Goal: Task Accomplishment & Management: Use online tool/utility

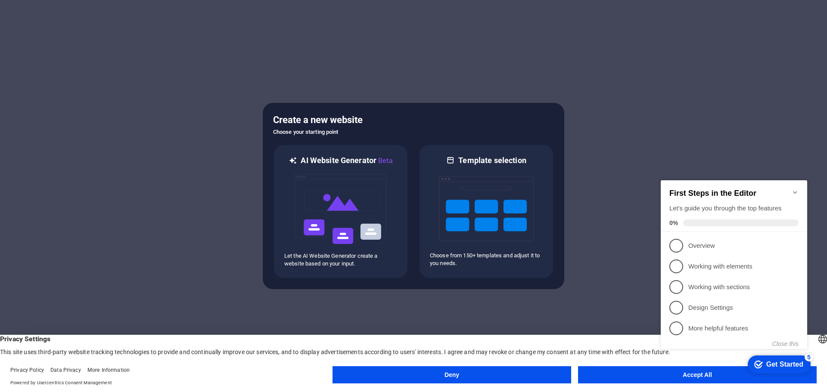
click at [795, 189] on icon "Minimize checklist" at bounding box center [794, 192] width 7 height 7
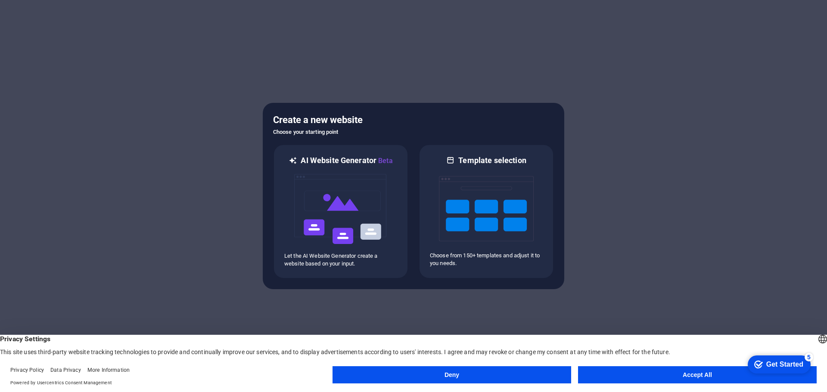
click at [662, 375] on button "Accept All" at bounding box center [697, 374] width 239 height 17
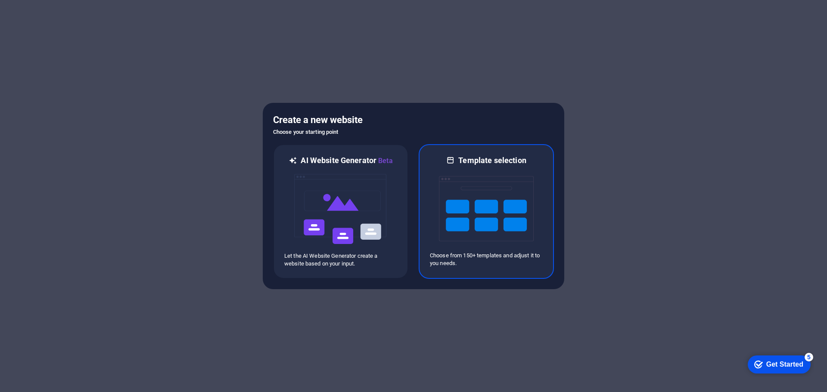
click at [487, 202] on img at bounding box center [486, 209] width 95 height 86
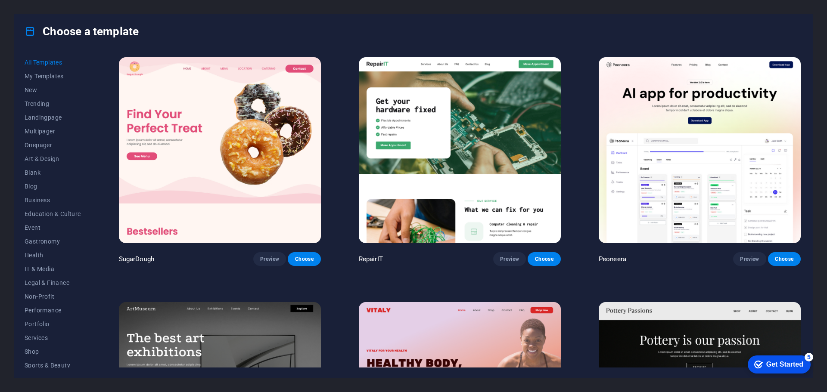
click at [43, 144] on span "Onepager" at bounding box center [53, 145] width 56 height 7
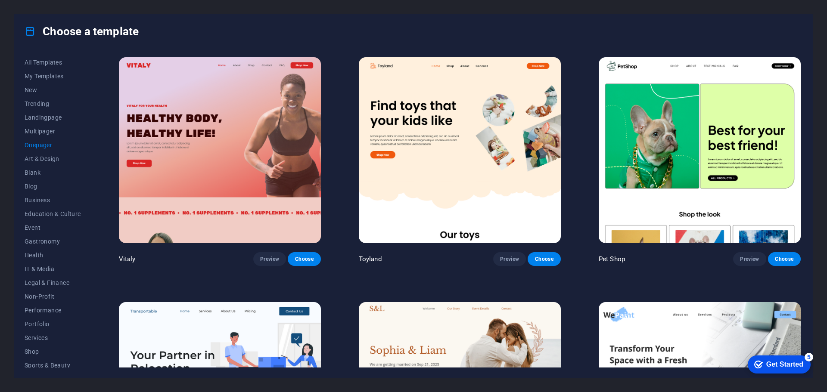
click at [42, 143] on span "Onepager" at bounding box center [53, 145] width 56 height 7
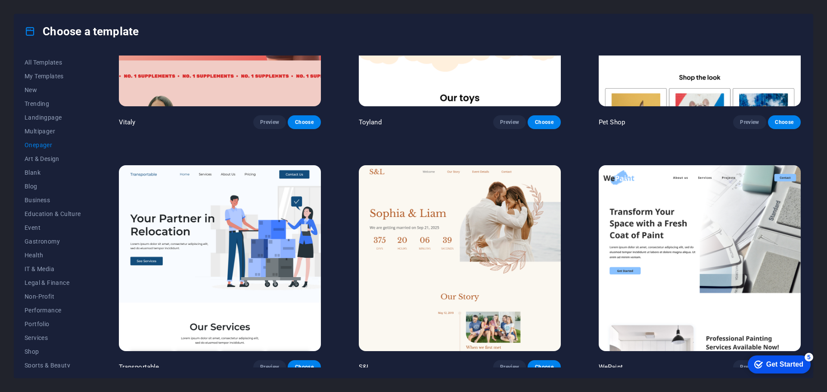
scroll to position [172, 0]
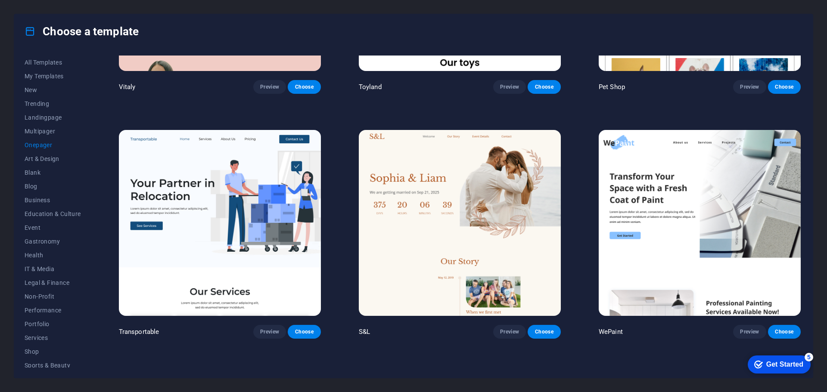
click at [270, 333] on span "Preview" at bounding box center [269, 331] width 19 height 7
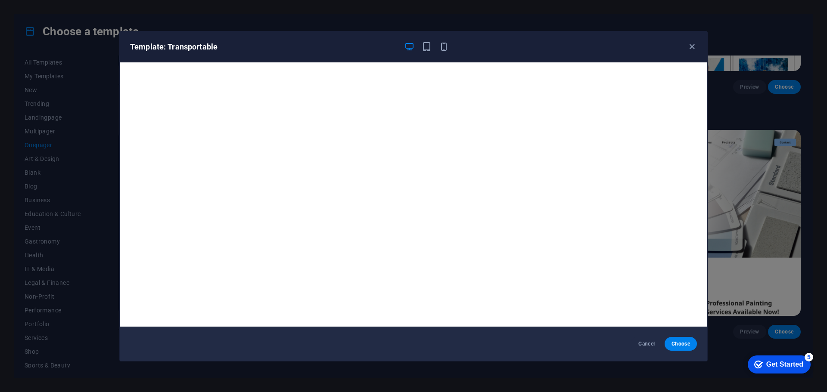
scroll to position [2, 0]
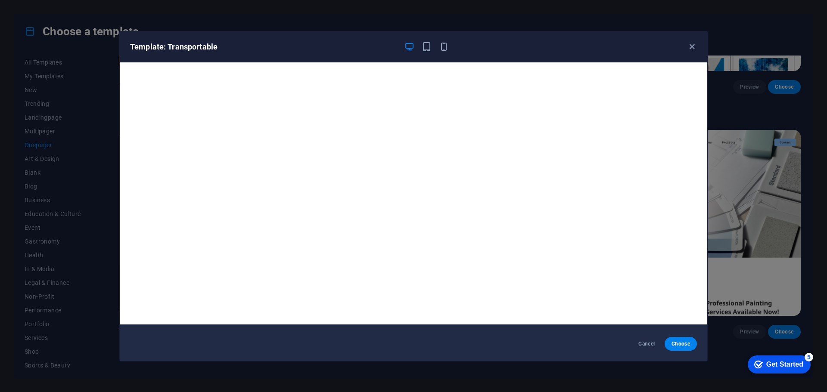
click at [691, 46] on icon "button" at bounding box center [692, 47] width 10 height 10
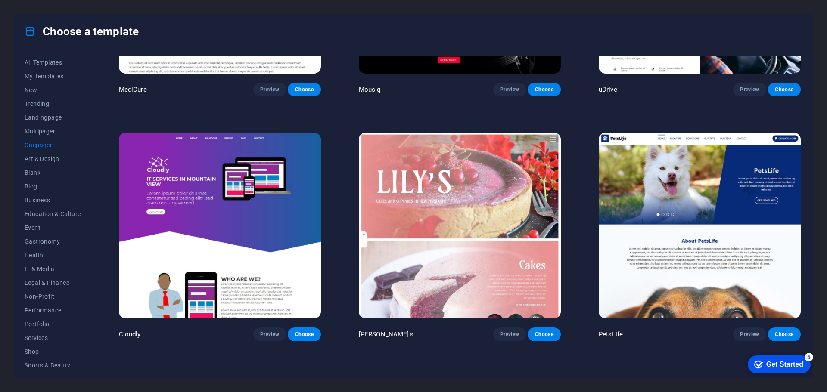
scroll to position [4090, 0]
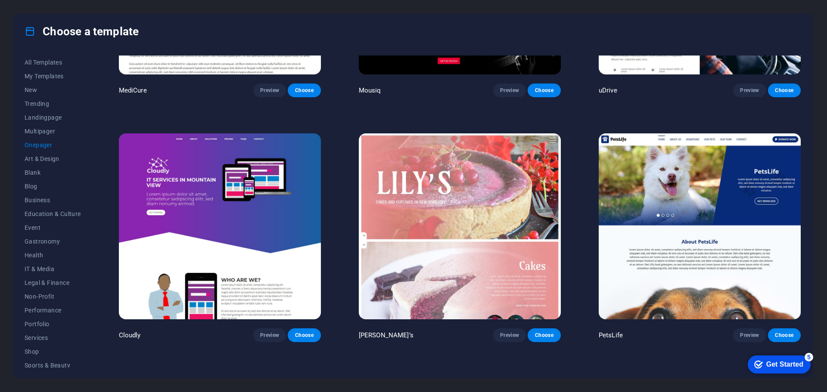
click at [265, 332] on span "Preview" at bounding box center [269, 335] width 19 height 7
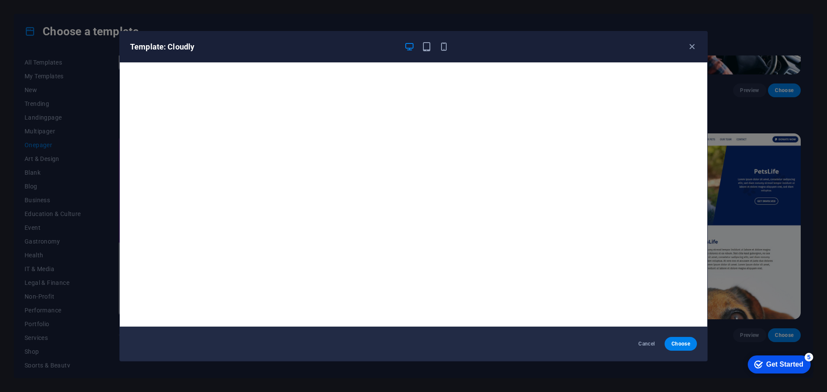
click at [694, 47] on icon "button" at bounding box center [692, 47] width 10 height 10
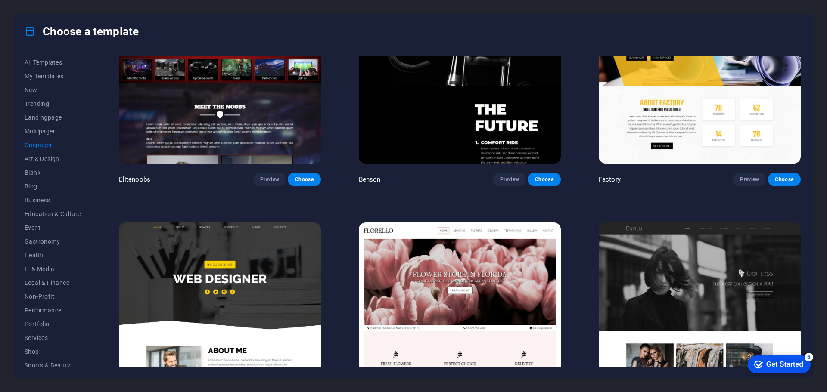
scroll to position [4607, 0]
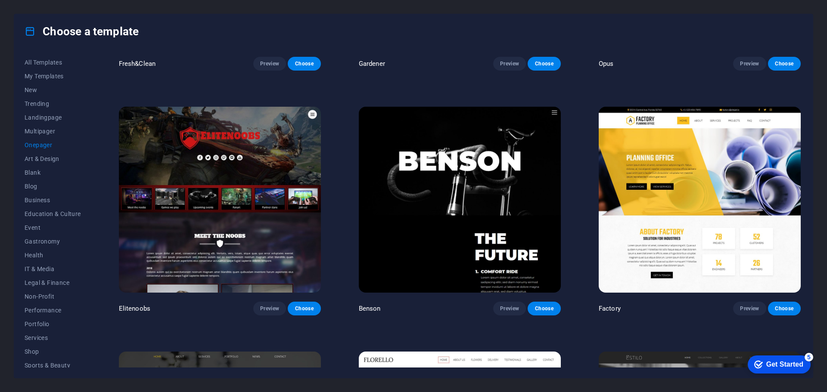
click at [504, 305] on span "Preview" at bounding box center [509, 308] width 19 height 7
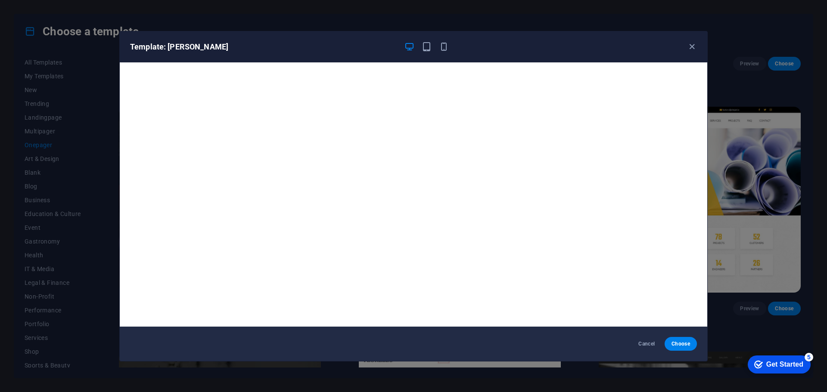
scroll to position [2, 0]
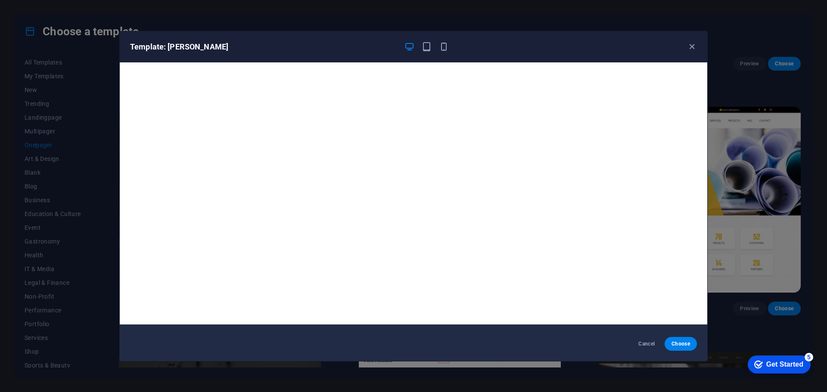
click at [692, 47] on icon "button" at bounding box center [692, 47] width 10 height 10
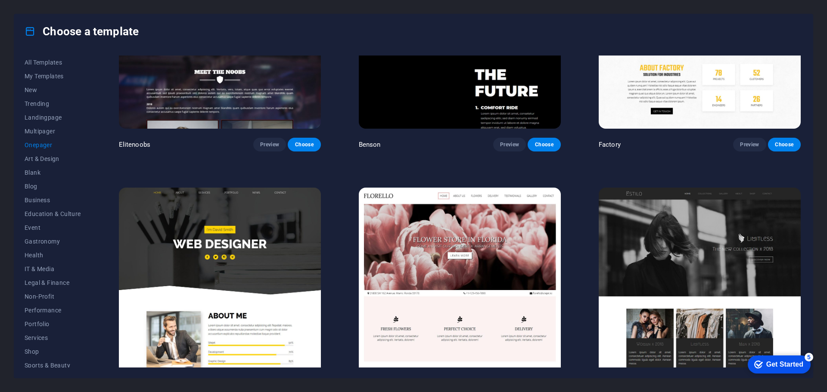
scroll to position [4779, 0]
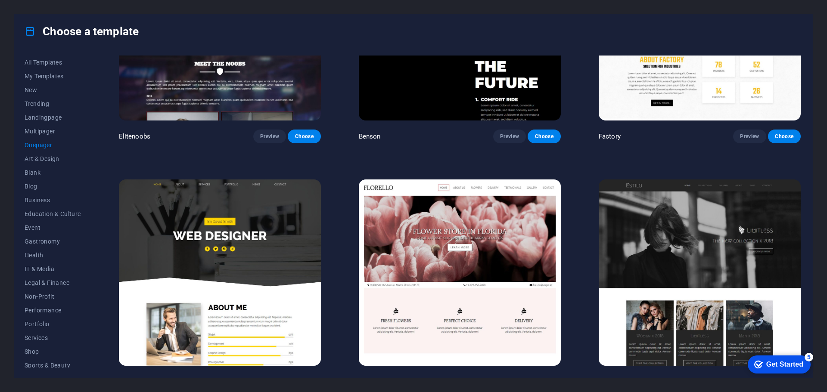
click at [261, 378] on span "Preview" at bounding box center [269, 381] width 19 height 7
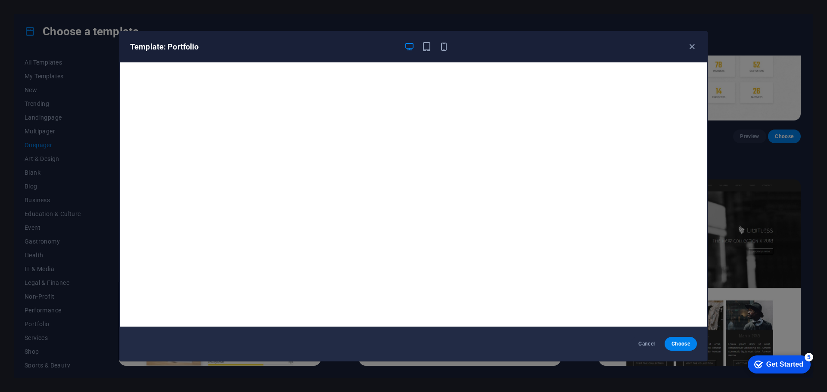
click at [692, 44] on icon "button" at bounding box center [692, 47] width 10 height 10
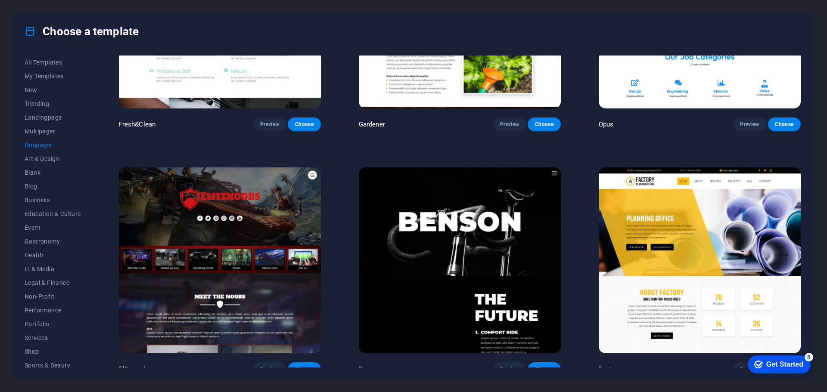
scroll to position [4536, 0]
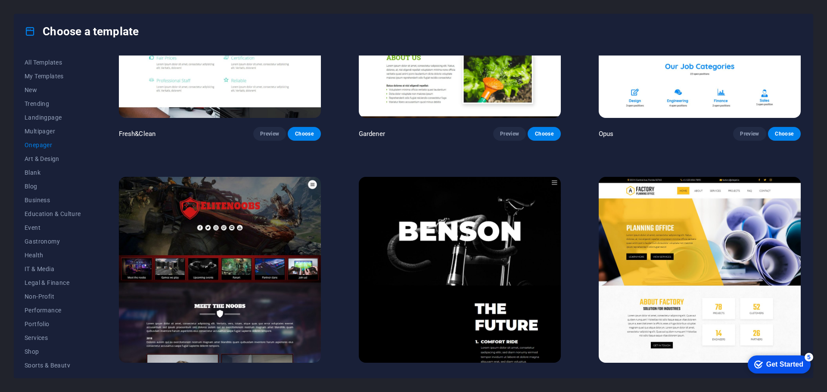
click at [548, 375] on span "Choose" at bounding box center [543, 378] width 19 height 7
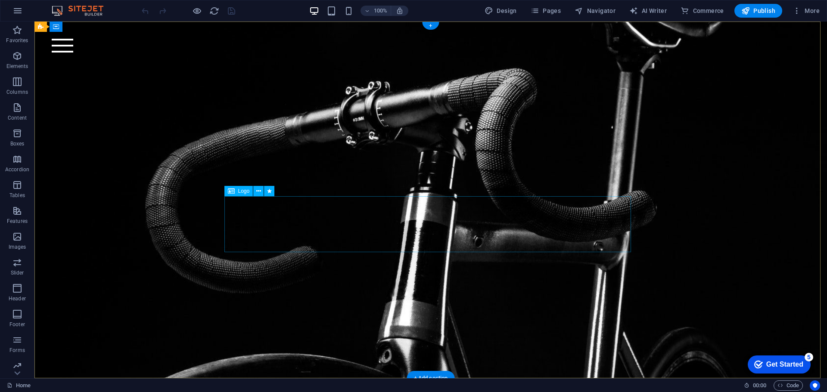
click at [387, 167] on div at bounding box center [430, 140] width 406 height 56
click at [340, 167] on div at bounding box center [430, 140] width 406 height 56
select select "px"
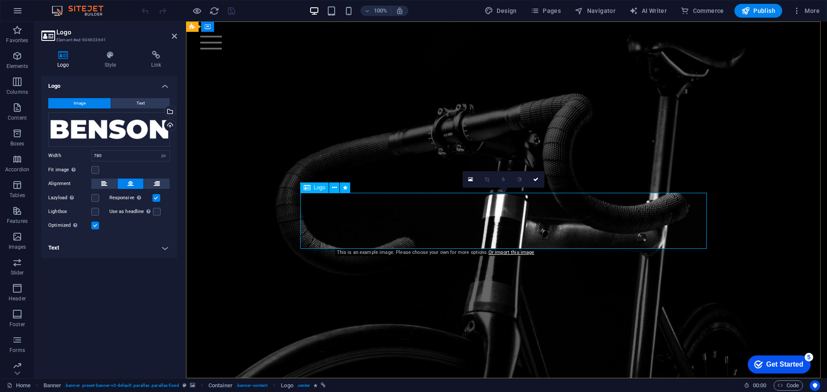
click at [431, 161] on div at bounding box center [506, 133] width 406 height 56
click at [102, 127] on div "Drag files here, click to choose files or select files from Files or our free s…" at bounding box center [109, 129] width 122 height 34
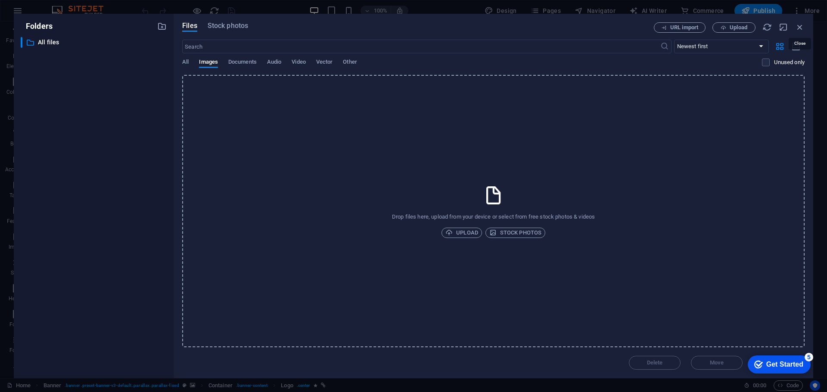
drag, startPoint x: 800, startPoint y: 27, endPoint x: 413, endPoint y: 40, distance: 386.8
click at [800, 27] on icon "button" at bounding box center [799, 26] width 9 height 9
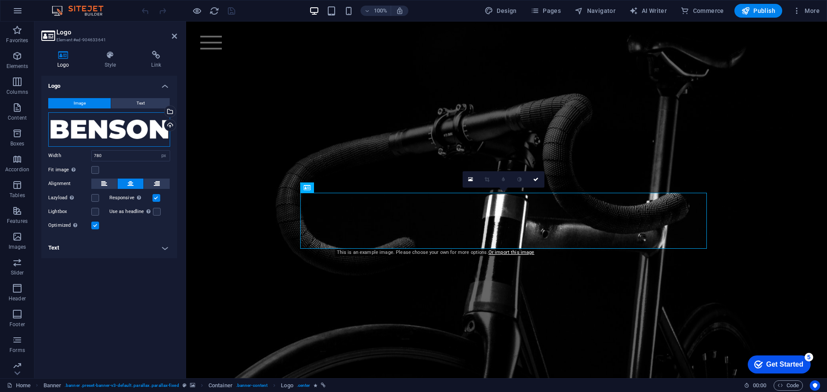
click at [102, 125] on div "Drag files here, click to choose files or select files from Files or our free s…" at bounding box center [109, 129] width 122 height 34
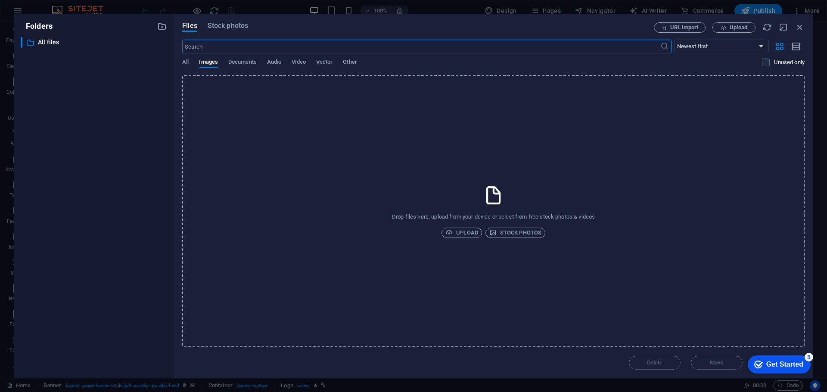
click at [464, 235] on span "Upload" at bounding box center [461, 233] width 33 height 10
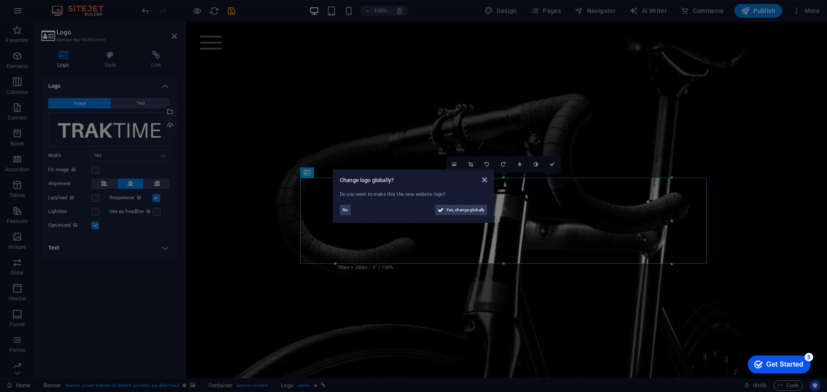
click at [455, 209] on span "Yes, change globally" at bounding box center [465, 210] width 38 height 10
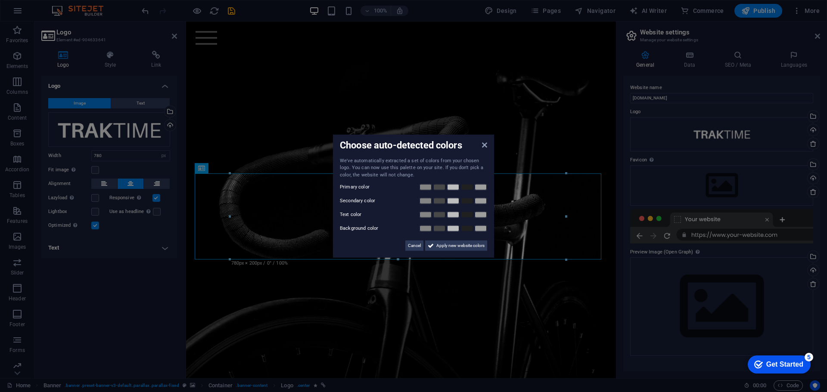
click at [483, 144] on icon at bounding box center [484, 144] width 5 height 7
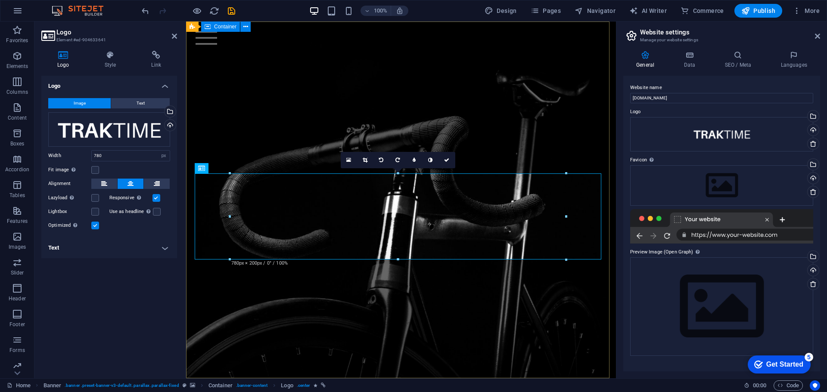
click at [447, 106] on div at bounding box center [401, 122] width 430 height 201
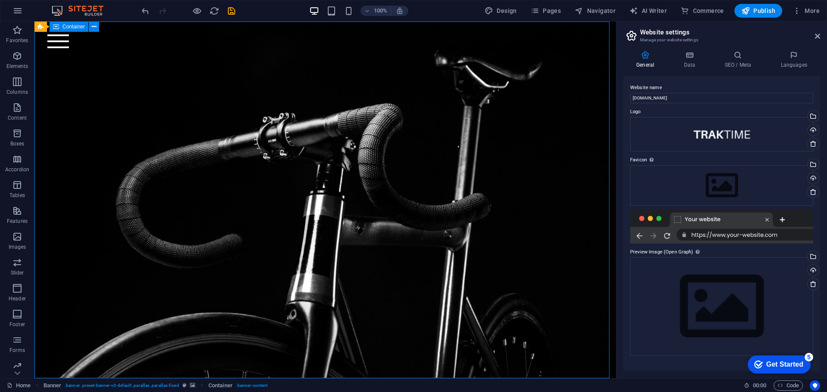
click at [270, 113] on div at bounding box center [324, 126] width 581 height 208
click at [152, 121] on div at bounding box center [324, 126] width 581 height 208
click at [81, 229] on div at bounding box center [324, 126] width 581 height 208
click at [80, 229] on div at bounding box center [324, 126] width 581 height 208
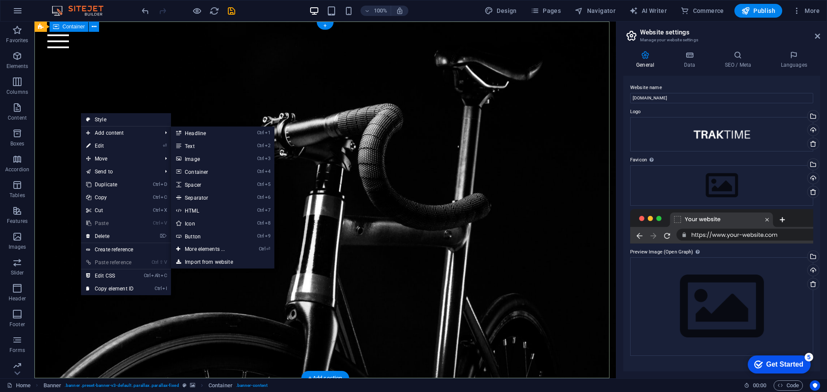
drag, startPoint x: 50, startPoint y: 266, endPoint x: 70, endPoint y: 263, distance: 20.0
click at [50, 229] on div at bounding box center [324, 126] width 581 height 208
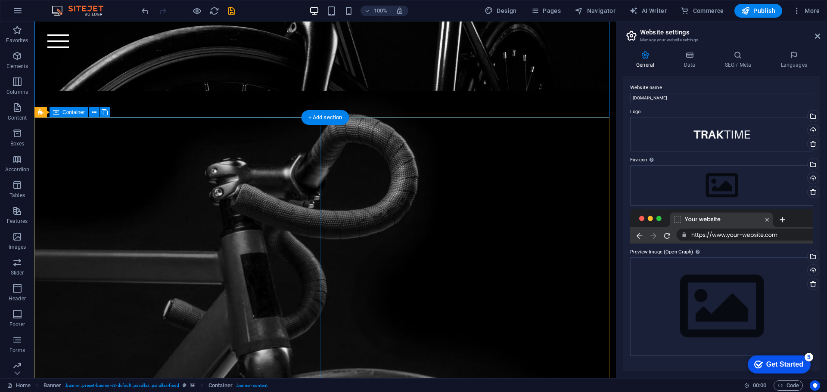
scroll to position [301, 0]
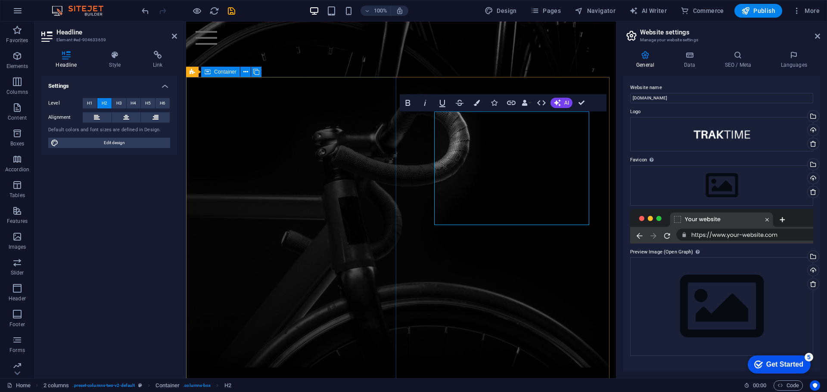
scroll to position [0, 6]
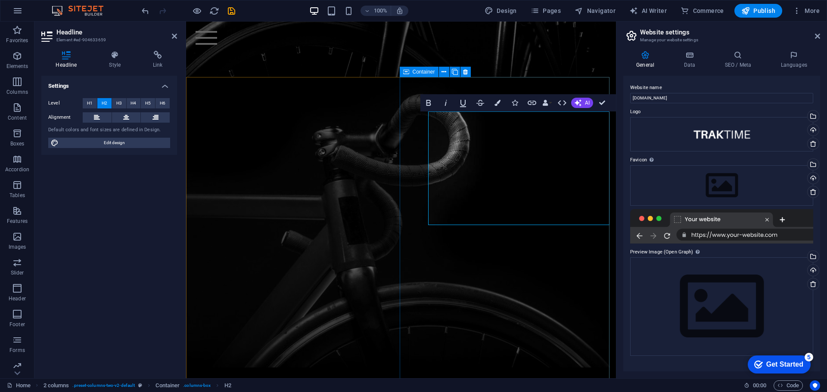
click at [370, 166] on div at bounding box center [401, 222] width 430 height 291
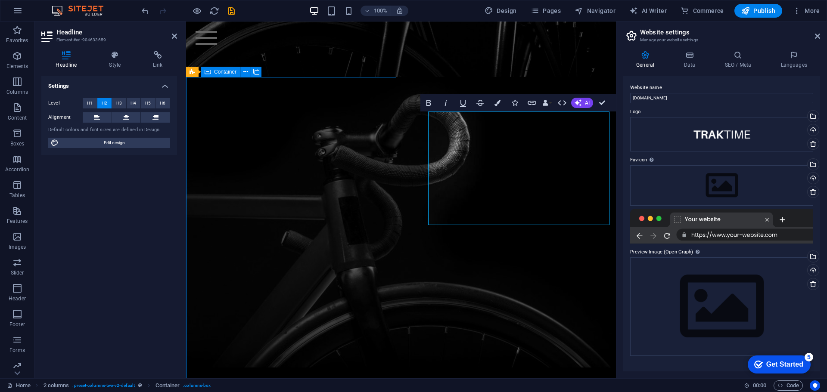
scroll to position [0, 0]
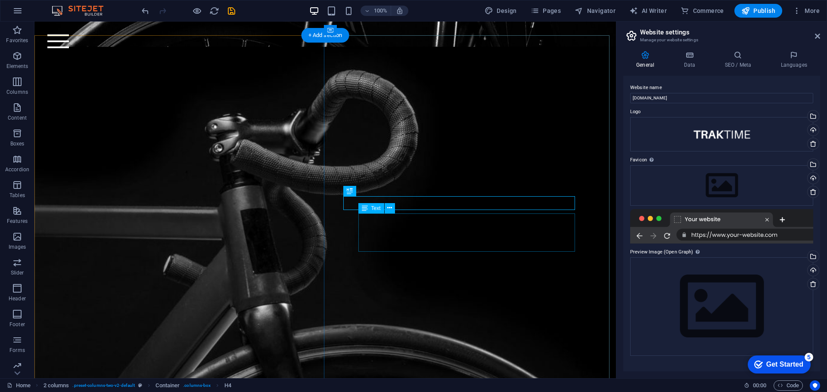
scroll to position [344, 0]
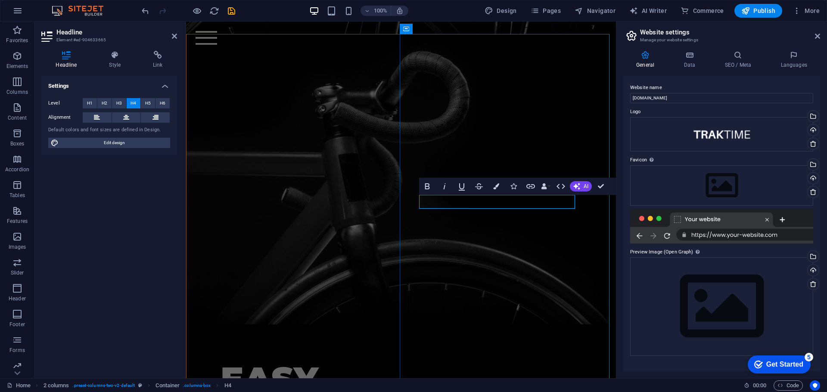
click at [353, 229] on div at bounding box center [401, 179] width 430 height 291
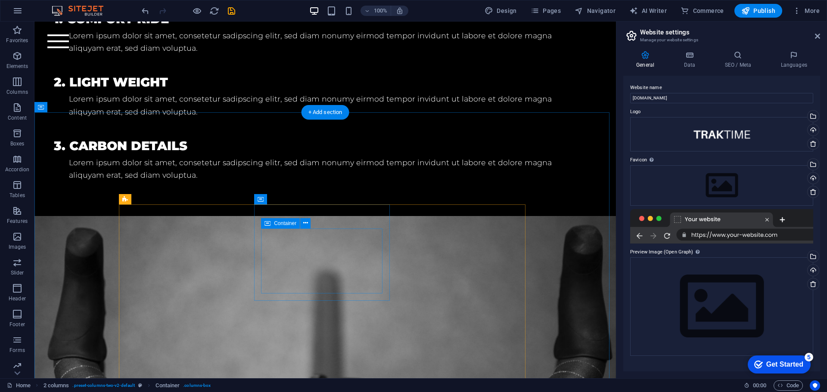
scroll to position [904, 0]
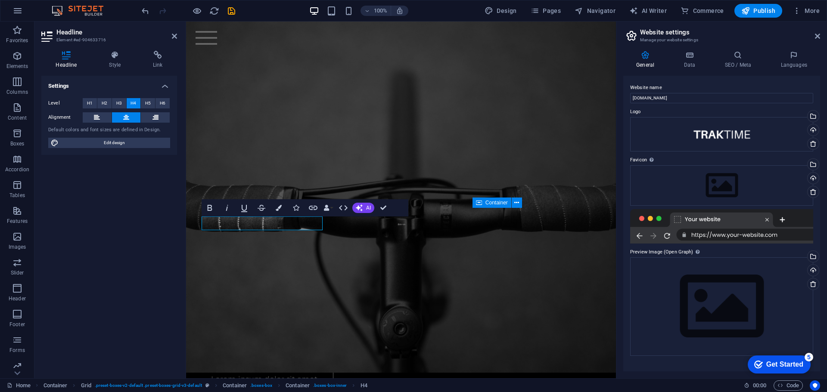
click at [185, 223] on div at bounding box center [185, 200] width 2 height 357
click at [254, 355] on h4 "Size" at bounding box center [264, 362] width 121 height 14
click at [255, 355] on h4 "Size" at bounding box center [264, 362] width 121 height 14
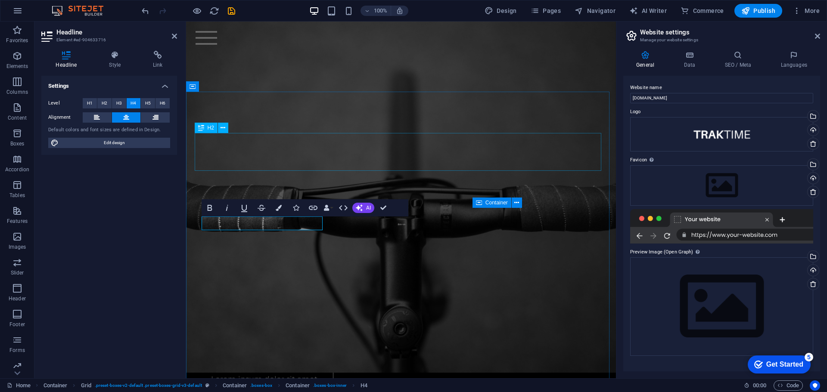
click at [531, 272] on div "Details" at bounding box center [401, 291] width 406 height 38
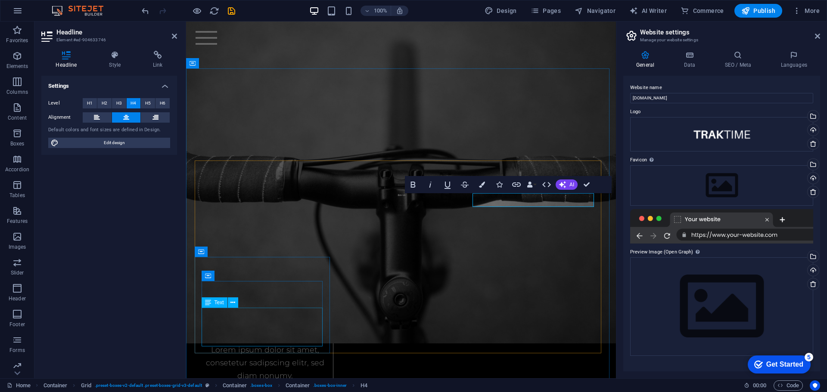
scroll to position [1025, 0]
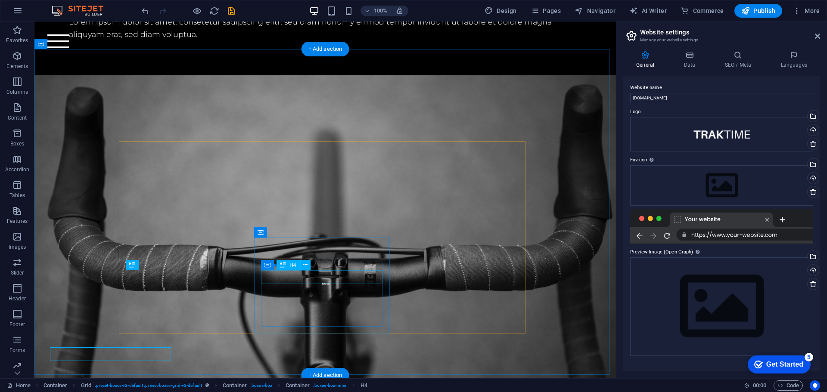
scroll to position [948, 0]
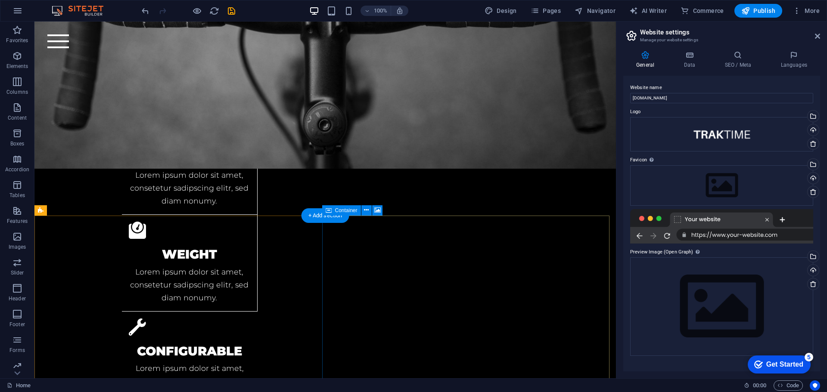
scroll to position [1249, 0]
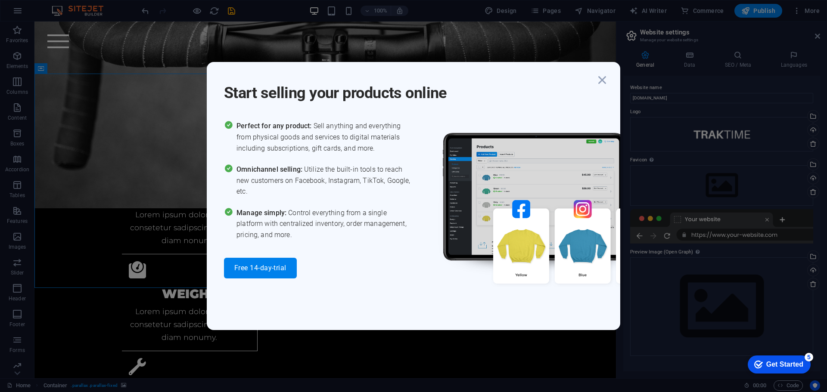
click at [603, 77] on icon "button" at bounding box center [601, 79] width 15 height 15
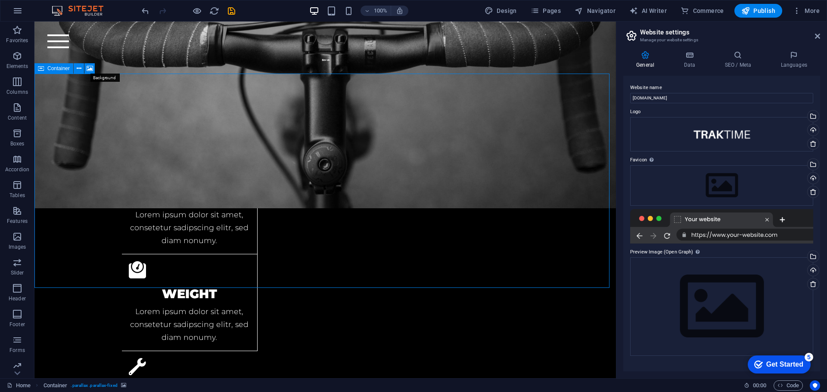
click at [89, 70] on icon at bounding box center [90, 68] width 6 height 9
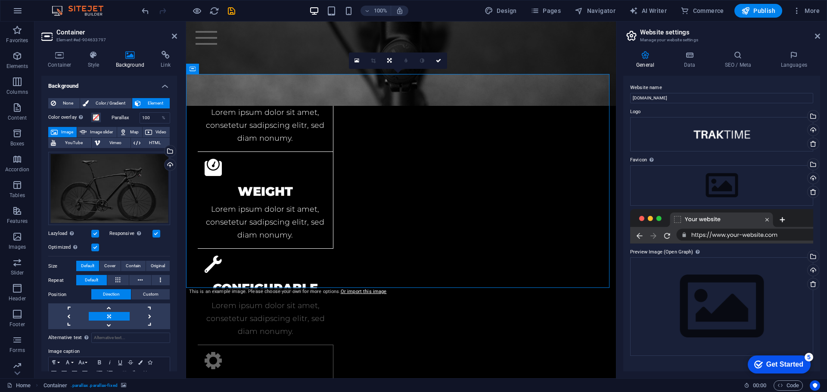
scroll to position [1326, 0]
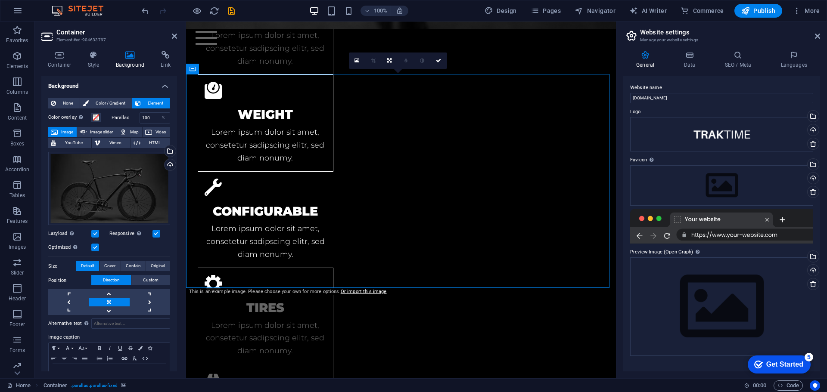
click at [127, 187] on div "Drag files here, click to choose files or select files from Files or our free s…" at bounding box center [109, 189] width 122 height 74
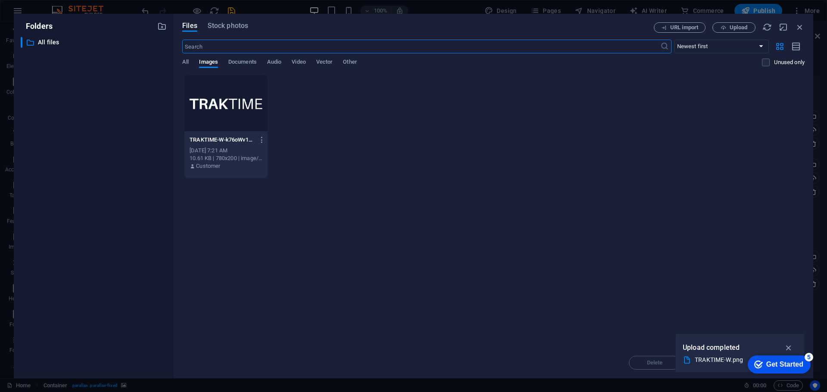
scroll to position [1897, 0]
click at [799, 28] on icon "button" at bounding box center [799, 26] width 9 height 9
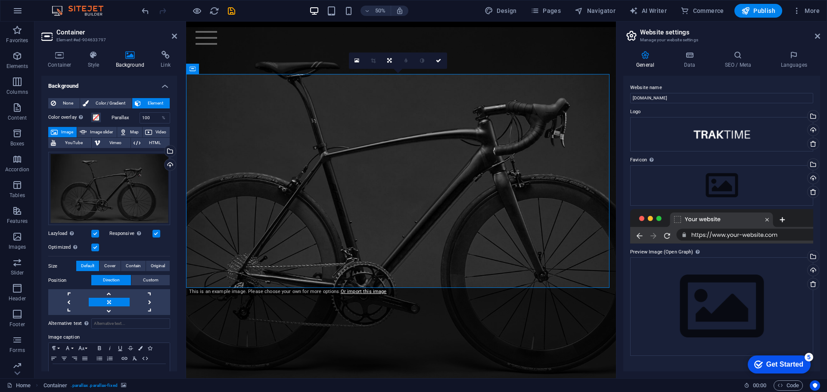
scroll to position [1326, 0]
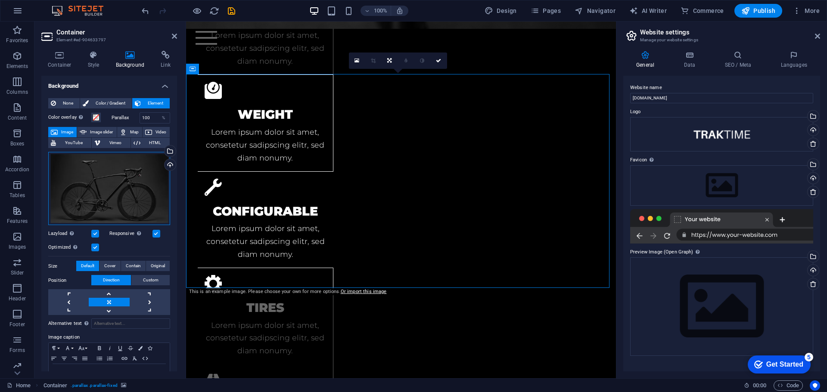
click at [102, 202] on div "Drag files here, click to choose files or select files from Files or our free s…" at bounding box center [109, 189] width 122 height 74
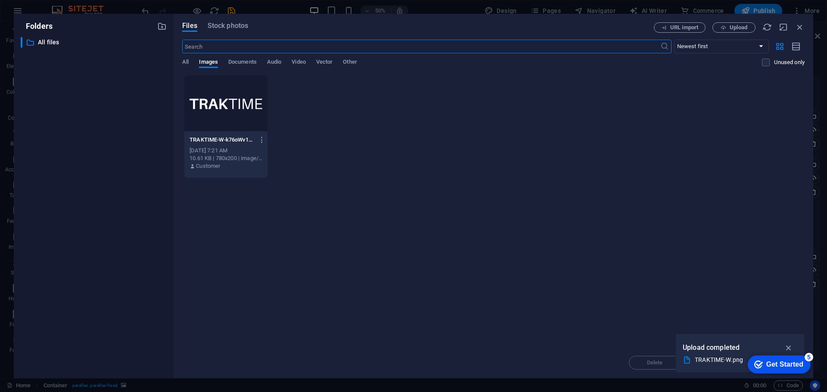
click at [377, 127] on div "TRAKTIME-W-k76oWv1gcKMu5odgyYF9GQ.png TRAKTIME-W-k76oWv1gcKMu5odgyYF9GQ.png [DA…" at bounding box center [493, 126] width 622 height 103
click at [183, 63] on span "All" at bounding box center [185, 63] width 6 height 12
click at [213, 62] on span "Images" at bounding box center [208, 63] width 19 height 12
click at [467, 147] on div "TRAKTIME-W-k76oWv1gcKMu5odgyYF9GQ.png TRAKTIME-W-k76oWv1gcKMu5odgyYF9GQ.png [DA…" at bounding box center [493, 126] width 622 height 103
click at [748, 27] on span "Upload" at bounding box center [733, 28] width 35 height 6
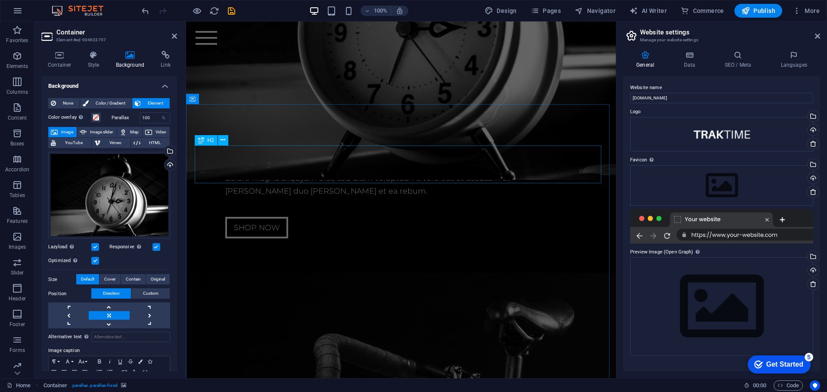
scroll to position [2144, 0]
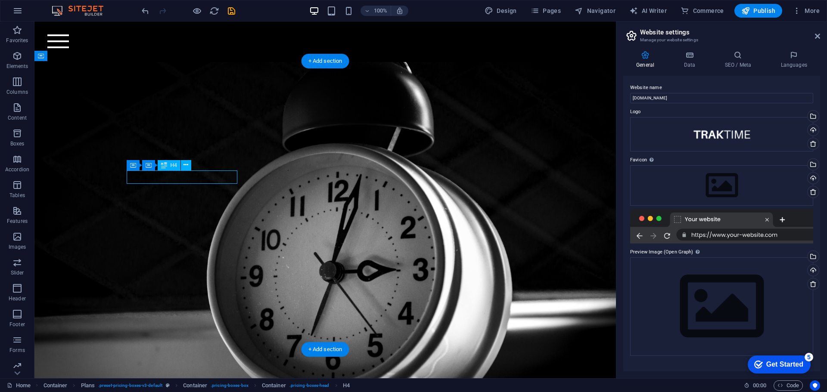
scroll to position [2144, 0]
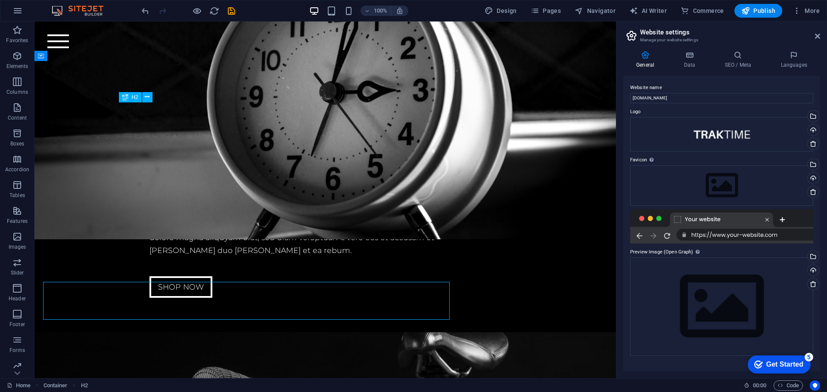
scroll to position [1964, 0]
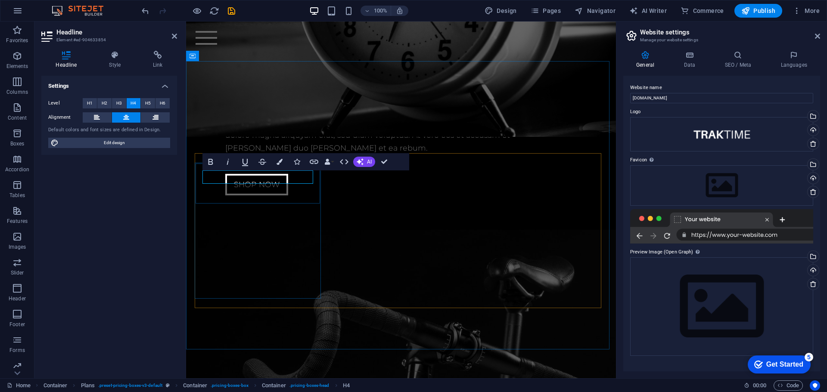
drag, startPoint x: 251, startPoint y: 177, endPoint x: 246, endPoint y: 175, distance: 5.9
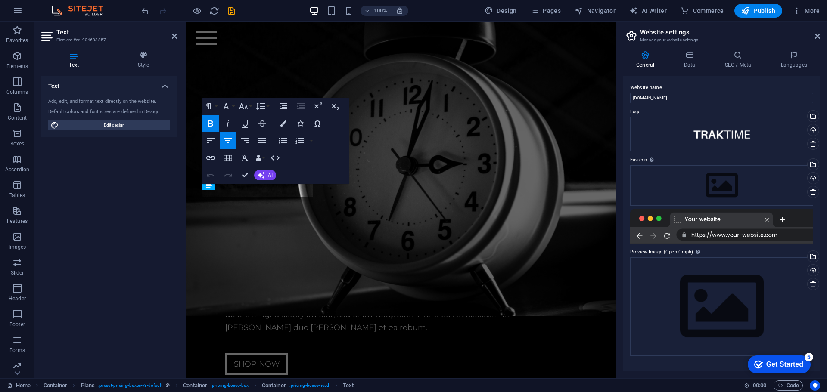
scroll to position [2144, 0]
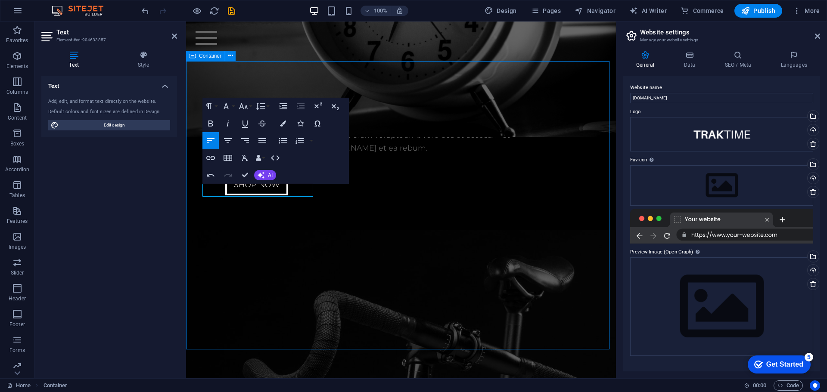
scroll to position [1964, 0]
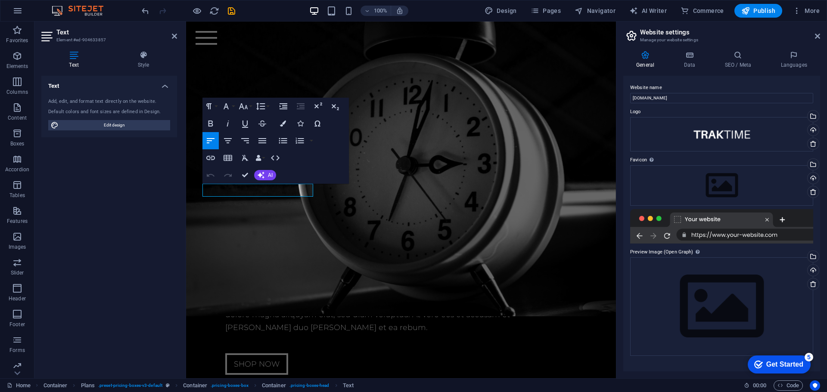
scroll to position [2144, 0]
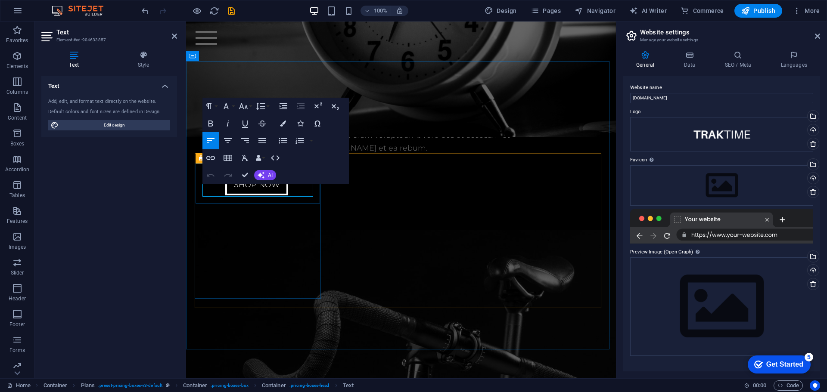
click at [227, 138] on icon "button" at bounding box center [228, 141] width 10 height 10
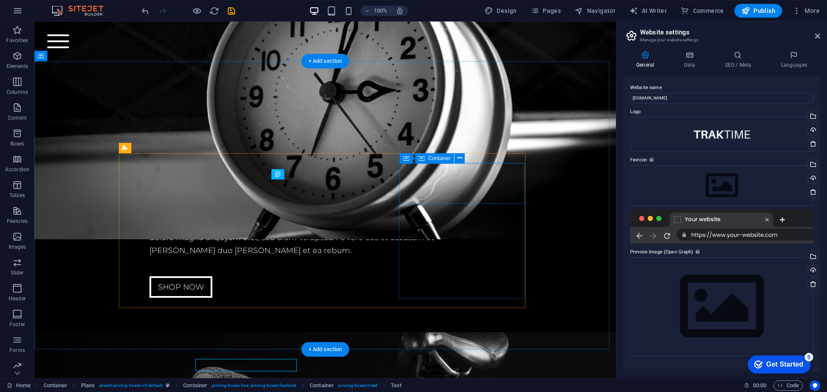
scroll to position [1964, 0]
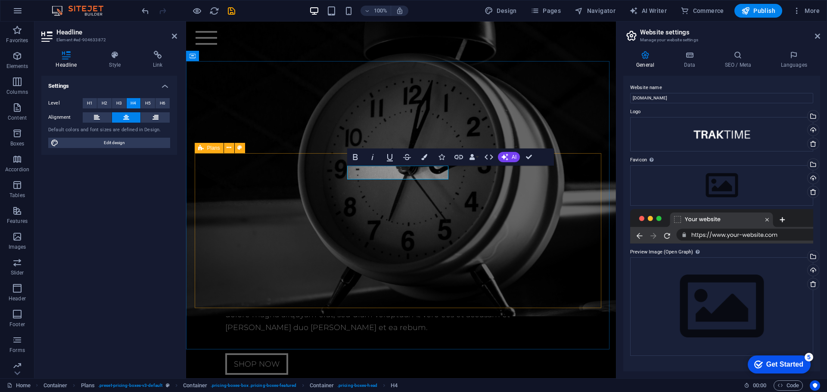
scroll to position [2144, 0]
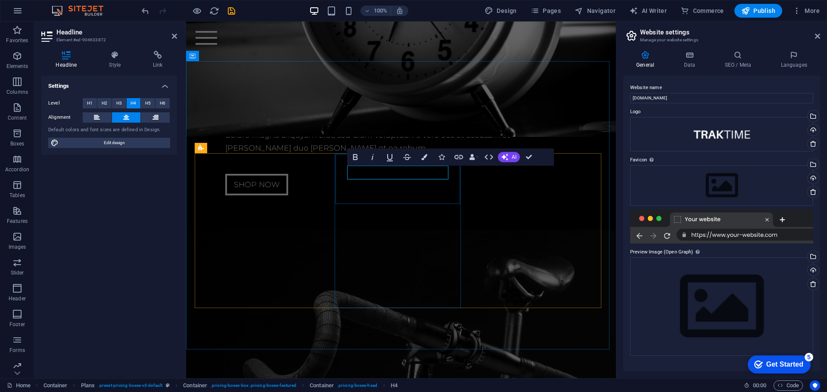
drag, startPoint x: 419, startPoint y: 173, endPoint x: 387, endPoint y: 171, distance: 31.9
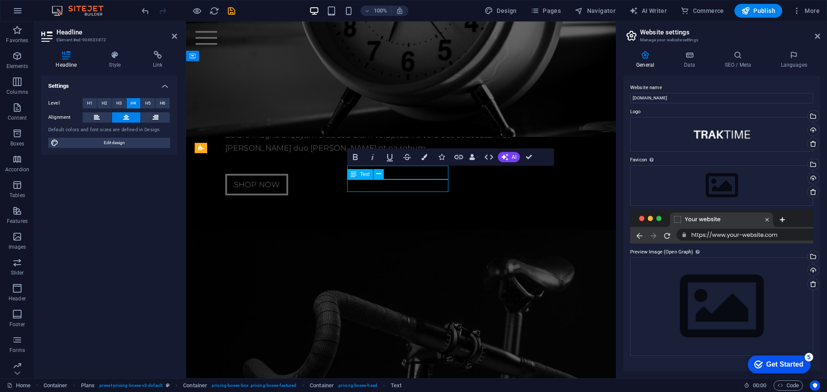
scroll to position [1964, 0]
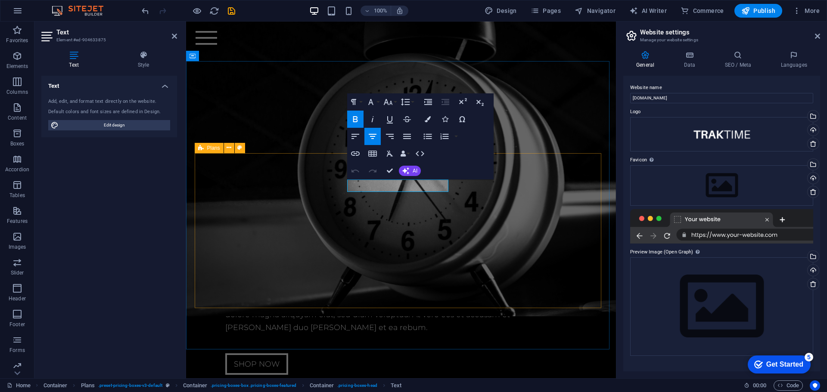
scroll to position [2144, 0]
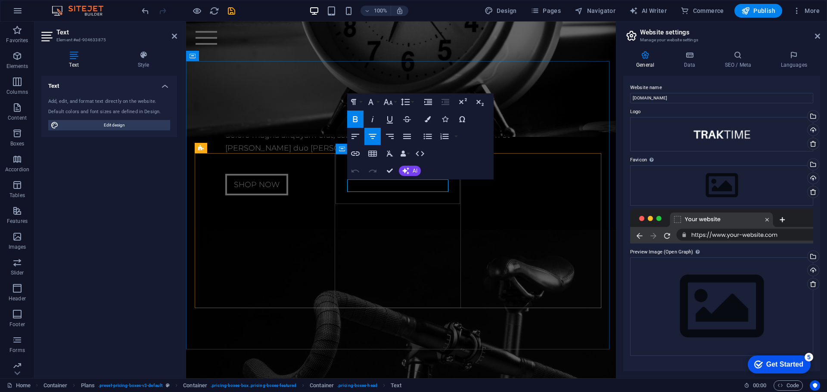
drag, startPoint x: 375, startPoint y: 136, endPoint x: 393, endPoint y: 146, distance: 20.6
click at [374, 137] on icon "button" at bounding box center [372, 136] width 10 height 10
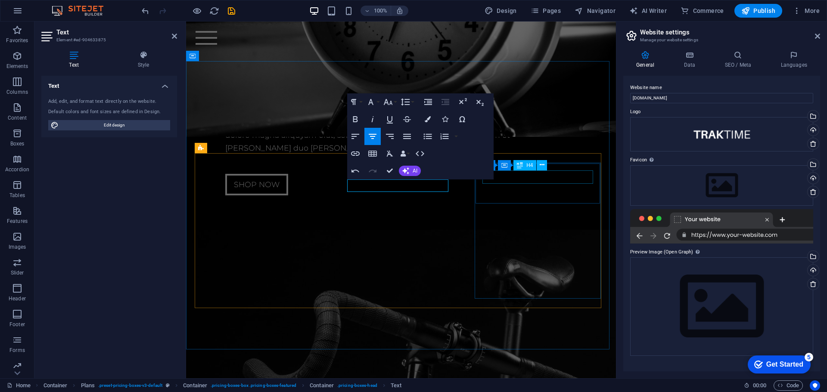
scroll to position [1964, 0]
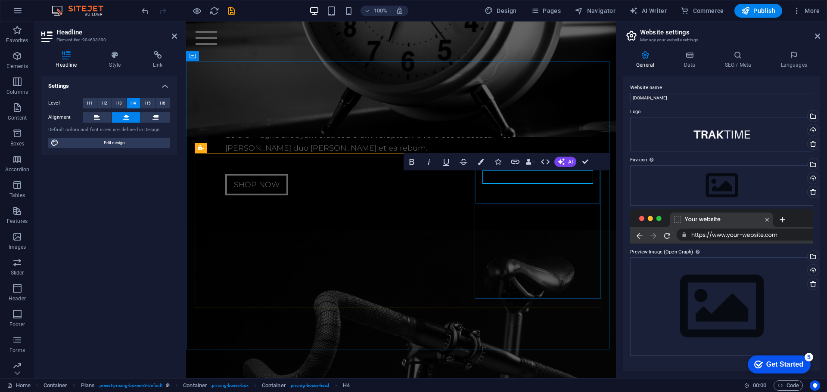
drag, startPoint x: 541, startPoint y: 175, endPoint x: 526, endPoint y: 174, distance: 14.7
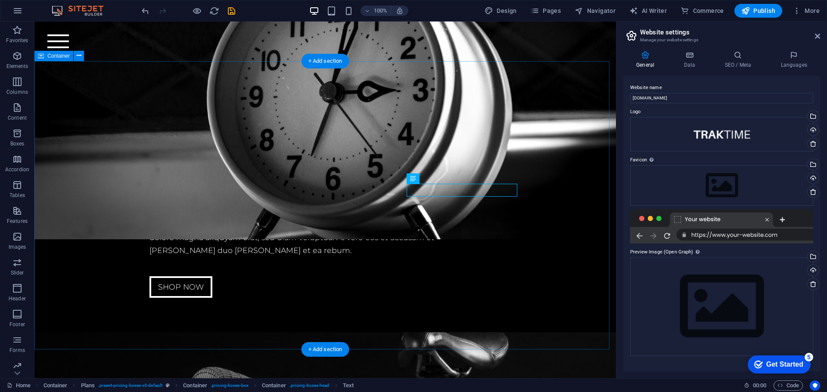
scroll to position [1964, 0]
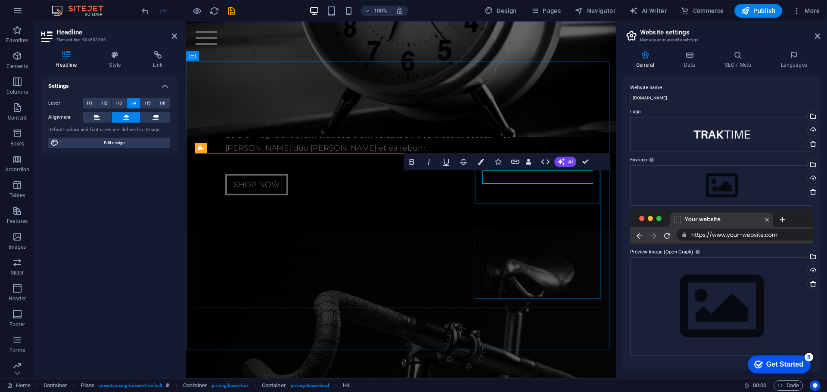
drag, startPoint x: 552, startPoint y: 176, endPoint x: 531, endPoint y: 176, distance: 21.1
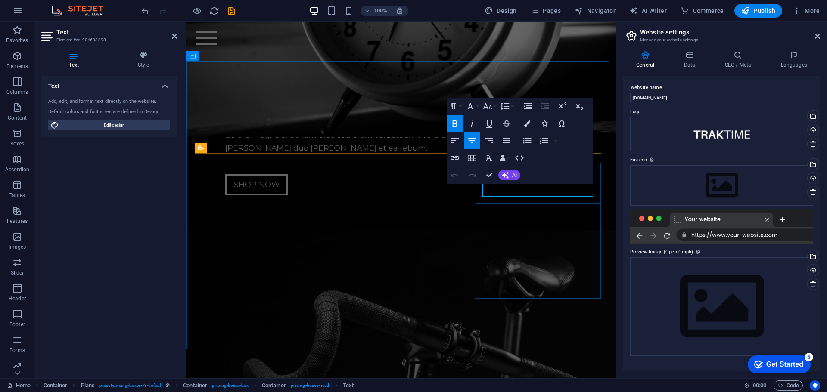
click at [473, 140] on icon "button" at bounding box center [472, 141] width 10 height 10
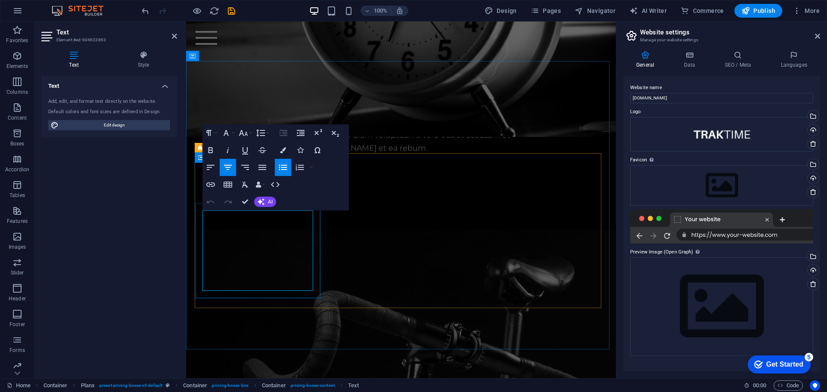
drag, startPoint x: 260, startPoint y: 220, endPoint x: 237, endPoint y: 220, distance: 23.2
drag, startPoint x: 230, startPoint y: 240, endPoint x: 285, endPoint y: 240, distance: 55.1
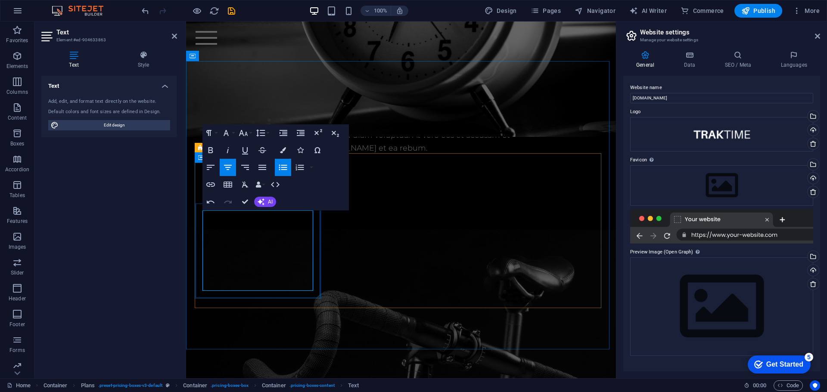
drag, startPoint x: 233, startPoint y: 261, endPoint x: 283, endPoint y: 259, distance: 50.0
drag, startPoint x: 278, startPoint y: 261, endPoint x: 232, endPoint y: 262, distance: 46.1
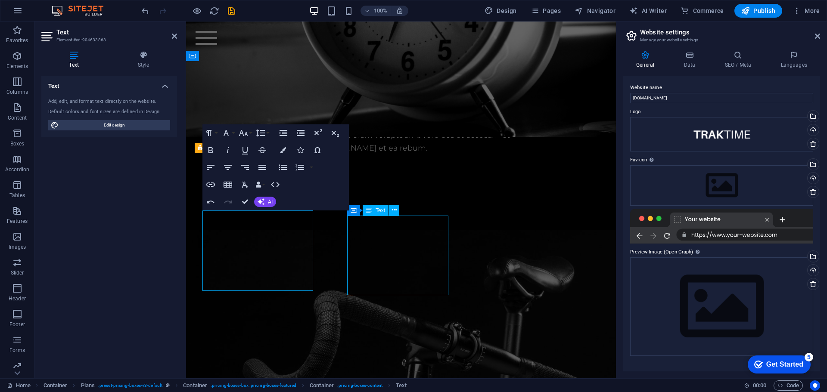
scroll to position [1964, 0]
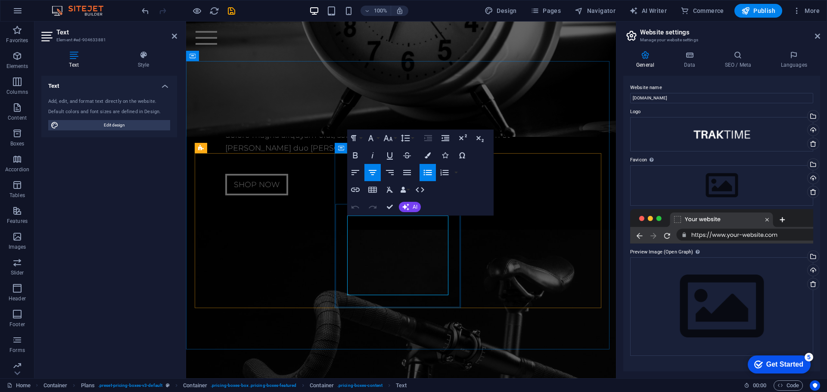
drag, startPoint x: 376, startPoint y: 225, endPoint x: 417, endPoint y: 225, distance: 40.9
drag, startPoint x: 425, startPoint y: 246, endPoint x: 369, endPoint y: 245, distance: 56.0
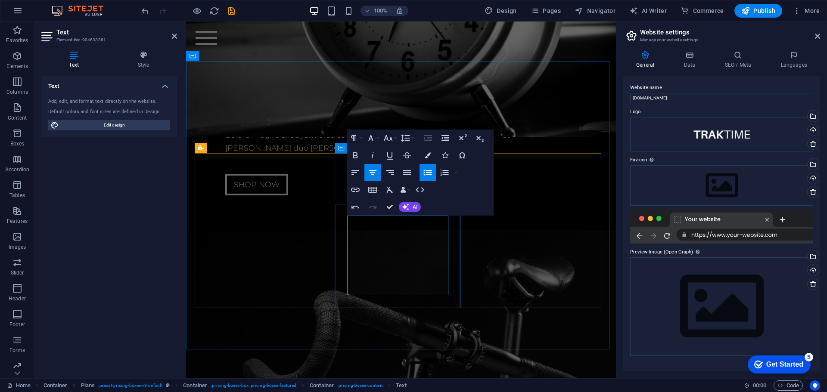
drag, startPoint x: 423, startPoint y: 266, endPoint x: 373, endPoint y: 265, distance: 50.4
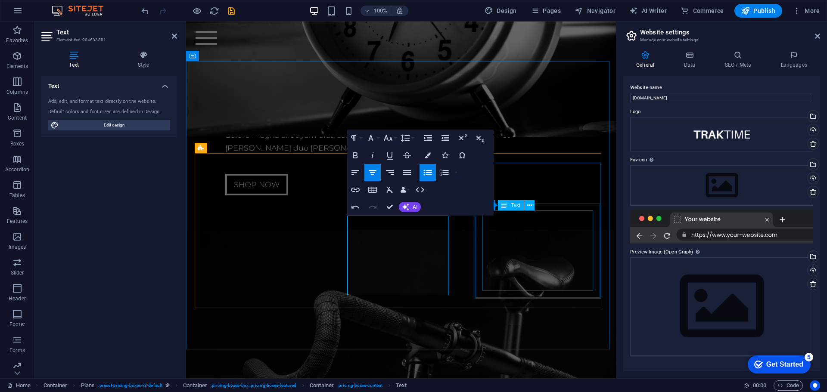
drag, startPoint x: 528, startPoint y: 250, endPoint x: 680, endPoint y: 250, distance: 152.4
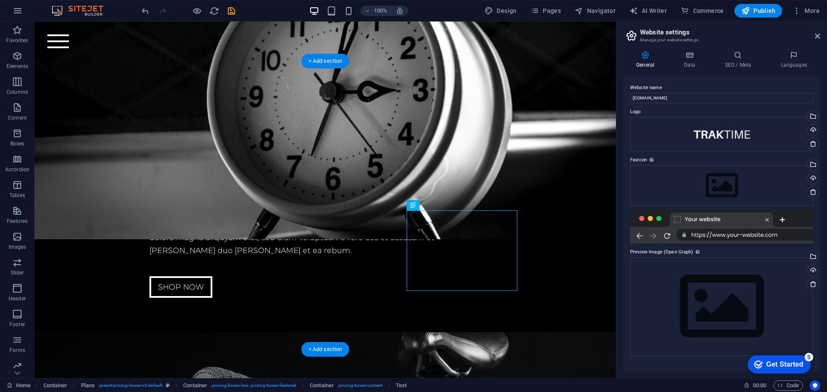
scroll to position [1964, 0]
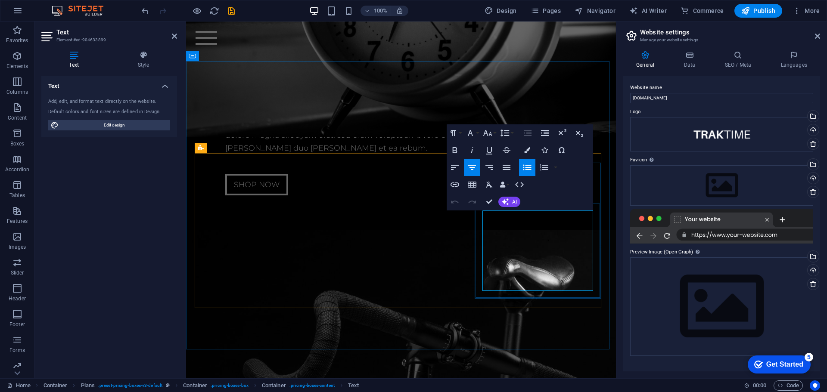
drag, startPoint x: 516, startPoint y: 220, endPoint x: 561, endPoint y: 220, distance: 44.8
drag, startPoint x: 565, startPoint y: 239, endPoint x: 510, endPoint y: 236, distance: 55.6
drag, startPoint x: 532, startPoint y: 259, endPoint x: 509, endPoint y: 260, distance: 23.3
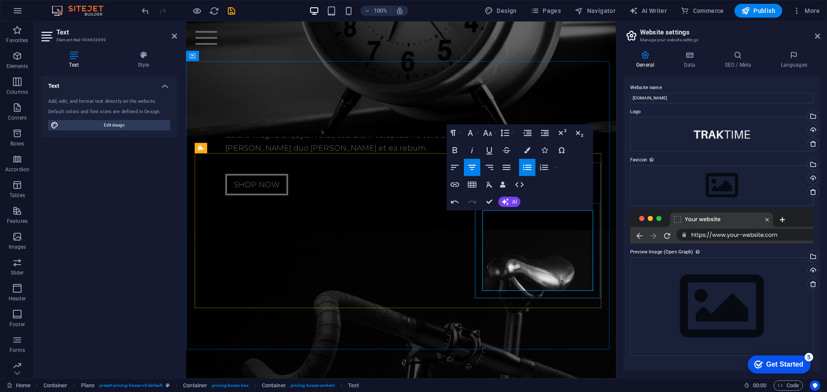
click at [154, 235] on div "Text Add, edit, and format text directly on the website. Default colors and fon…" at bounding box center [109, 224] width 136 height 296
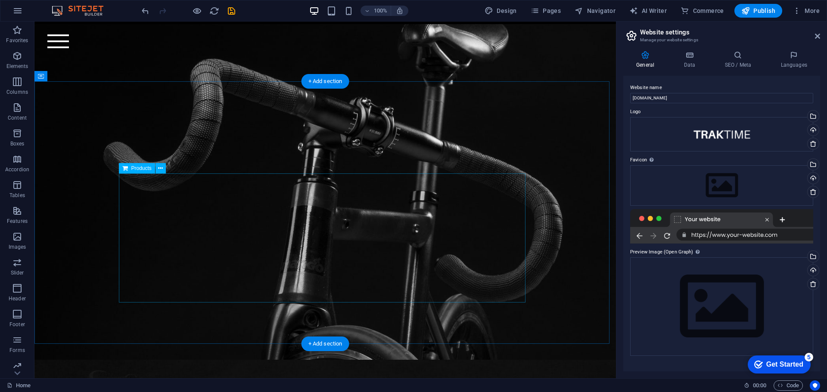
scroll to position [2438, 0]
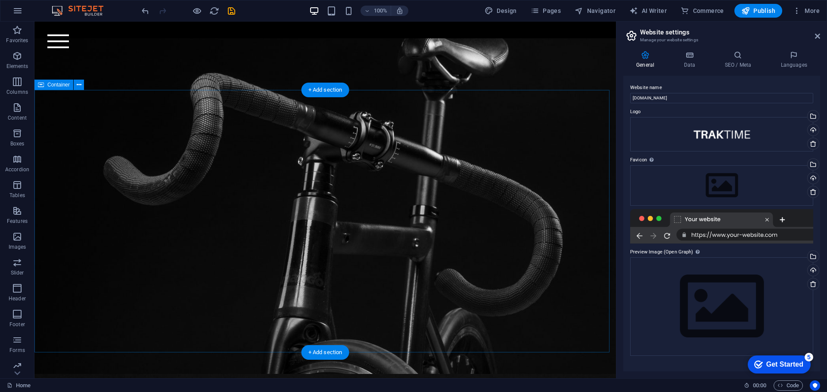
click at [78, 86] on icon at bounding box center [79, 85] width 5 height 9
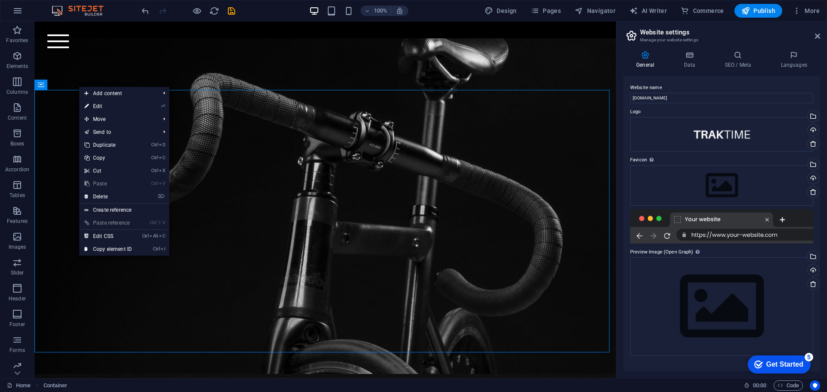
click at [102, 198] on link "⌦ Delete" at bounding box center [108, 196] width 58 height 13
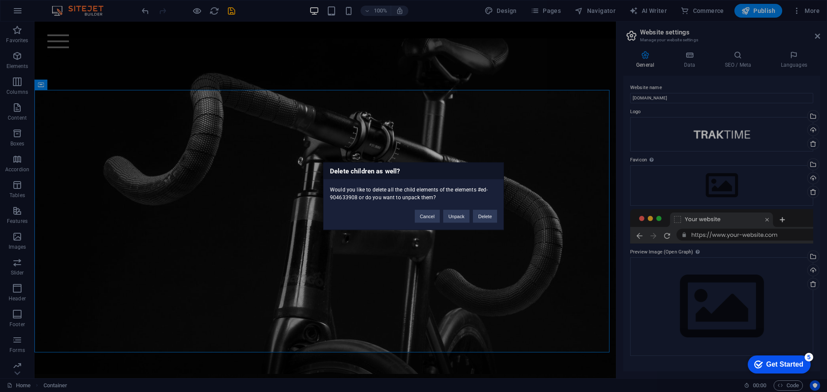
click at [486, 217] on button "Delete" at bounding box center [485, 216] width 24 height 13
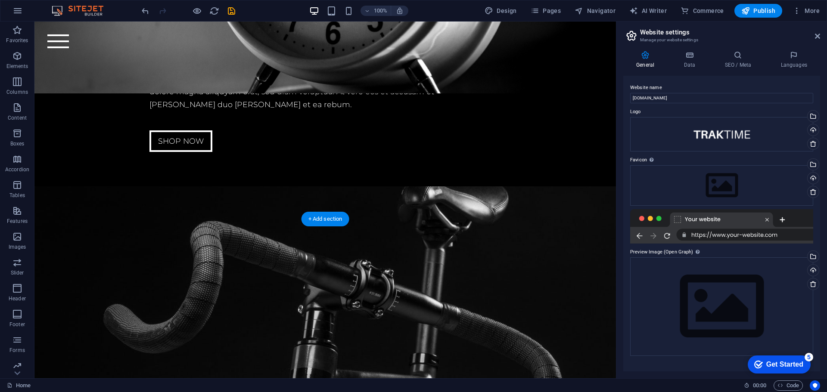
scroll to position [2309, 0]
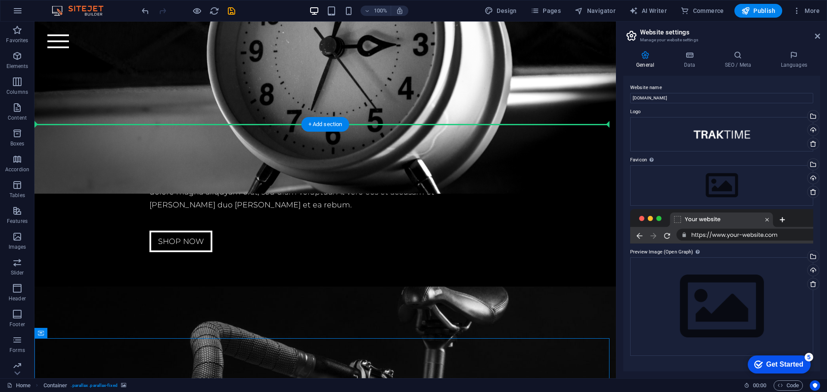
scroll to position [2189, 0]
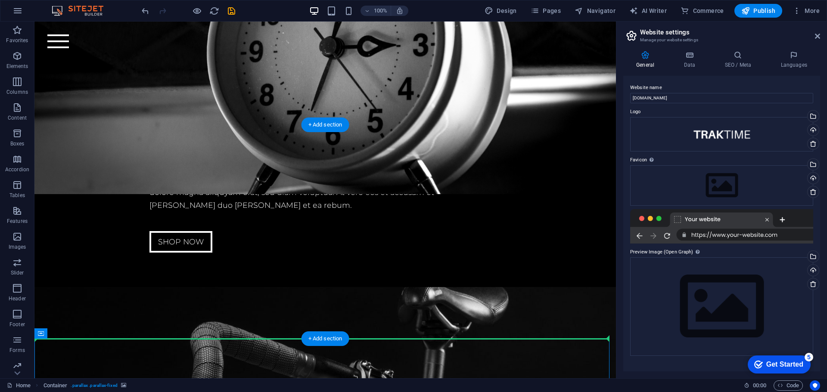
drag, startPoint x: 74, startPoint y: 238, endPoint x: 84, endPoint y: 242, distance: 9.8
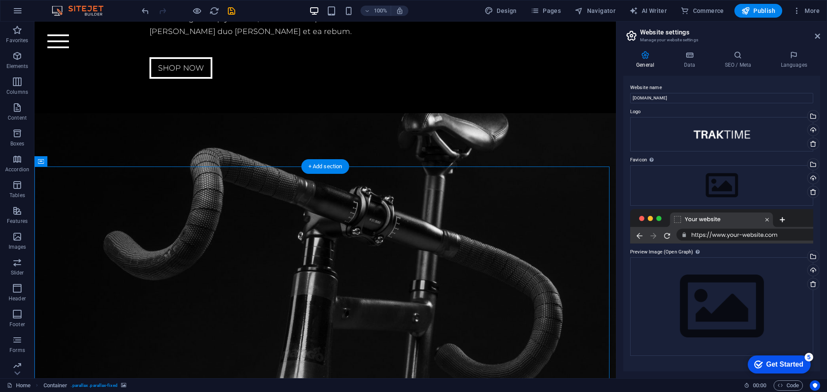
scroll to position [2361, 0]
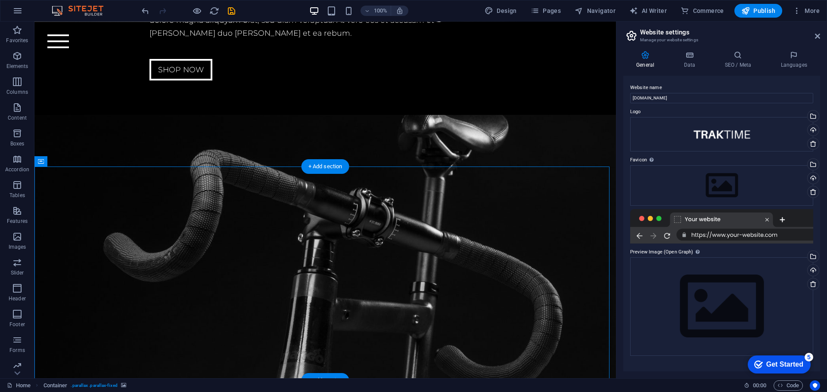
click at [80, 162] on icon at bounding box center [79, 161] width 5 height 9
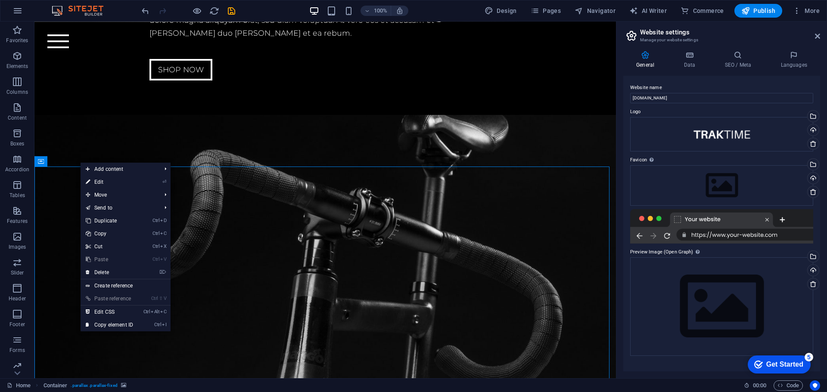
click at [106, 271] on link "⌦ Delete" at bounding box center [110, 272] width 58 height 13
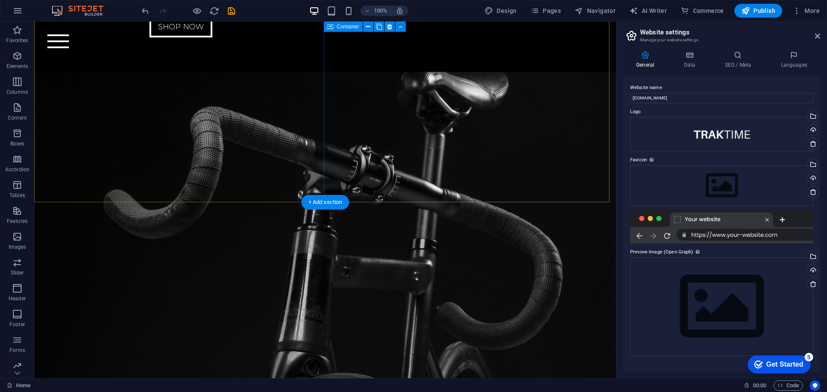
scroll to position [2633, 0]
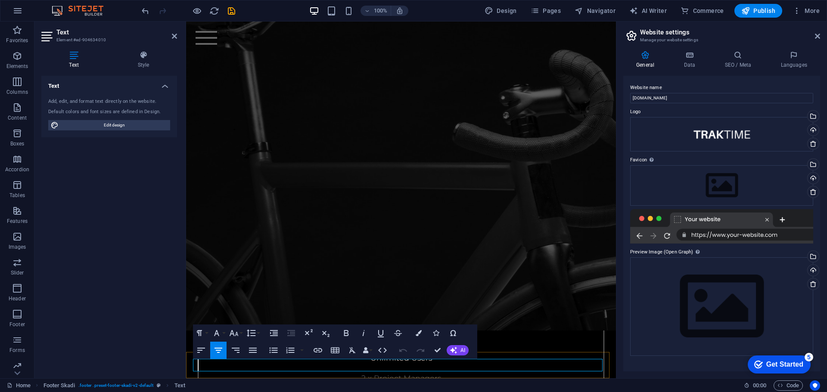
drag, startPoint x: 449, startPoint y: 366, endPoint x: 304, endPoint y: 366, distance: 145.1
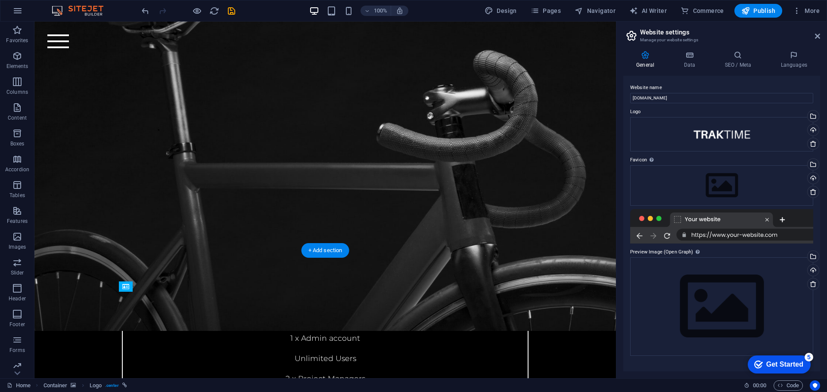
scroll to position [2633, 0]
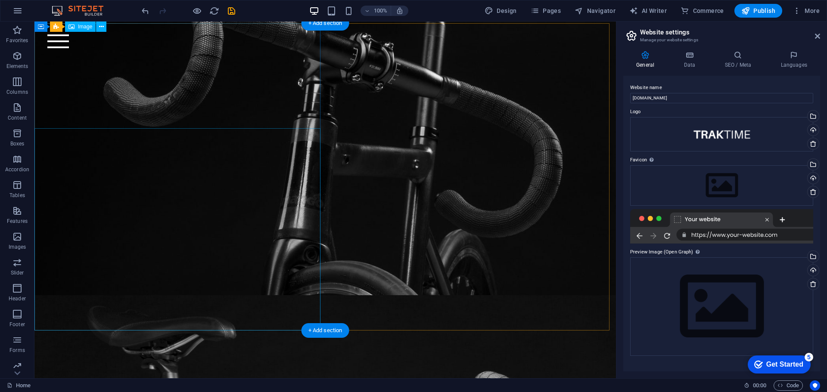
scroll to position [2504, 0]
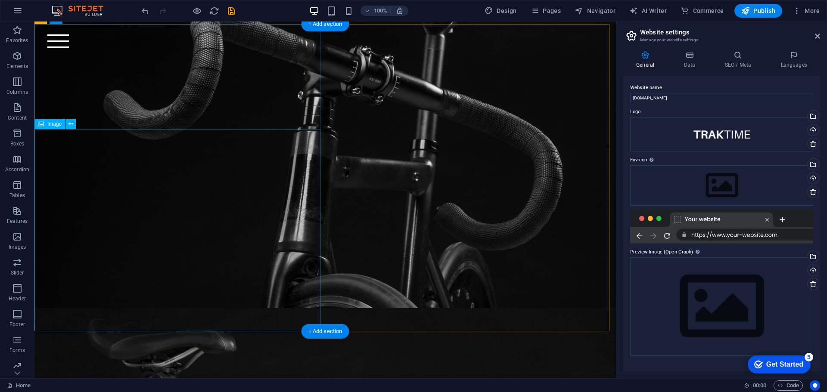
click at [71, 126] on icon at bounding box center [70, 124] width 5 height 9
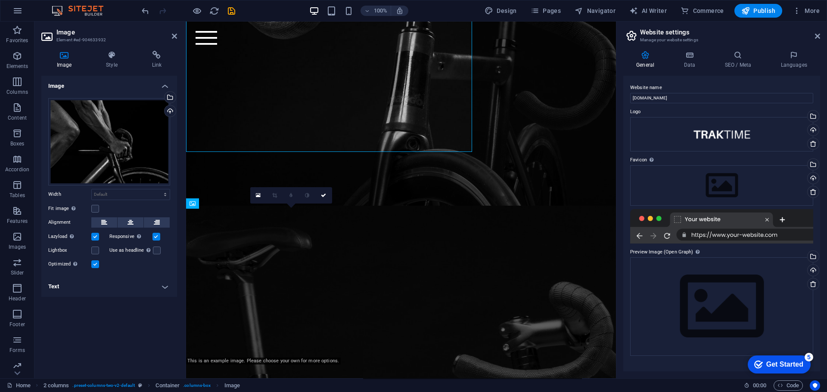
scroll to position [2683, 0]
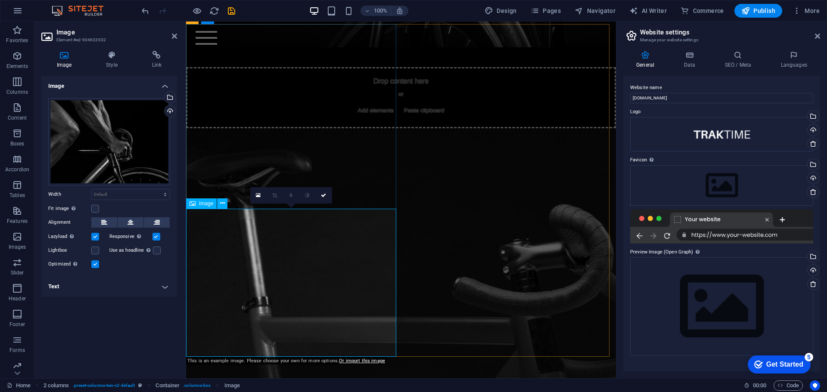
click at [134, 151] on div "Drag files here, click to choose files or select files from Files or our free s…" at bounding box center [109, 141] width 122 height 87
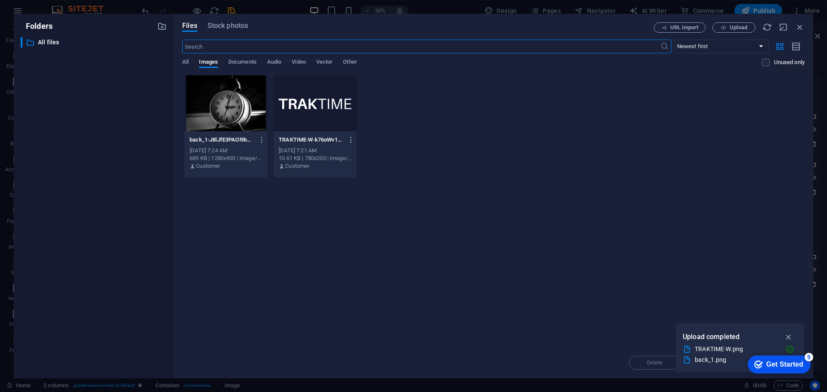
scroll to position [3669, 0]
click at [736, 27] on span "Upload" at bounding box center [738, 27] width 18 height 5
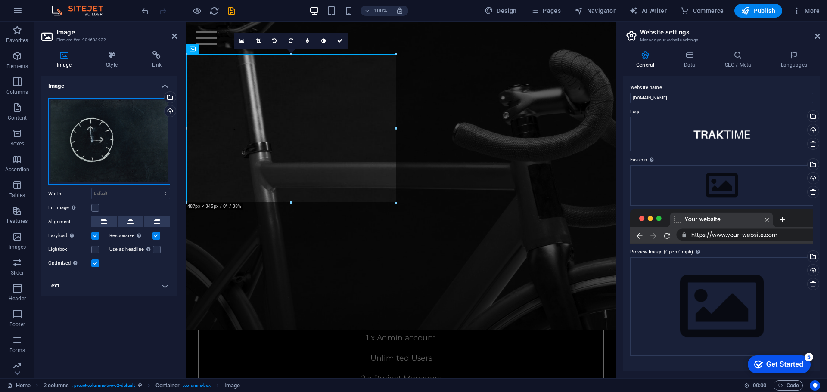
click at [108, 131] on div "Drag files here, click to choose files or select files from Files or our free s…" at bounding box center [109, 141] width 122 height 87
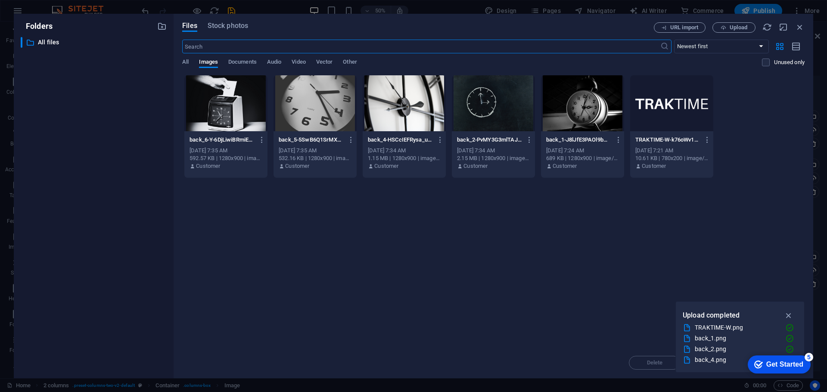
click at [233, 106] on div at bounding box center [225, 103] width 83 height 56
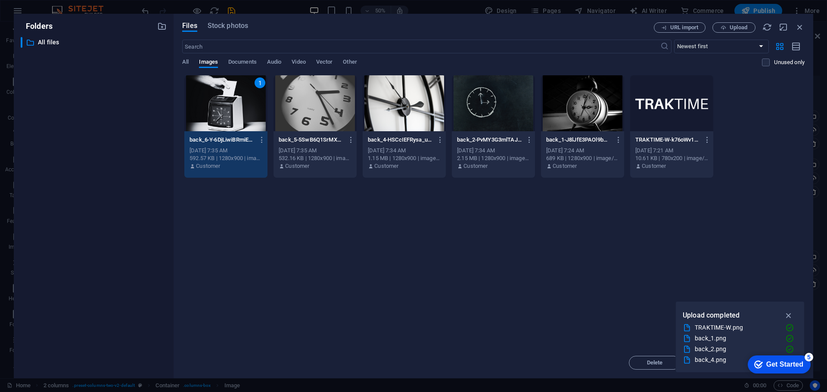
click at [788, 315] on icon "button" at bounding box center [789, 315] width 10 height 9
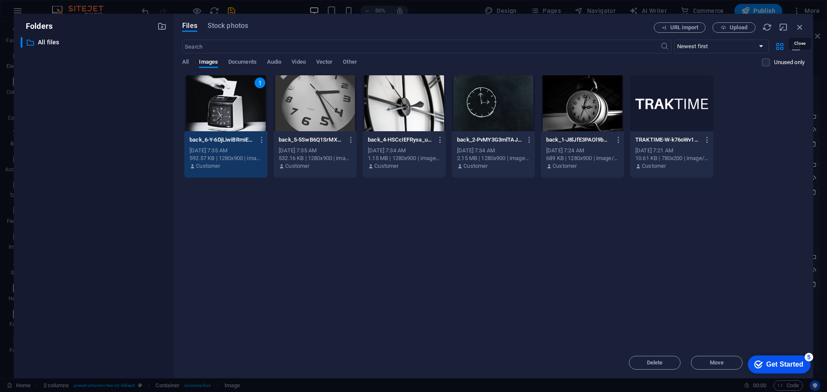
click at [802, 27] on icon "button" at bounding box center [799, 26] width 9 height 9
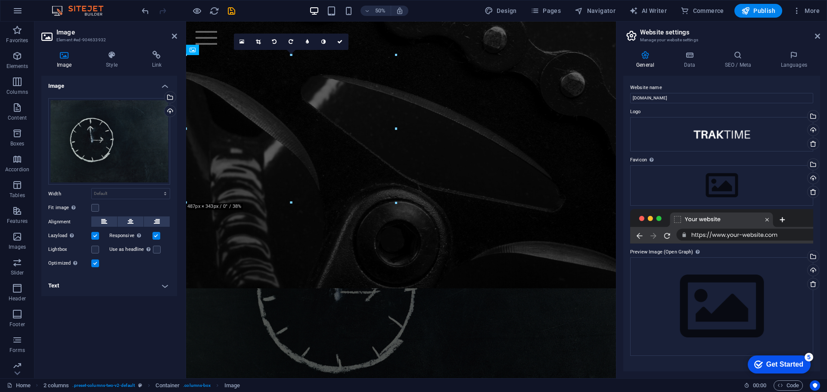
scroll to position [2838, 0]
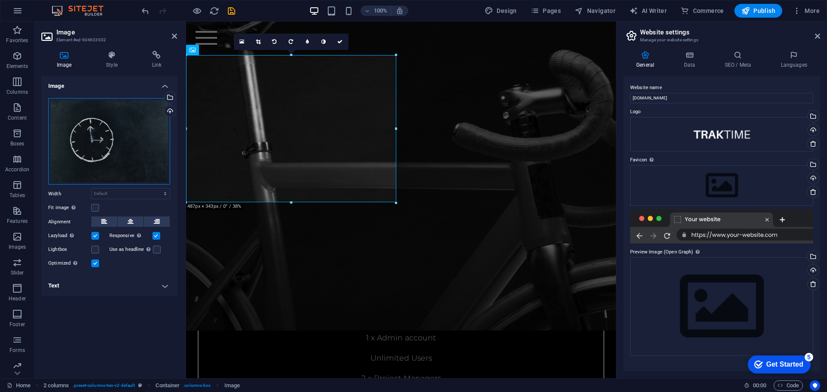
click at [93, 139] on div "Drag files here, click to choose files or select files from Files or our free s…" at bounding box center [109, 141] width 122 height 87
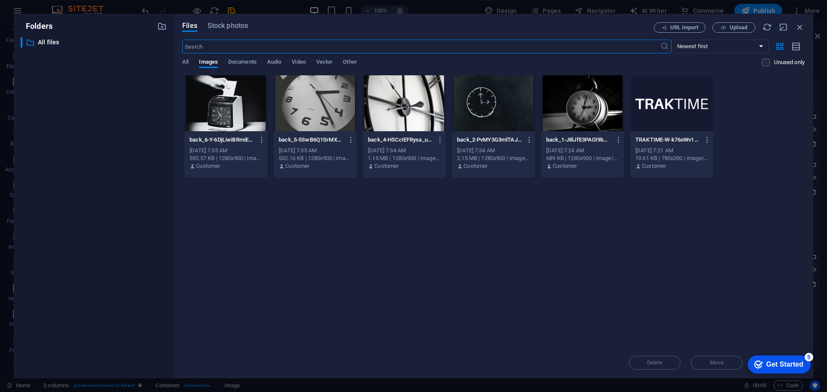
scroll to position [3669, 0]
click at [237, 100] on div at bounding box center [225, 103] width 83 height 56
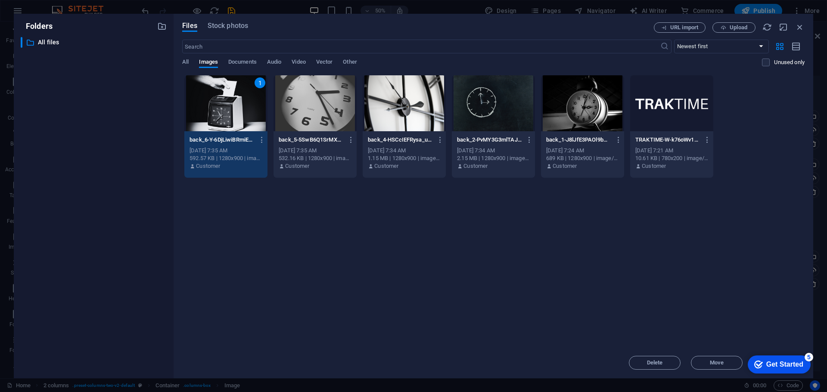
click at [230, 109] on div "1" at bounding box center [225, 103] width 83 height 56
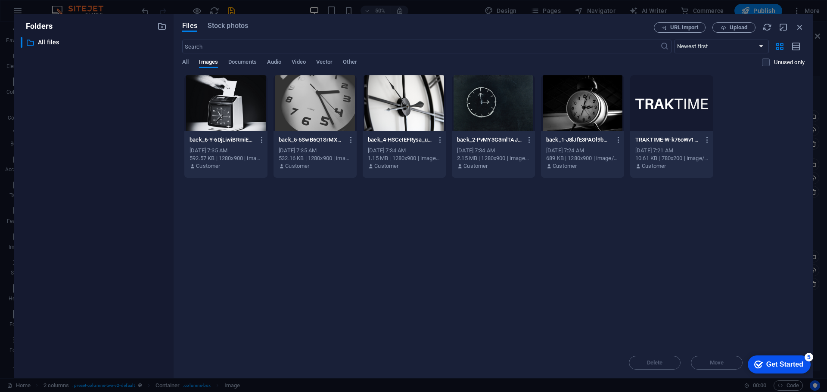
click at [230, 109] on div at bounding box center [225, 103] width 83 height 56
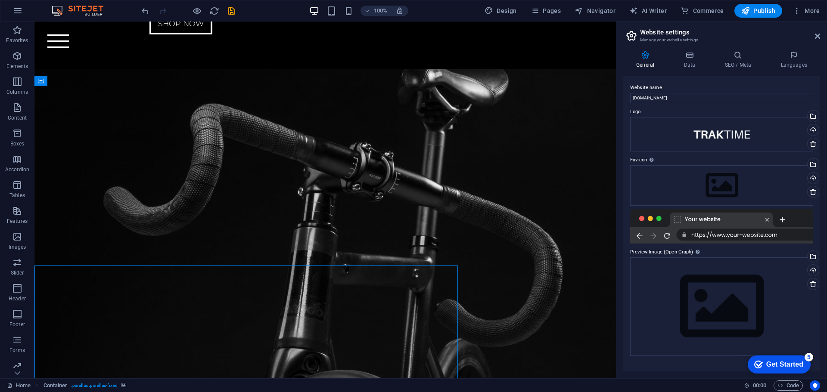
scroll to position [2228, 0]
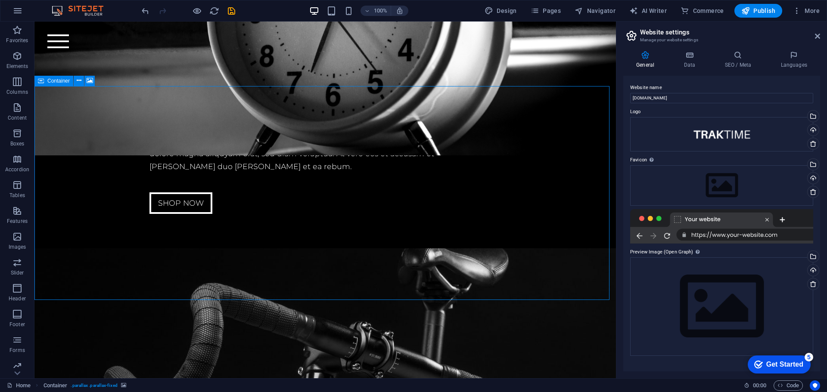
click at [89, 81] on icon at bounding box center [90, 80] width 6 height 9
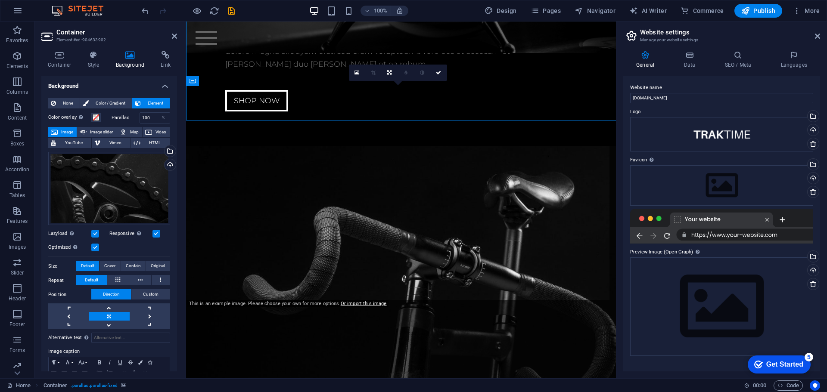
scroll to position [2407, 0]
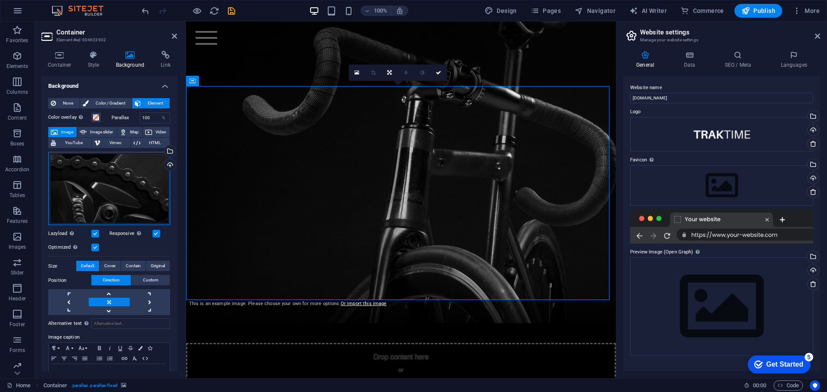
click at [107, 189] on div "Drag files here, click to choose files or select files from Files or our free s…" at bounding box center [109, 189] width 122 height 74
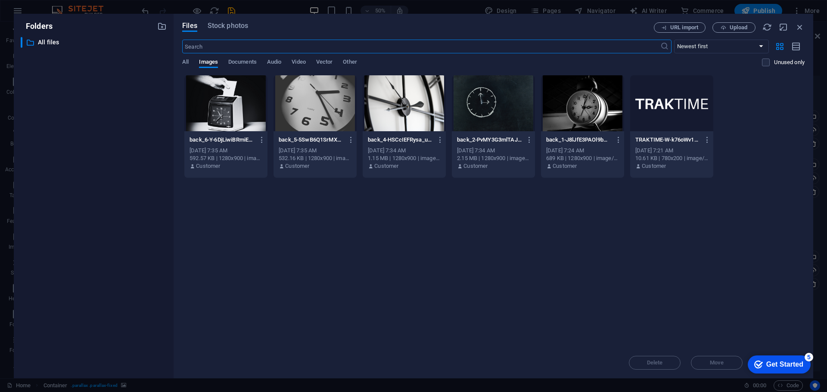
click at [313, 111] on div at bounding box center [314, 103] width 83 height 56
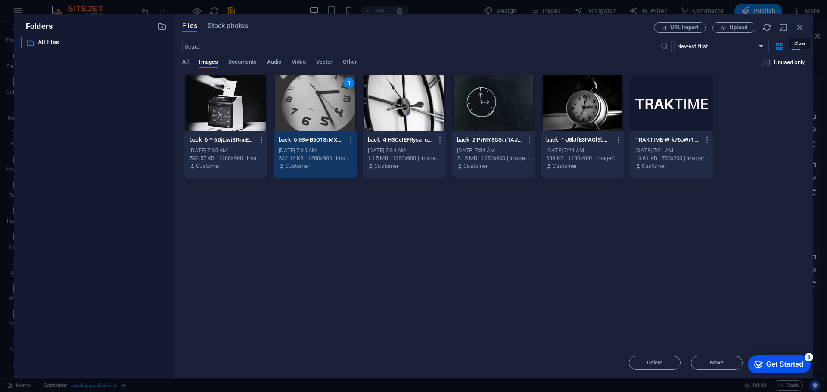
click at [798, 25] on icon "button" at bounding box center [799, 26] width 9 height 9
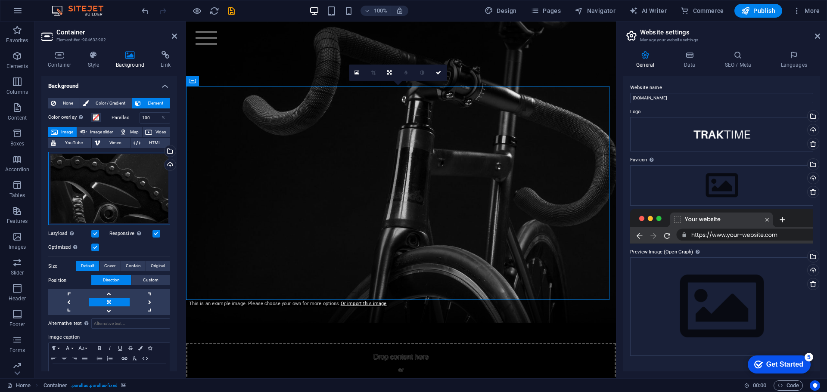
click at [77, 191] on div "Drag files here, click to choose files or select files from Files or our free s…" at bounding box center [109, 189] width 122 height 74
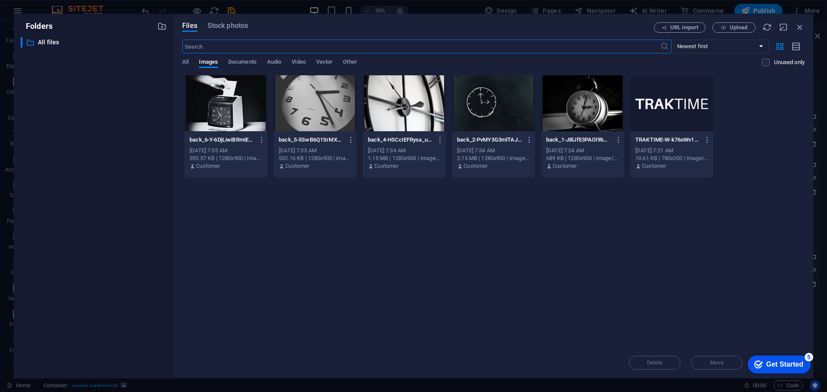
scroll to position [3394, 0]
click at [312, 107] on div at bounding box center [314, 103] width 83 height 56
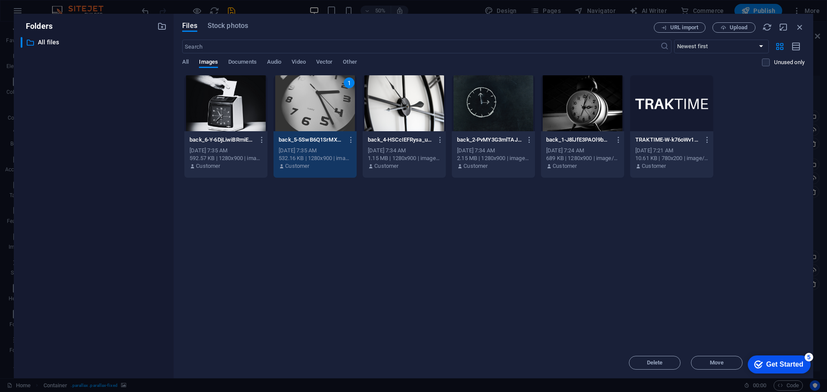
click at [352, 136] on icon "button" at bounding box center [351, 140] width 8 height 8
click at [428, 211] on div at bounding box center [413, 196] width 827 height 392
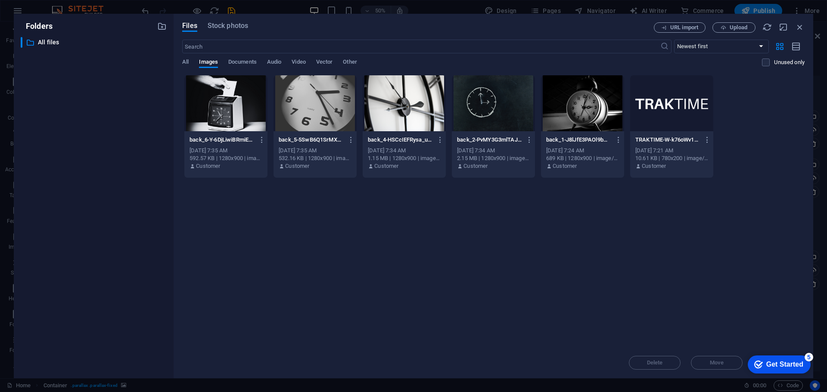
click at [343, 112] on div at bounding box center [314, 103] width 83 height 56
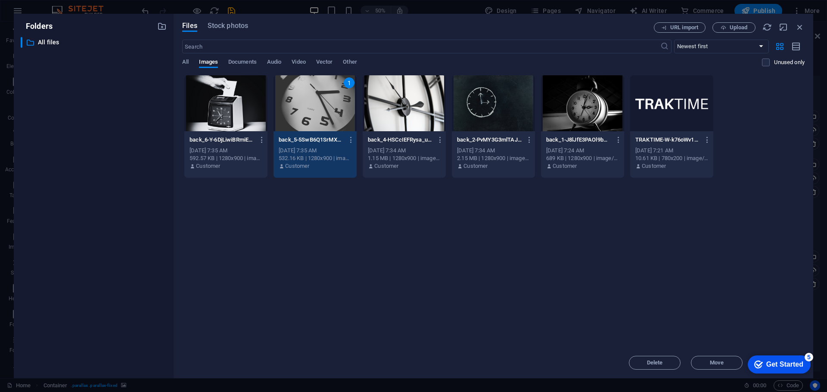
click at [317, 111] on div "1" at bounding box center [314, 103] width 83 height 56
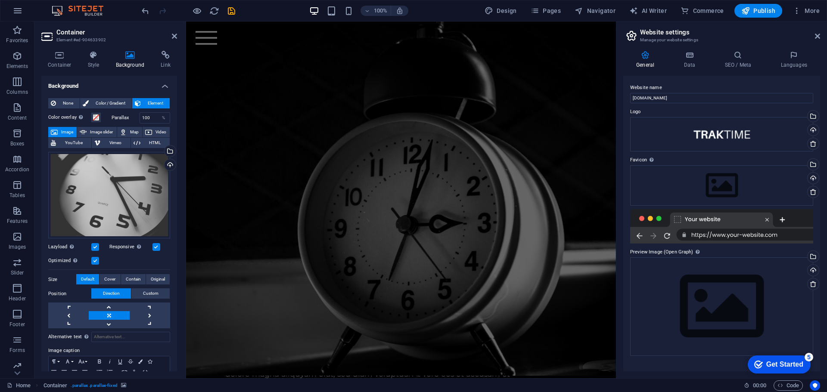
scroll to position [1891, 0]
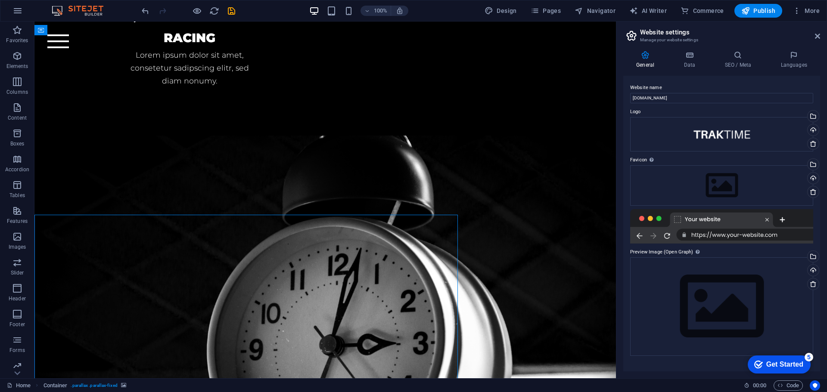
scroll to position [1776, 0]
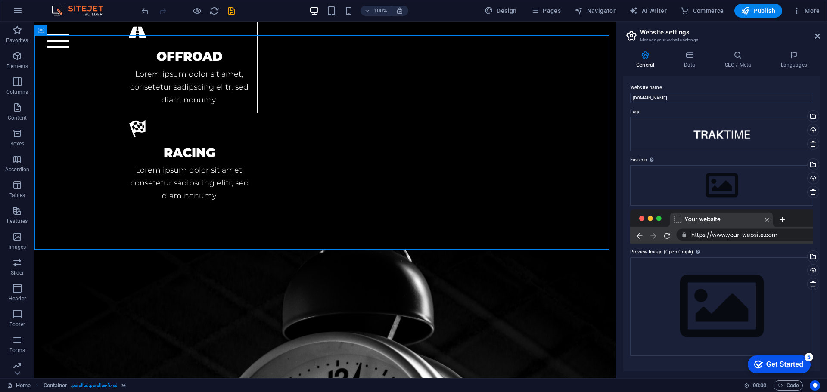
click at [91, 29] on icon at bounding box center [90, 30] width 6 height 9
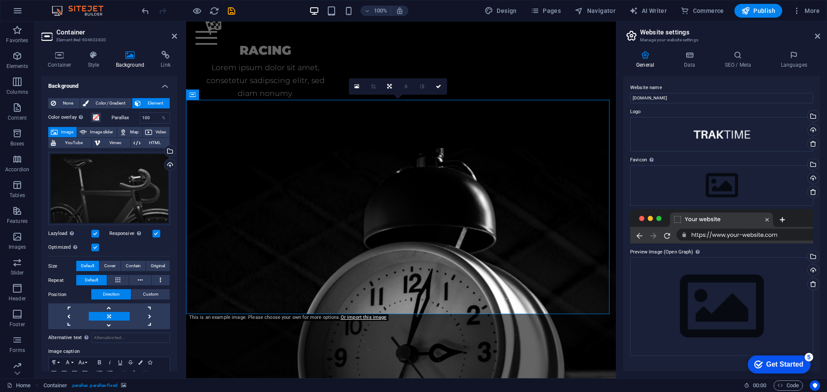
scroll to position [1891, 0]
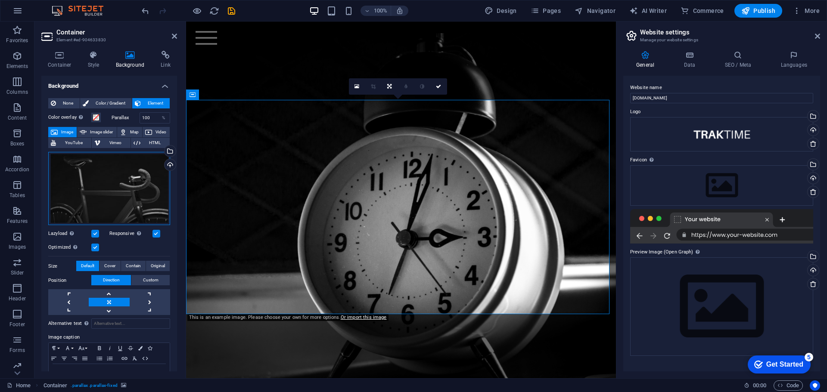
click at [106, 175] on div "Drag files here, click to choose files or select files from Files or our free s…" at bounding box center [109, 189] width 122 height 74
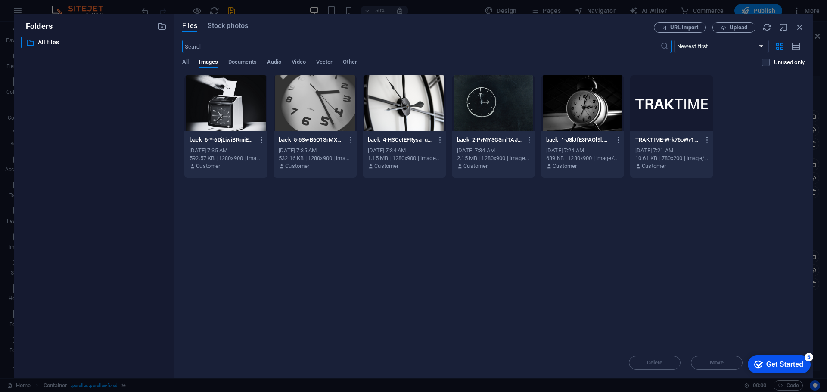
click at [480, 103] on div at bounding box center [493, 103] width 83 height 56
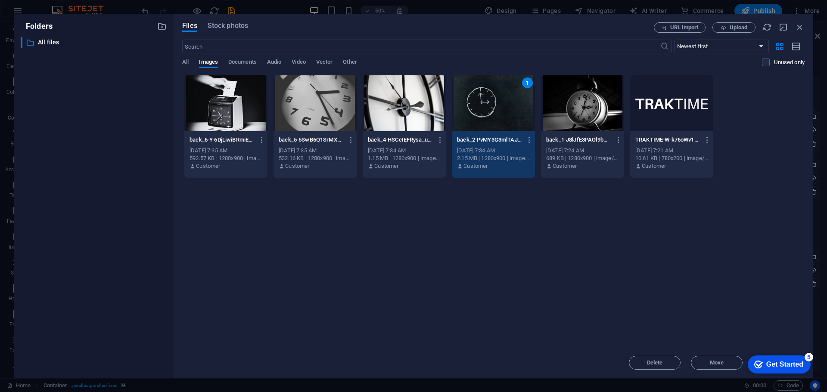
click at [487, 101] on div "1" at bounding box center [493, 103] width 83 height 56
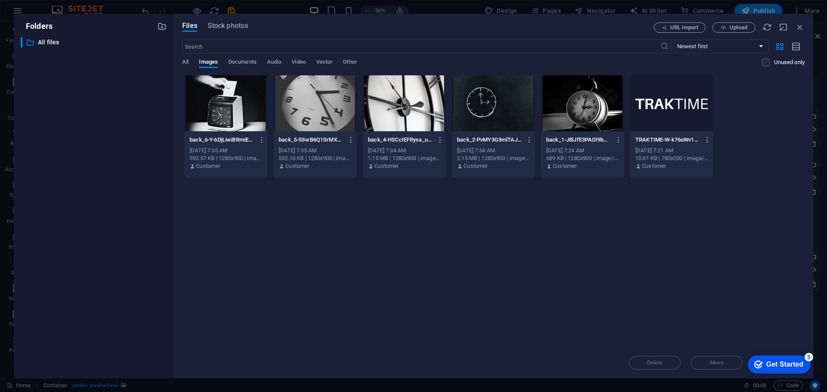
click at [487, 101] on div at bounding box center [493, 103] width 83 height 56
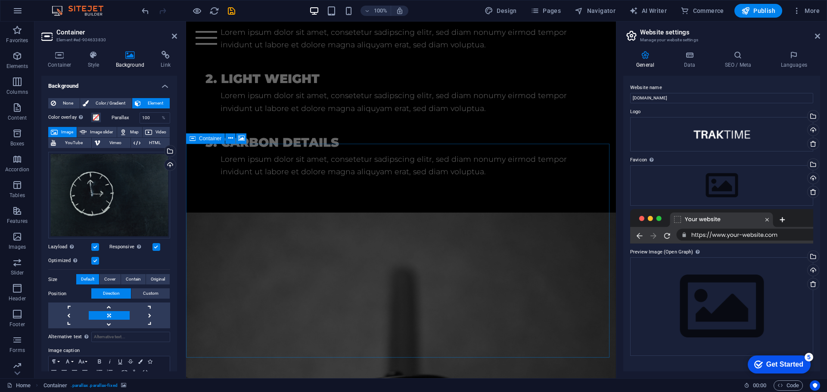
scroll to position [815, 0]
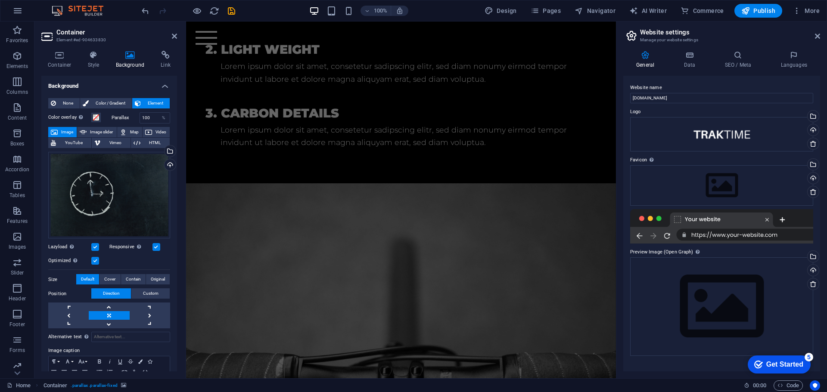
click at [329, 198] on figure at bounding box center [401, 361] width 430 height 357
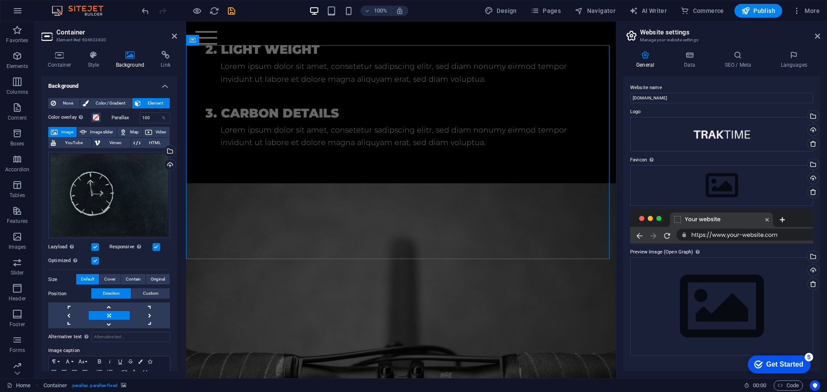
scroll to position [686, 0]
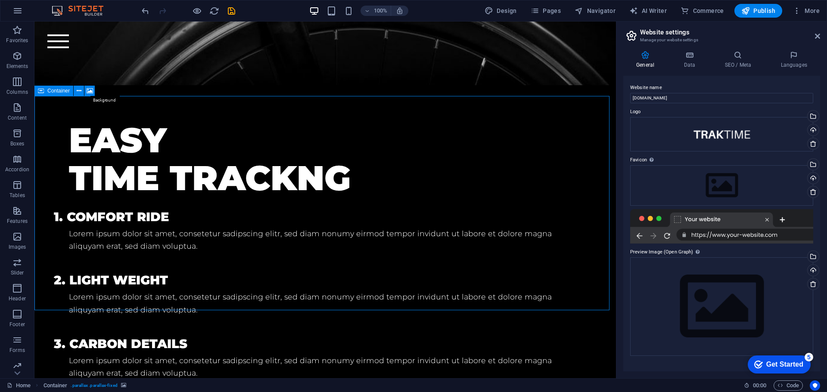
click at [88, 90] on icon at bounding box center [90, 91] width 6 height 9
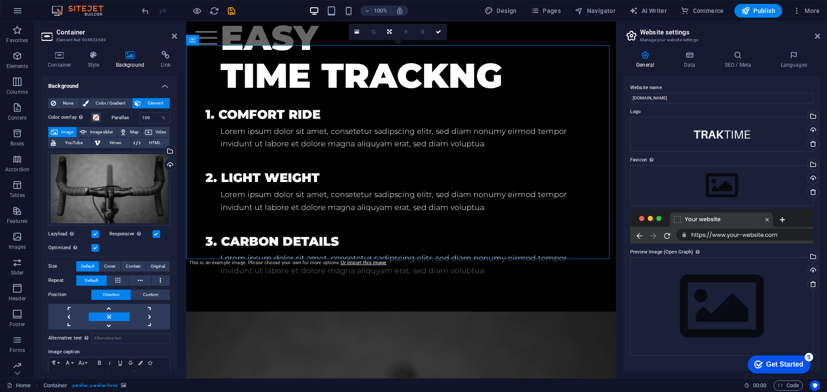
scroll to position [815, 0]
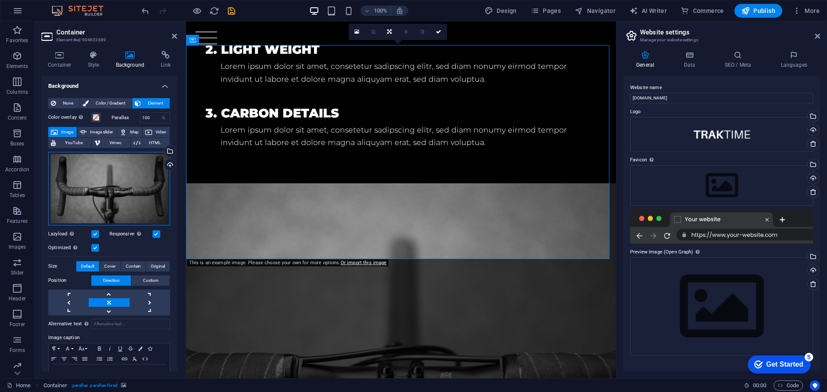
click at [127, 195] on div "Drag files here, click to choose files or select files from Files or our free s…" at bounding box center [109, 189] width 122 height 74
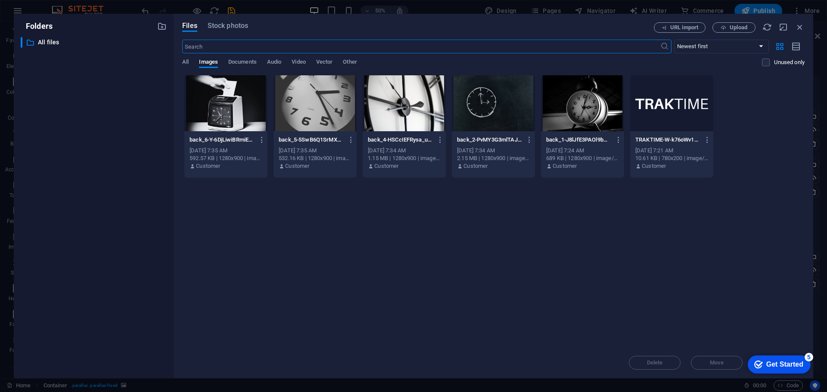
click at [388, 100] on div at bounding box center [404, 103] width 83 height 56
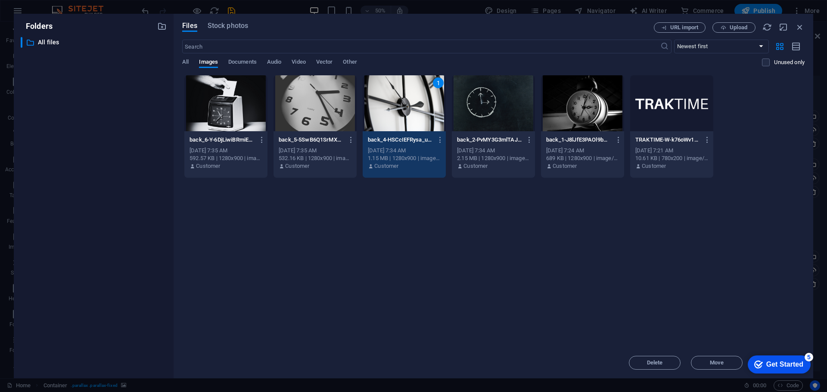
click at [388, 100] on div "1" at bounding box center [404, 103] width 83 height 56
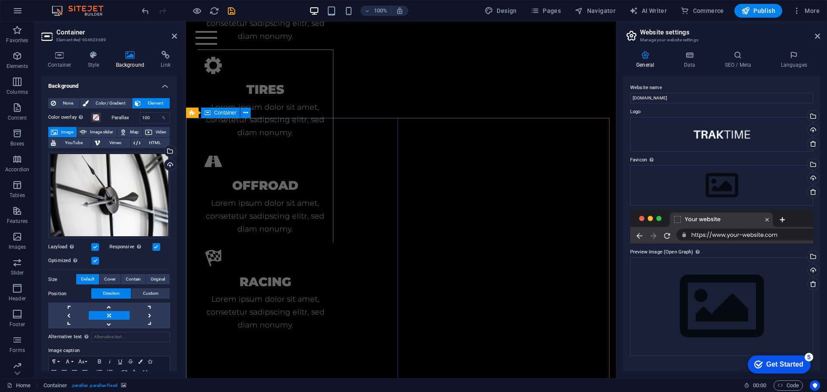
scroll to position [1550, 0]
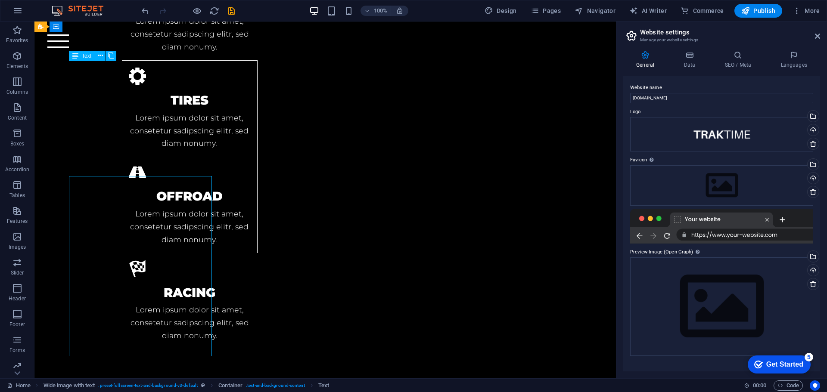
scroll to position [1559, 0]
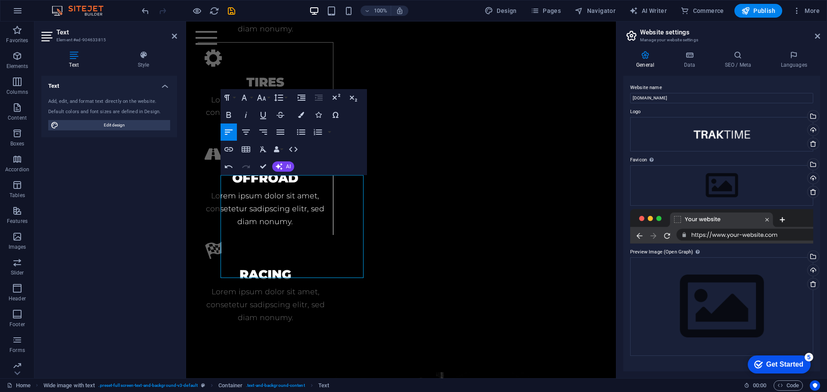
scroll to position [1550, 0]
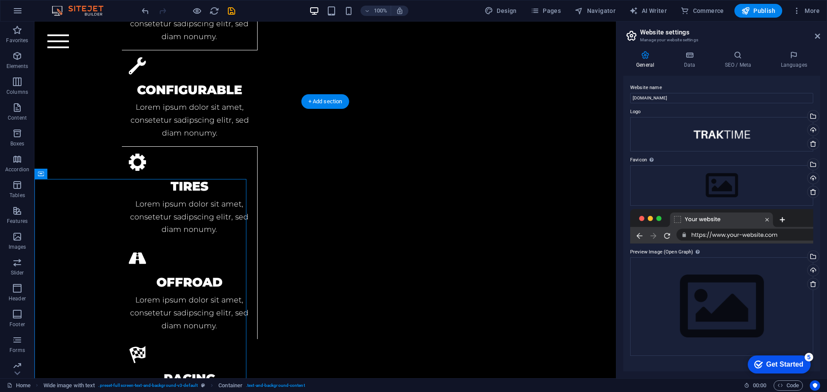
scroll to position [1435, 0]
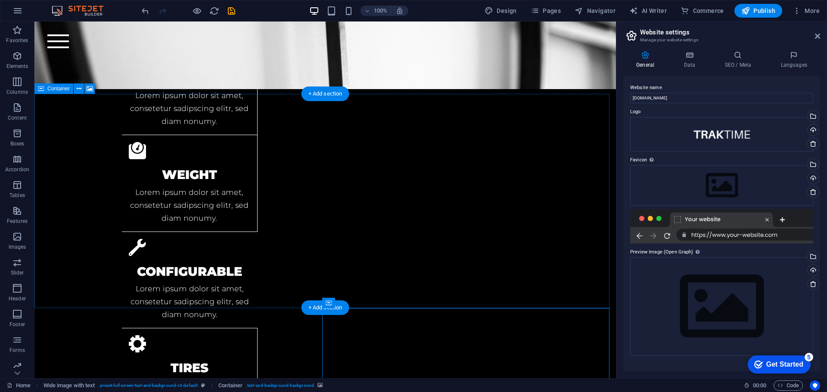
scroll to position [1478, 0]
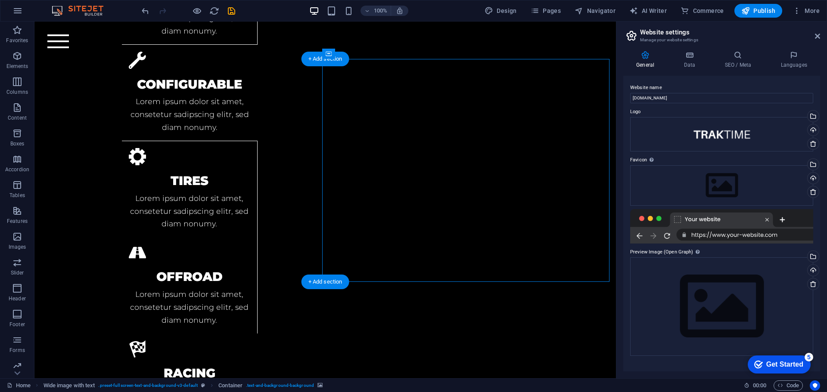
select select "px"
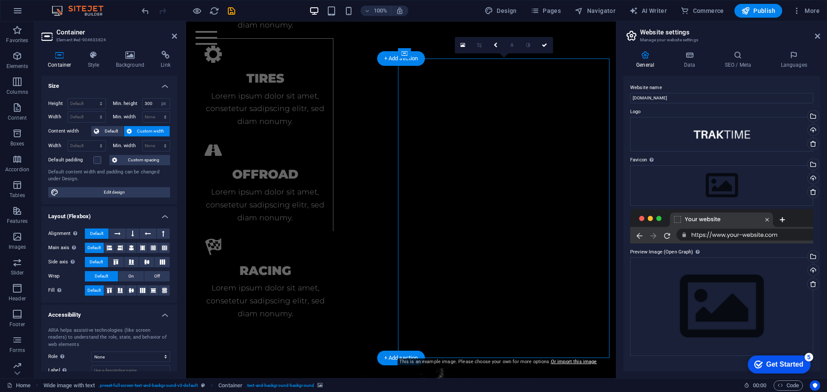
click at [124, 59] on icon at bounding box center [130, 55] width 42 height 9
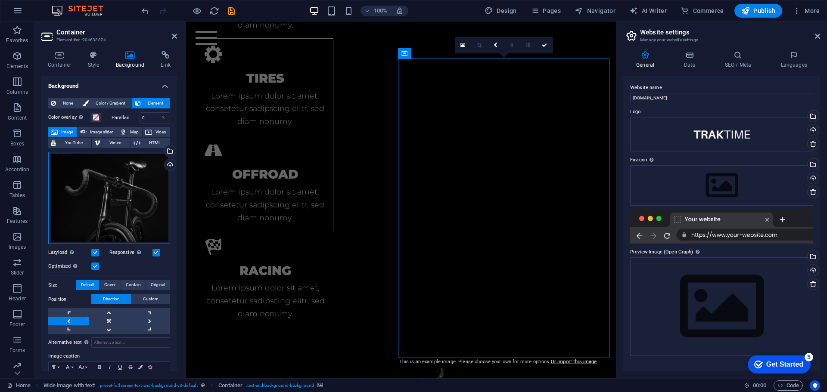
click at [132, 209] on div "Drag files here, click to choose files or select files from Files or our free s…" at bounding box center [109, 198] width 122 height 93
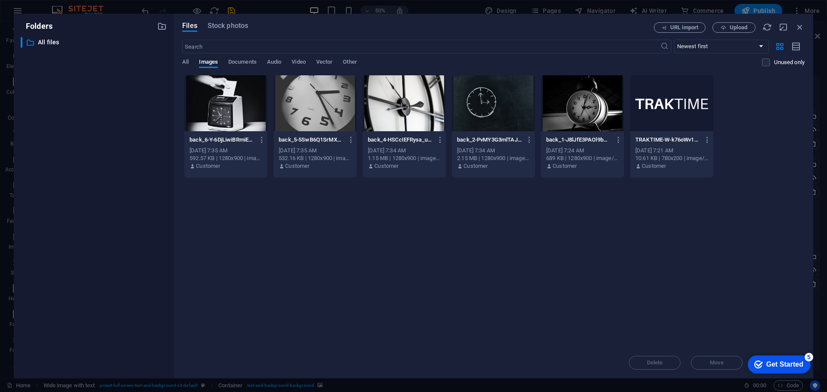
click at [226, 111] on div at bounding box center [225, 103] width 83 height 56
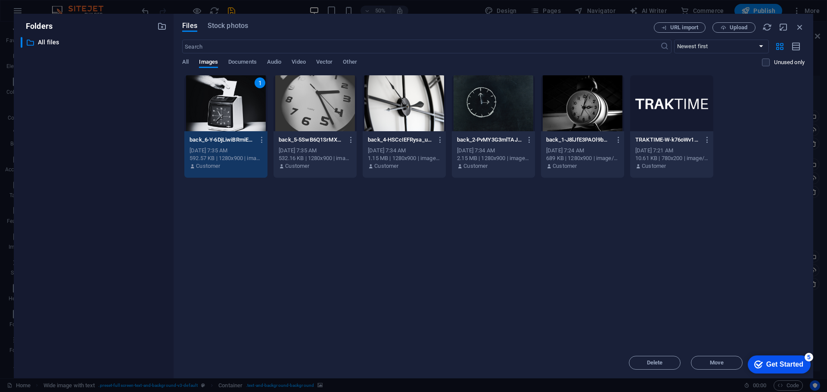
click at [232, 98] on div "1" at bounding box center [225, 103] width 83 height 56
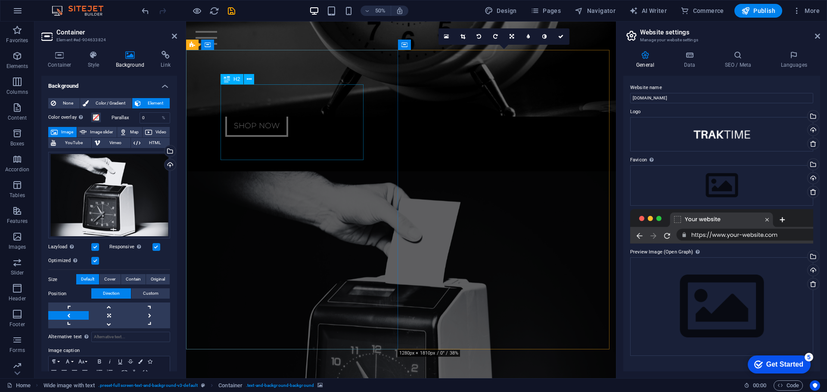
scroll to position [1564, 0]
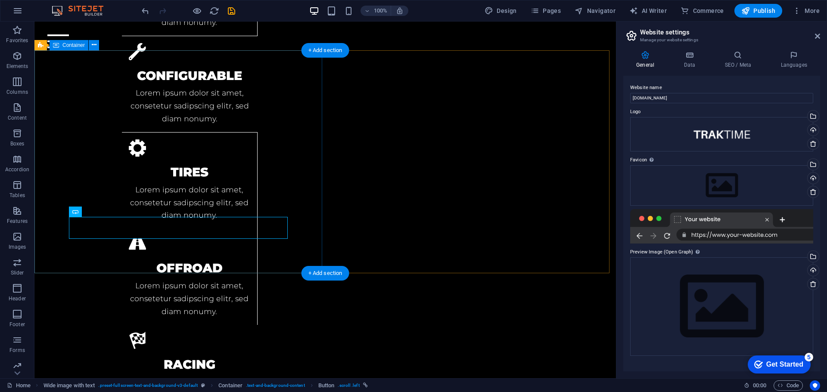
scroll to position [1487, 0]
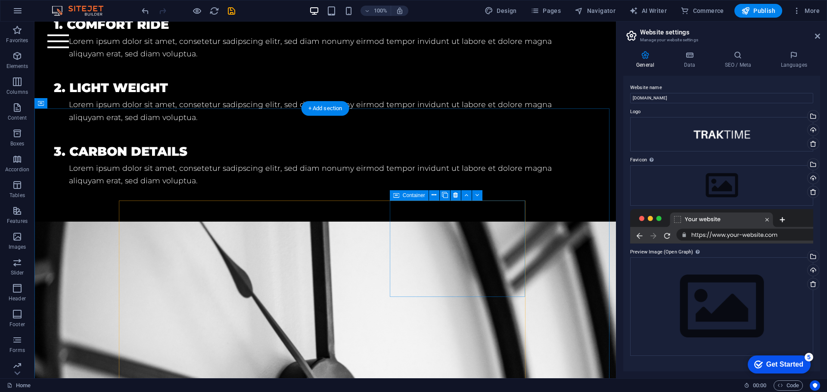
scroll to position [871, 0]
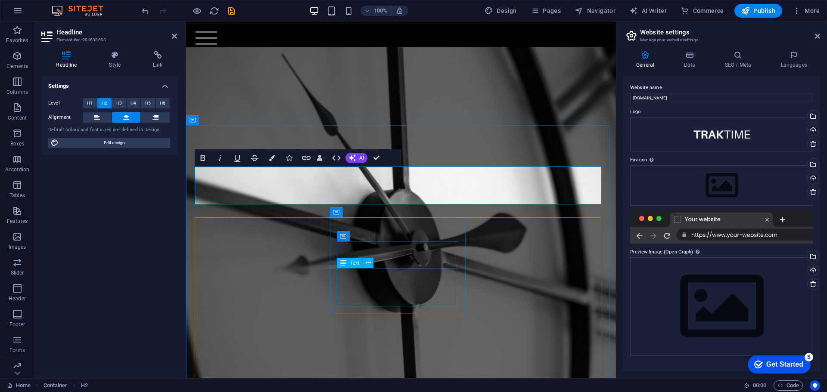
scroll to position [992, 0]
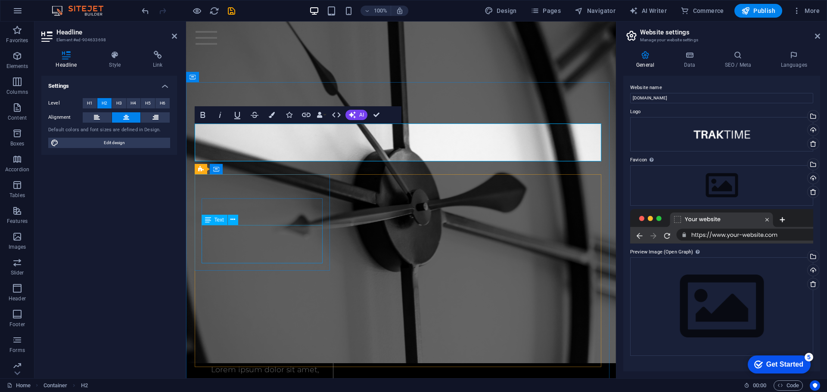
click at [252, 363] on div "Lorem ipsum dolor sit amet, consetetur sadipscing elitr, sed diam nonumy." at bounding box center [264, 382] width 121 height 39
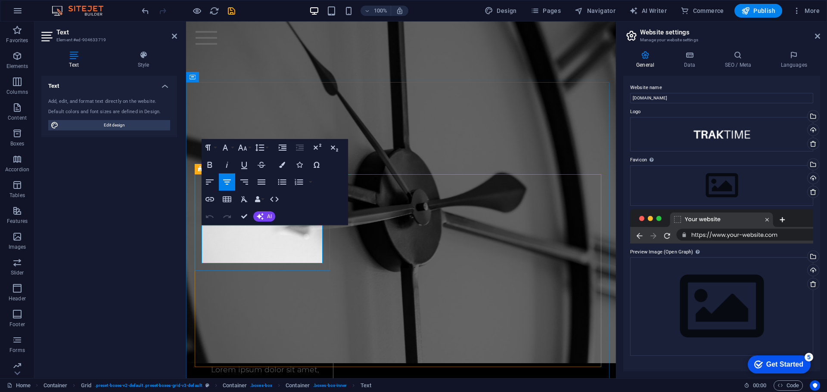
click at [240, 363] on p "Lorem ipsum dolor sit amet, consetetur sadipscing elitr, sed diam nonumy." at bounding box center [264, 382] width 121 height 39
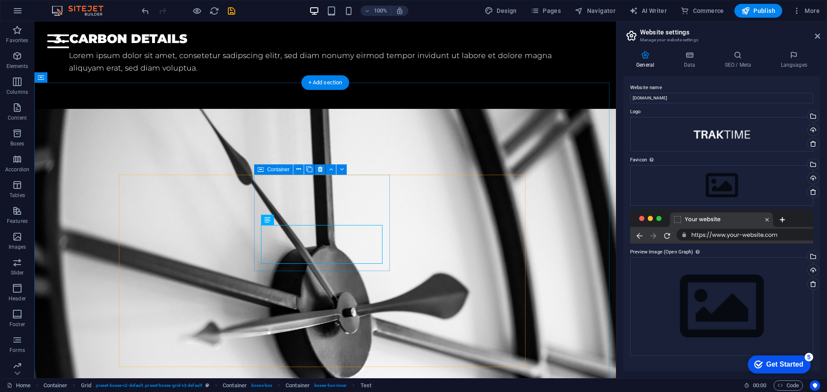
scroll to position [914, 0]
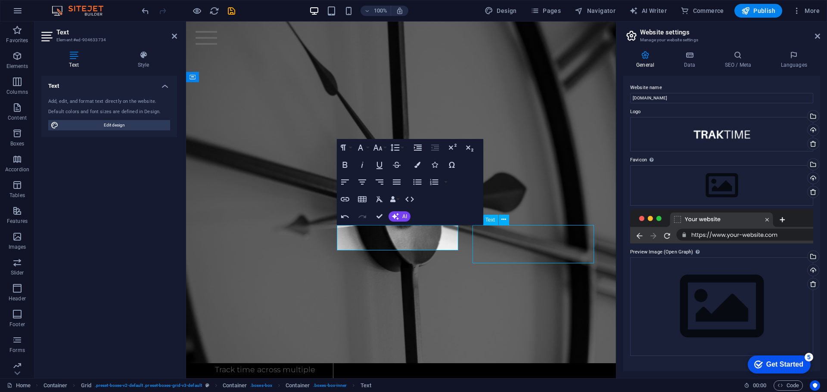
scroll to position [914, 0]
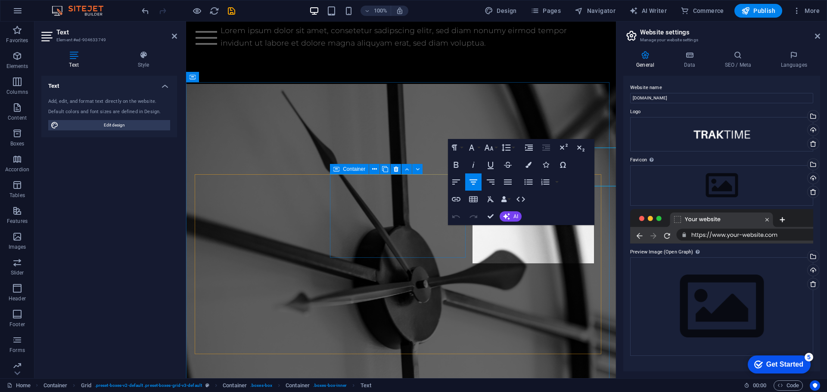
scroll to position [992, 0]
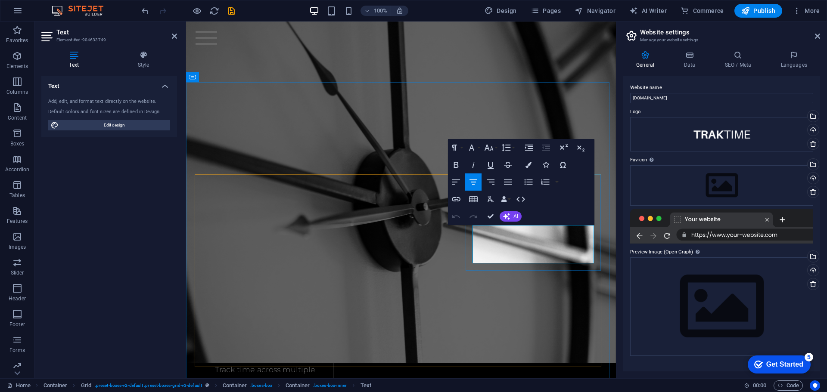
drag, startPoint x: 477, startPoint y: 232, endPoint x: 573, endPoint y: 258, distance: 99.3
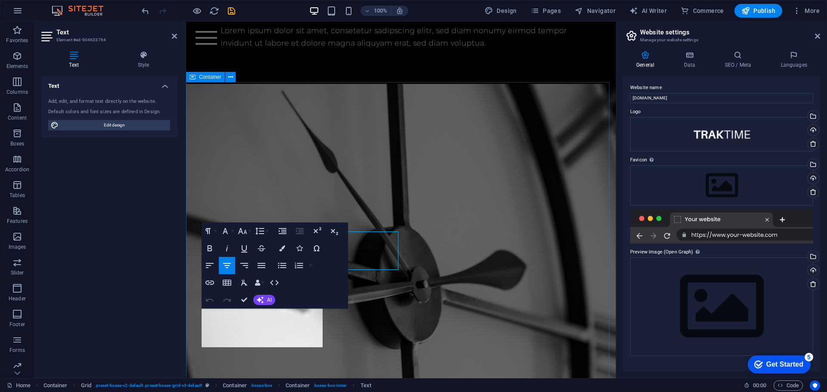
scroll to position [992, 0]
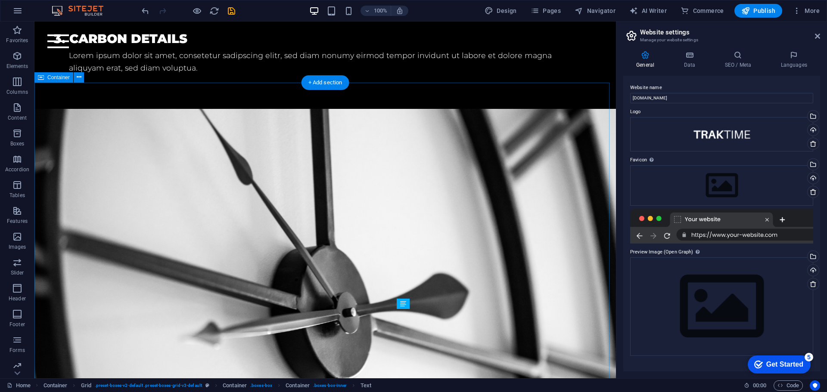
scroll to position [914, 0]
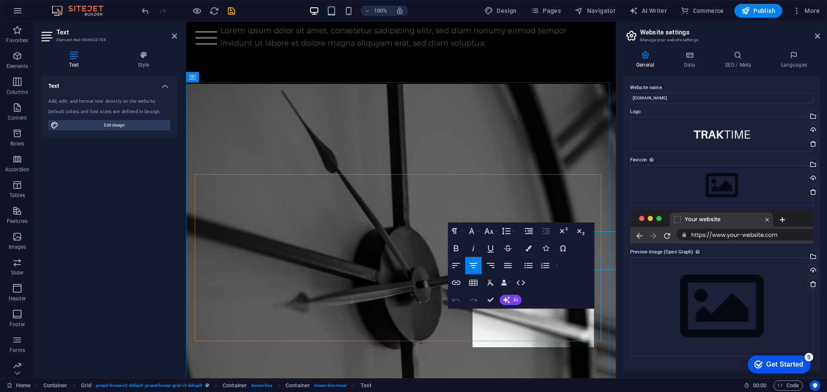
scroll to position [992, 0]
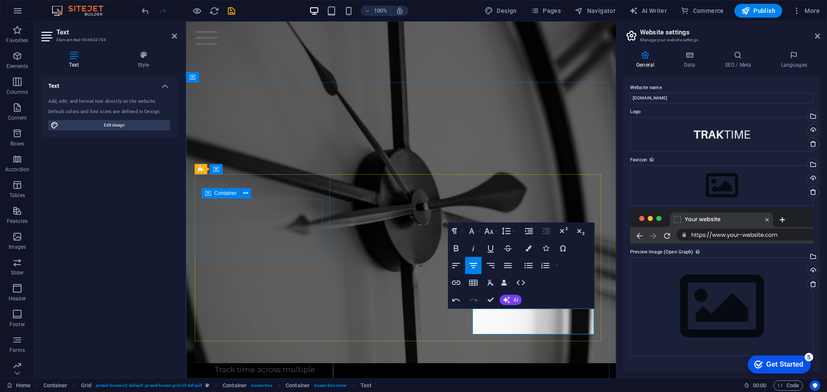
click at [265, 346] on div "scale" at bounding box center [264, 353] width 121 height 14
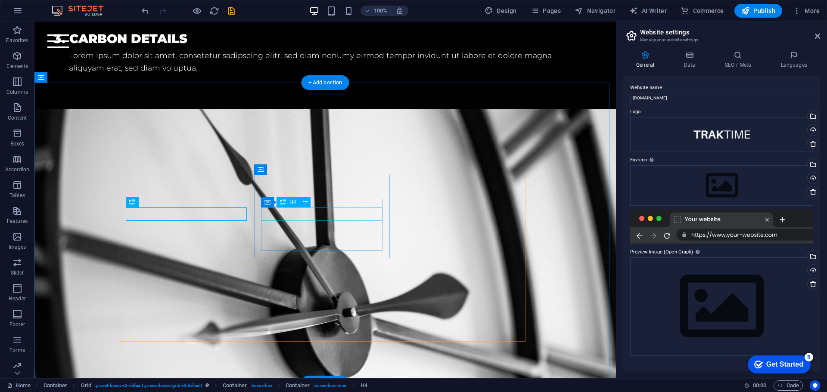
scroll to position [914, 0]
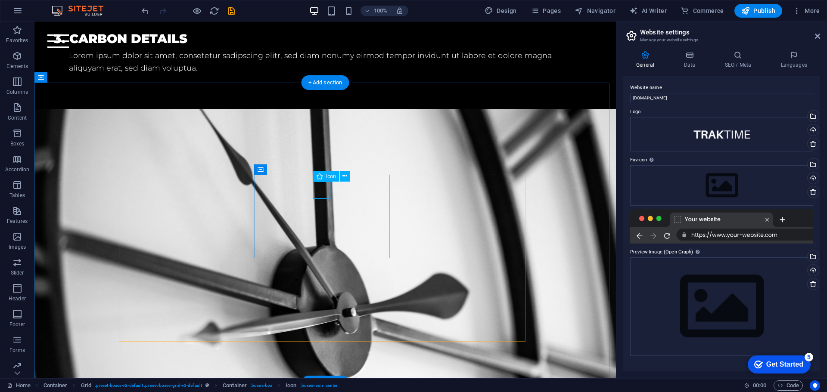
select select "xMidYMid"
select select "px"
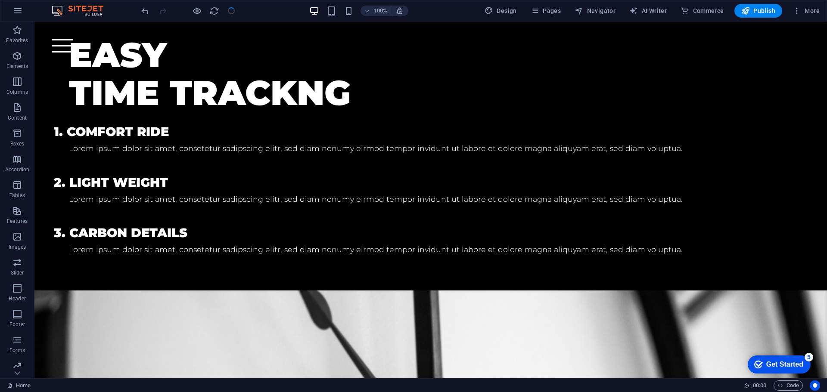
scroll to position [837, 0]
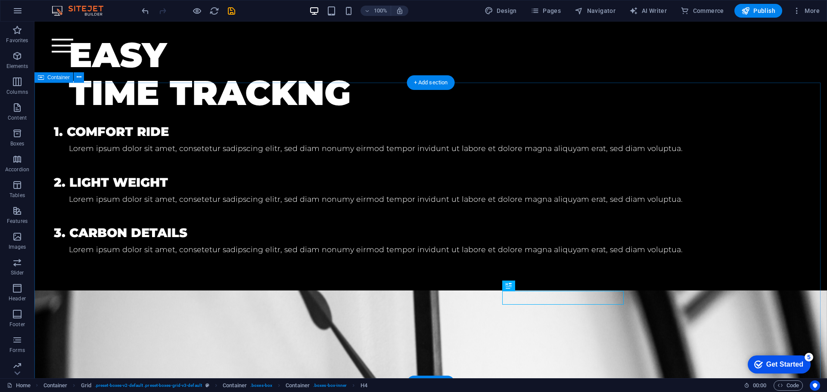
scroll to position [837, 0]
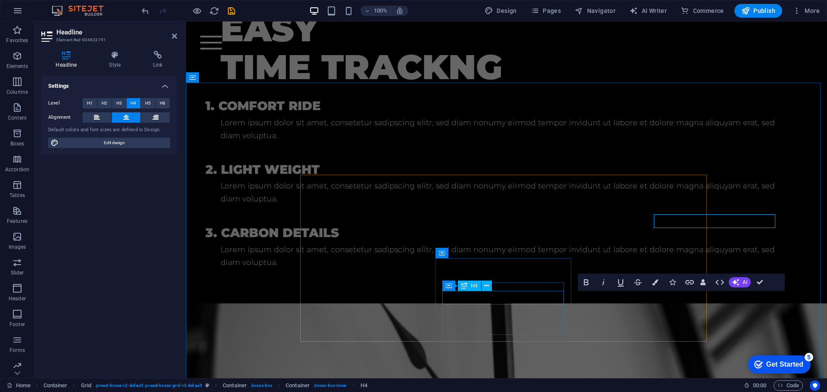
scroll to position [914, 0]
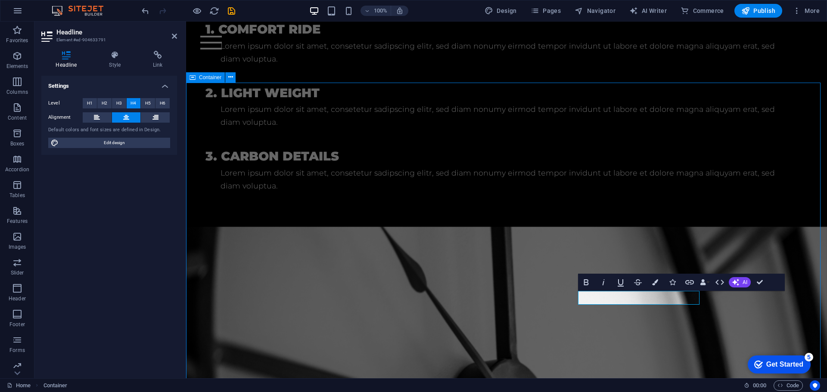
scroll to position [837, 0]
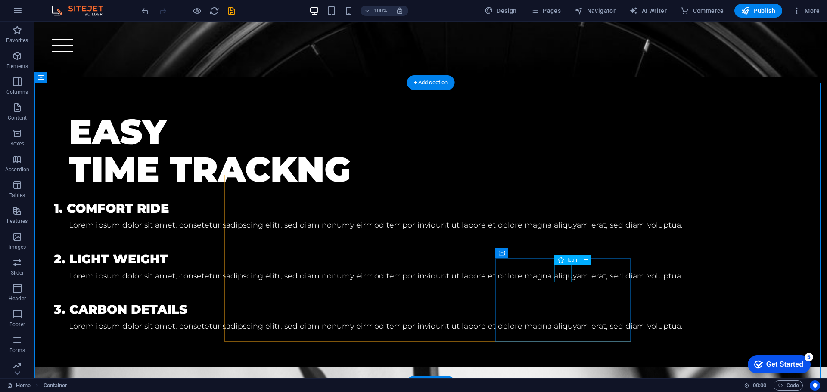
click at [589, 259] on button at bounding box center [586, 260] width 10 height 10
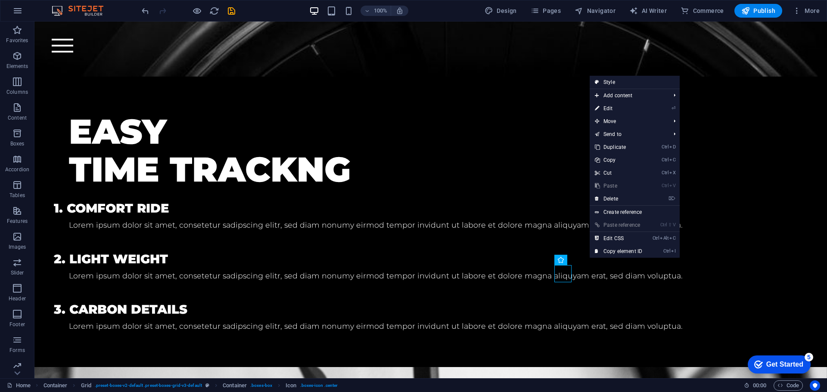
click at [607, 108] on link "⏎ Edit" at bounding box center [618, 108] width 58 height 13
select select "xMidYMid"
select select "px"
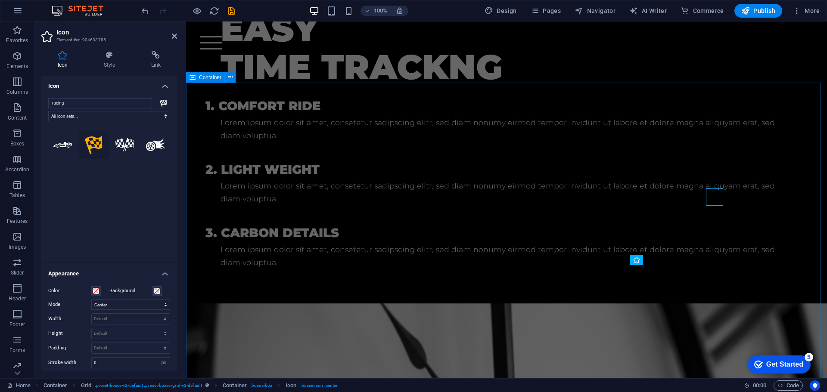
scroll to position [914, 0]
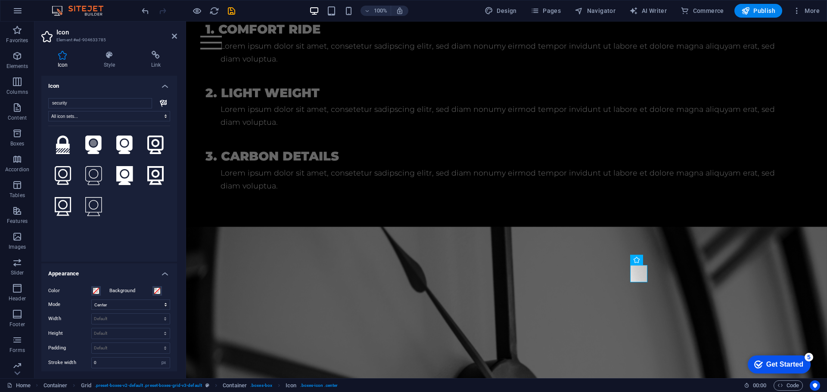
type input "security"
click at [62, 147] on icon at bounding box center [63, 145] width 14 height 19
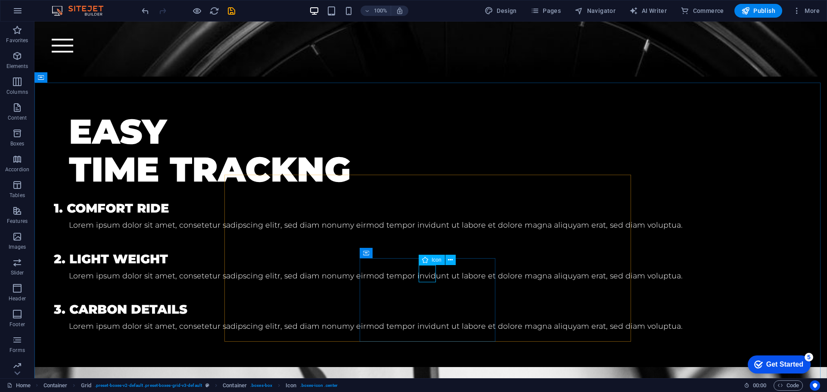
click at [451, 261] on icon at bounding box center [450, 260] width 5 height 9
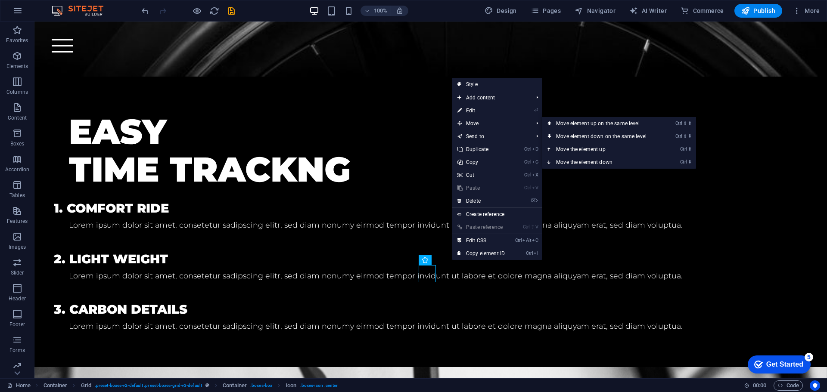
click at [471, 109] on link "⏎ Edit" at bounding box center [481, 110] width 58 height 13
select select "xMidYMid"
select select "px"
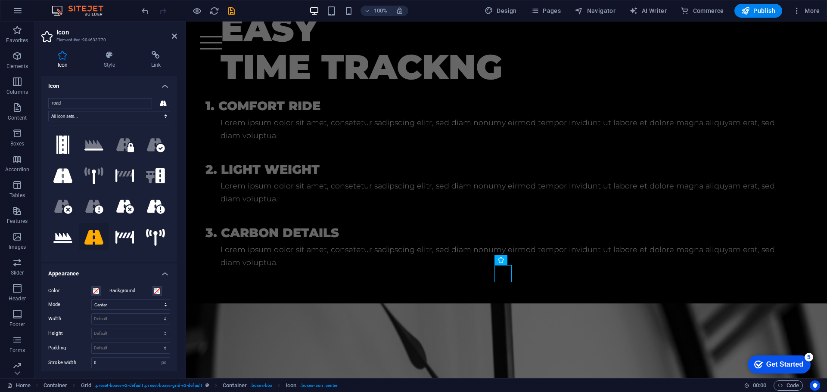
scroll to position [914, 0]
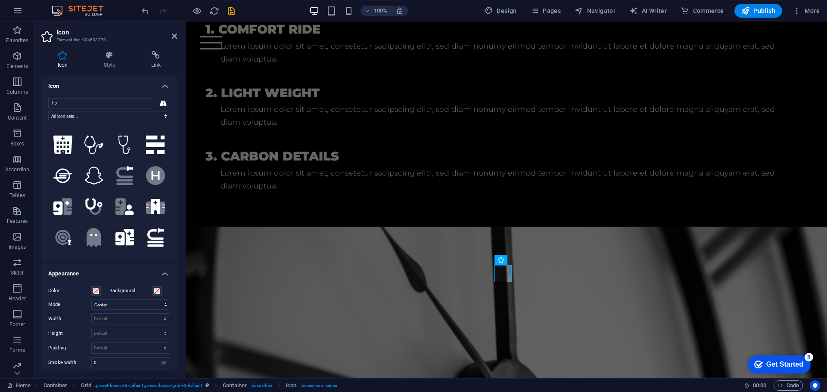
type input "h"
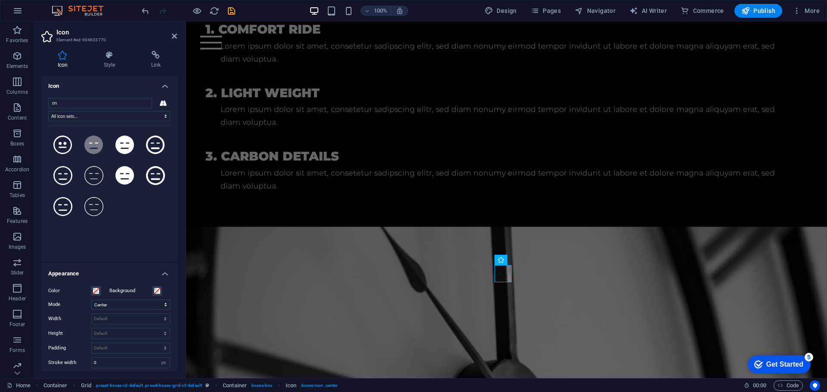
type input "o"
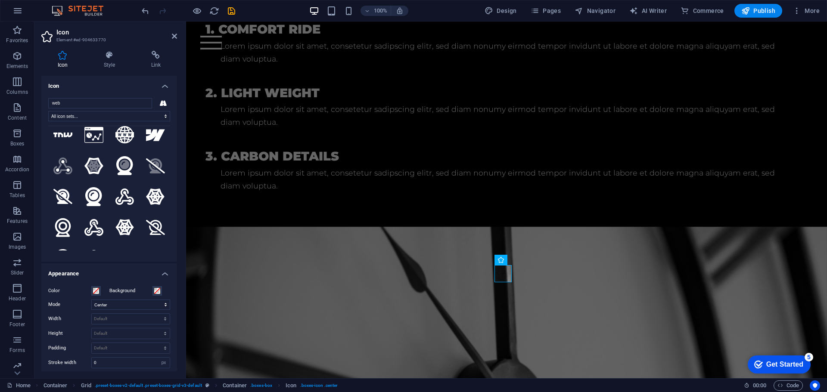
scroll to position [0, 0]
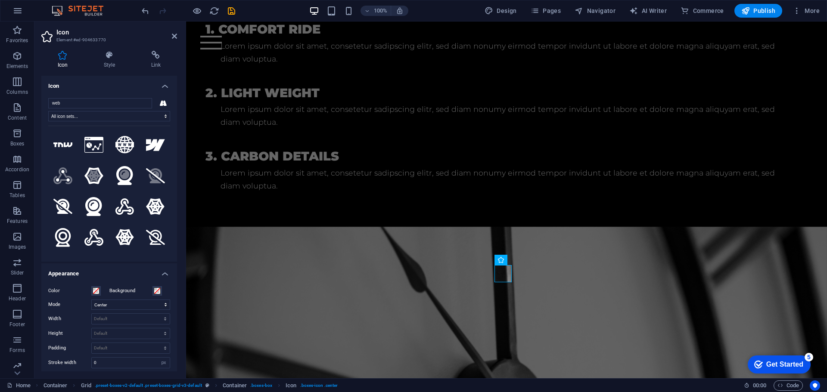
type input "web"
click at [92, 144] on icon at bounding box center [93, 145] width 19 height 16
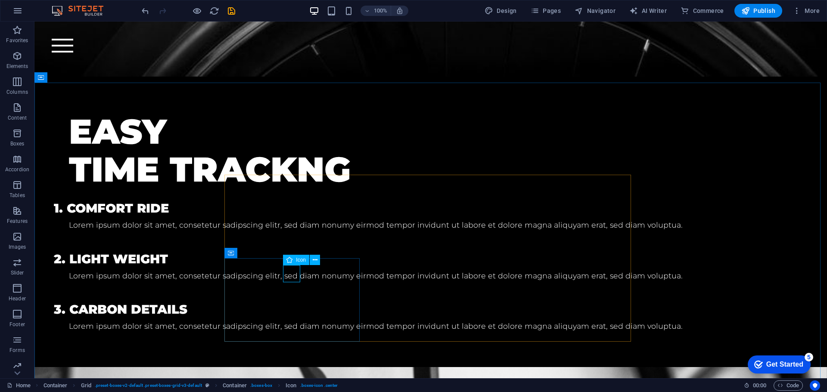
click at [316, 261] on icon at bounding box center [315, 260] width 5 height 9
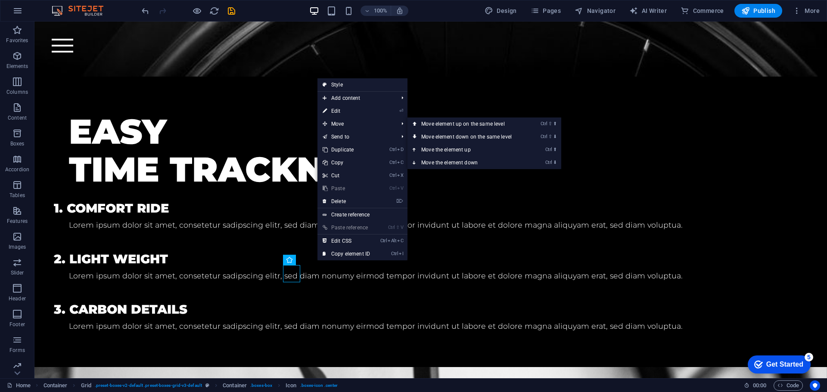
click at [342, 113] on link "⏎ Edit" at bounding box center [346, 111] width 58 height 13
select select "xMidYMid"
select select "px"
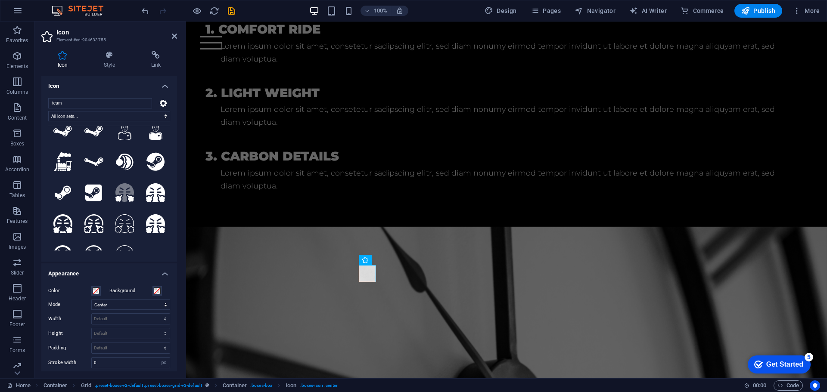
scroll to position [0, 0]
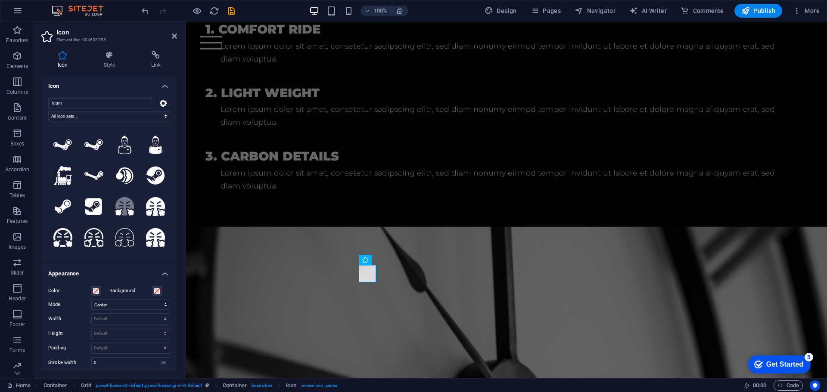
click at [84, 102] on input "team" at bounding box center [100, 103] width 104 height 10
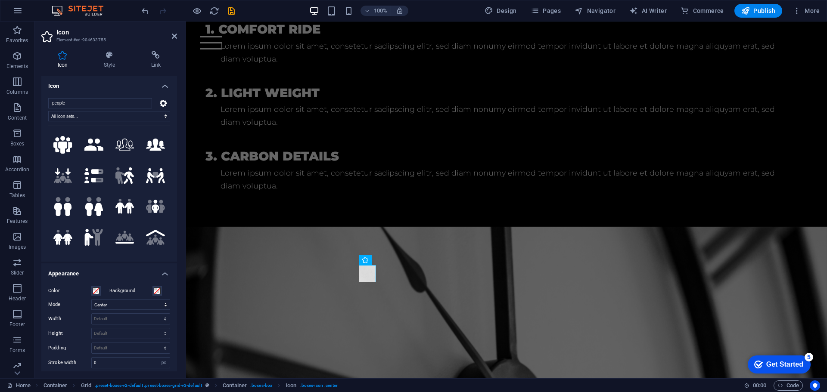
type input "people"
click at [66, 141] on icon at bounding box center [62, 145] width 19 height 18
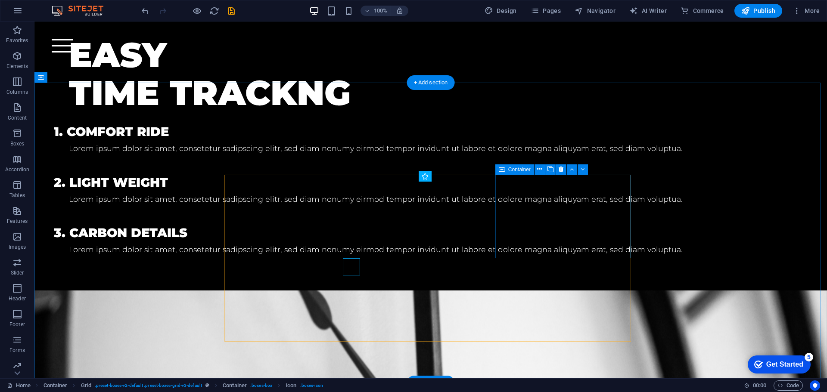
scroll to position [837, 0]
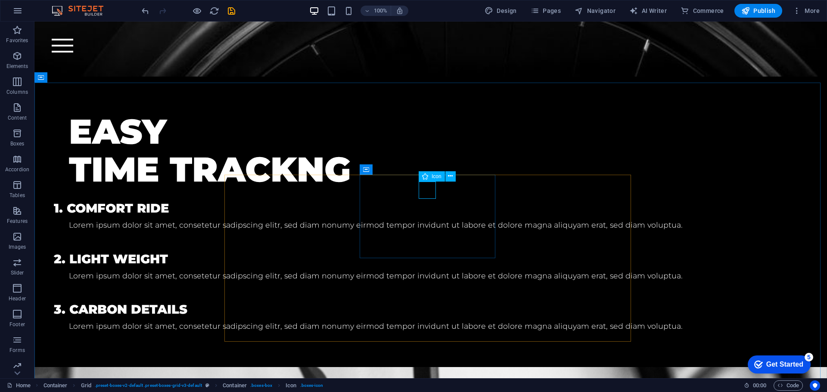
click at [450, 177] on icon at bounding box center [450, 176] width 5 height 9
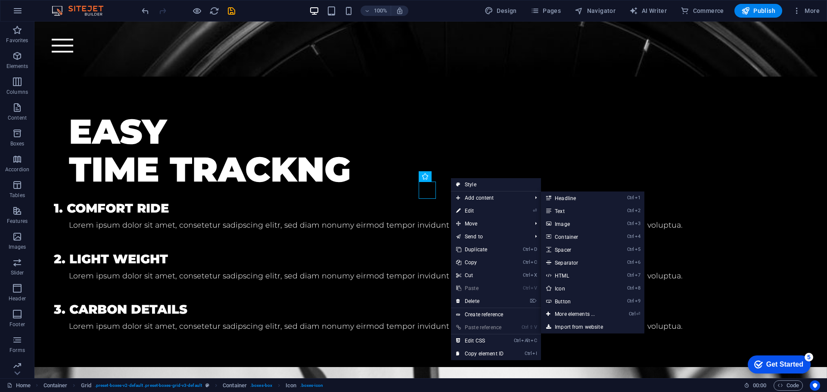
click at [469, 210] on link "⏎ Edit" at bounding box center [480, 210] width 58 height 13
select select "xMidYMid"
select select "px"
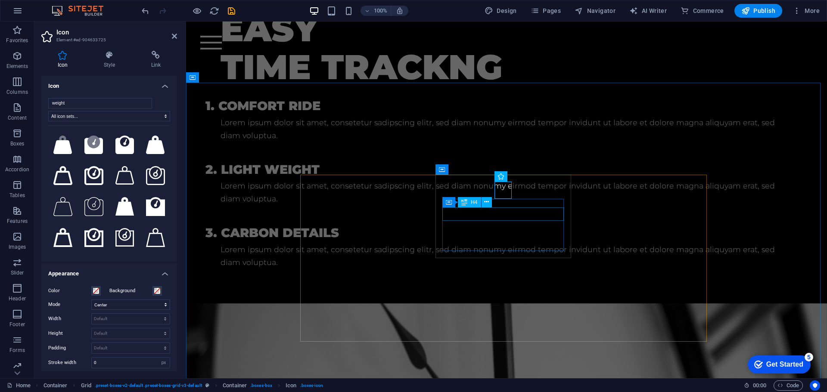
scroll to position [914, 0]
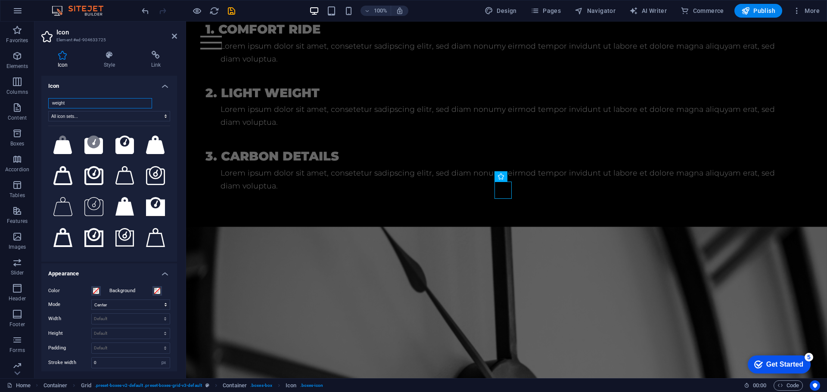
click at [77, 99] on input "weight" at bounding box center [100, 103] width 104 height 10
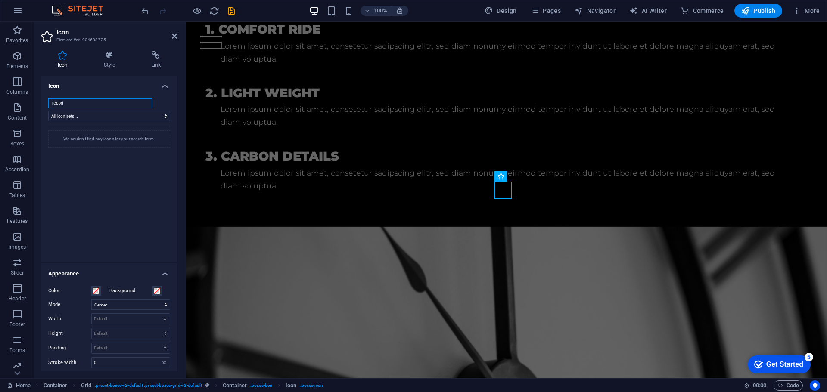
click at [81, 99] on input "report" at bounding box center [100, 103] width 104 height 10
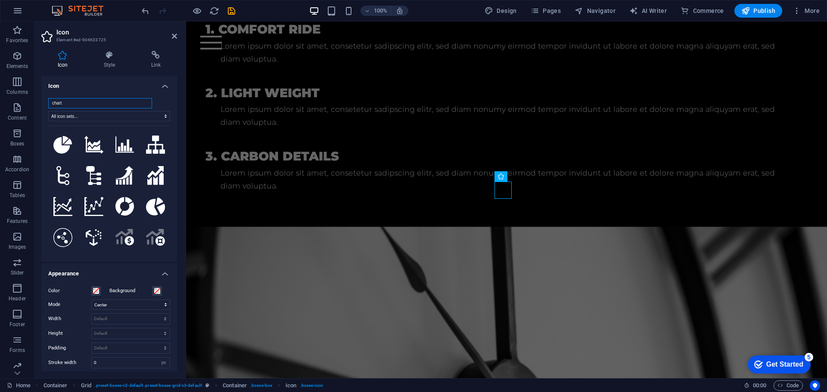
type input "chart"
click at [117, 146] on icon at bounding box center [124, 144] width 19 height 16
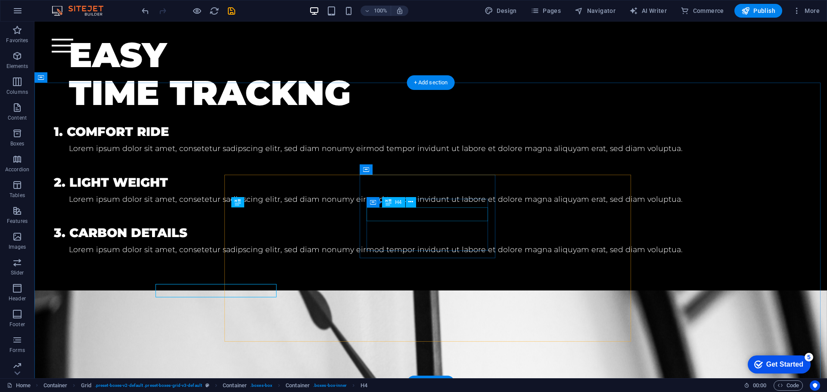
scroll to position [837, 0]
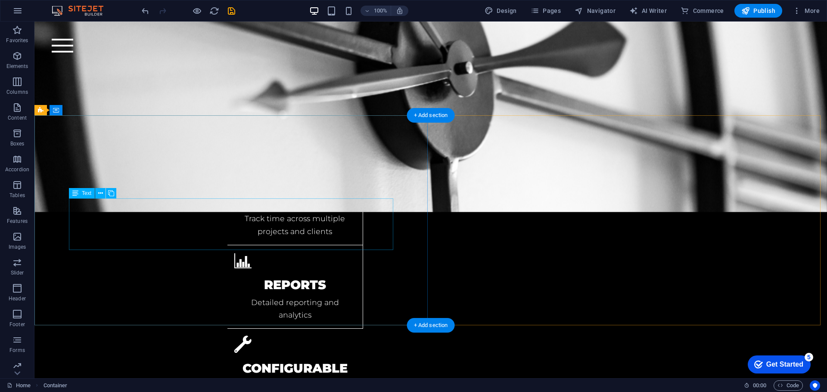
scroll to position [1354, 0]
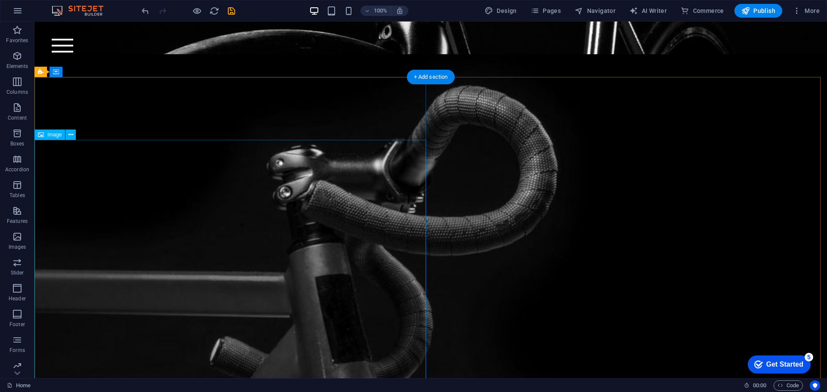
scroll to position [344, 0]
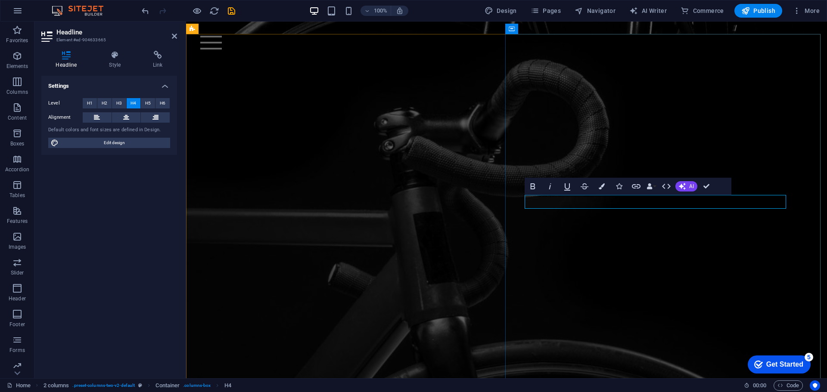
drag, startPoint x: 642, startPoint y: 202, endPoint x: 537, endPoint y: 197, distance: 105.6
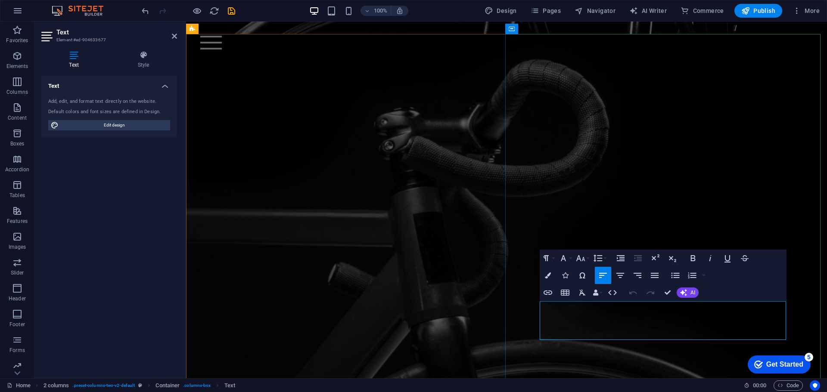
scroll to position [294, 0]
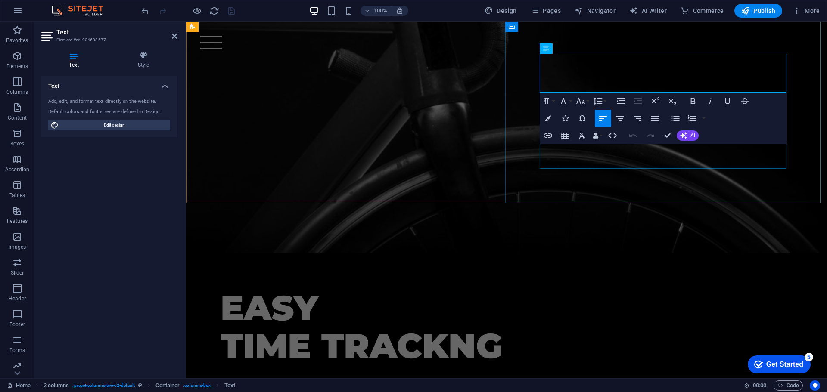
scroll to position [552, 0]
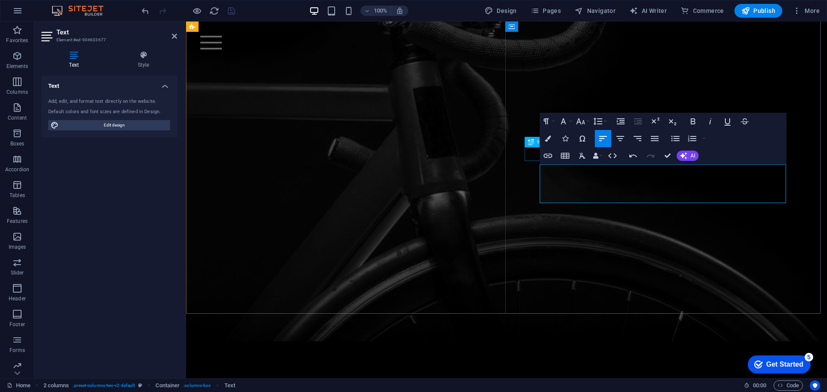
scroll to position [466, 0]
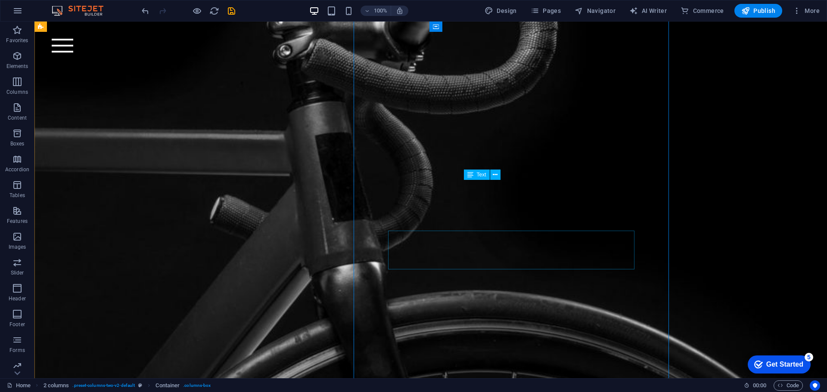
scroll to position [415, 0]
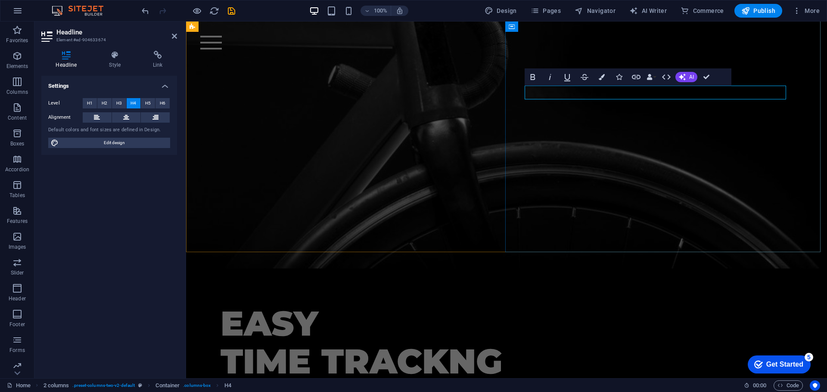
drag, startPoint x: 647, startPoint y: 93, endPoint x: 539, endPoint y: 93, distance: 108.1
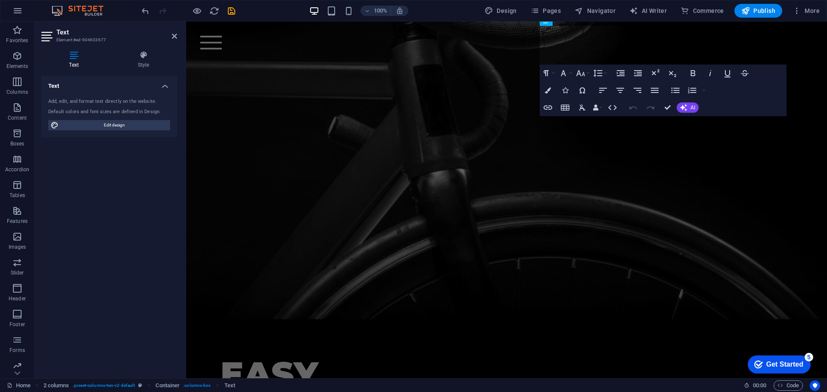
scroll to position [620, 0]
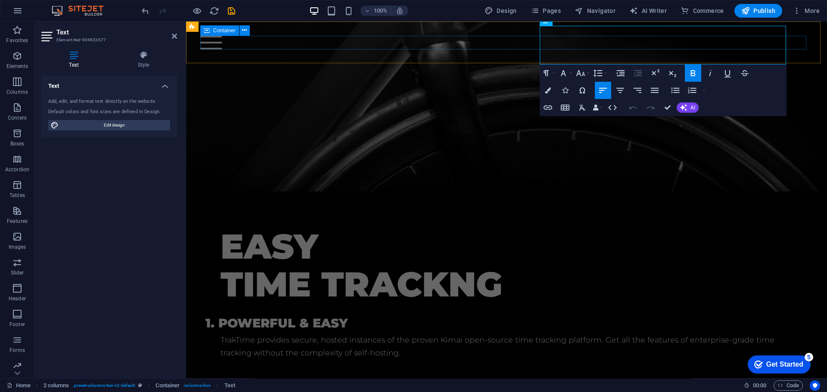
click at [654, 37] on div at bounding box center [506, 43] width 613 height 14
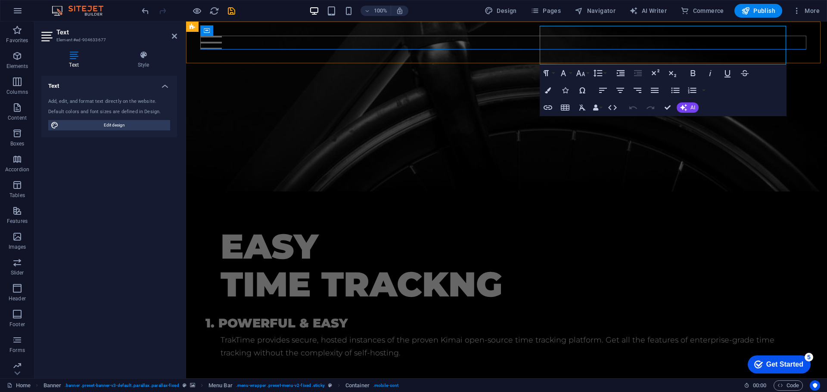
scroll to position [492, 0]
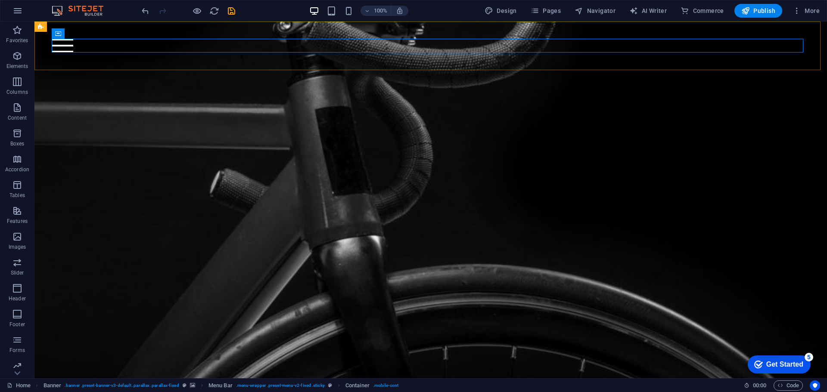
click at [652, 32] on div "Home Bicycle Details About us Pricing Shop Contact" at bounding box center [430, 46] width 792 height 49
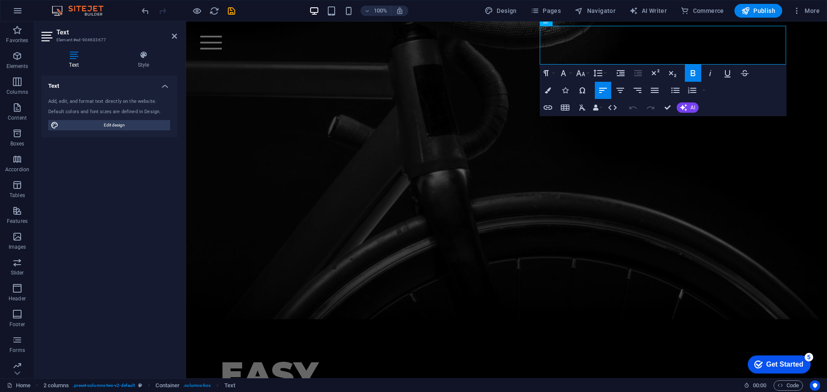
scroll to position [620, 0]
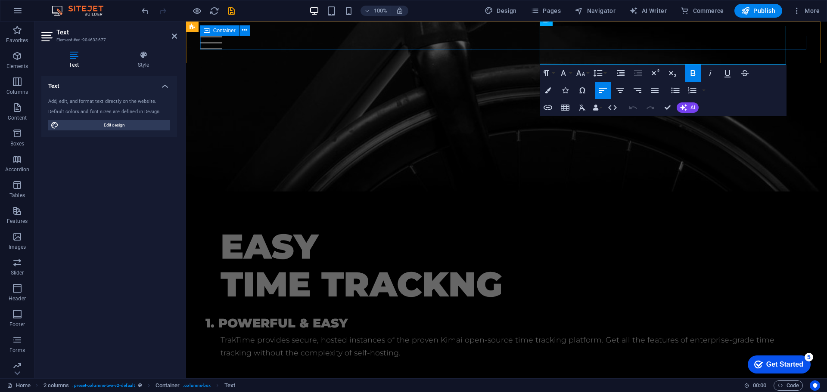
click at [650, 41] on div at bounding box center [506, 43] width 613 height 14
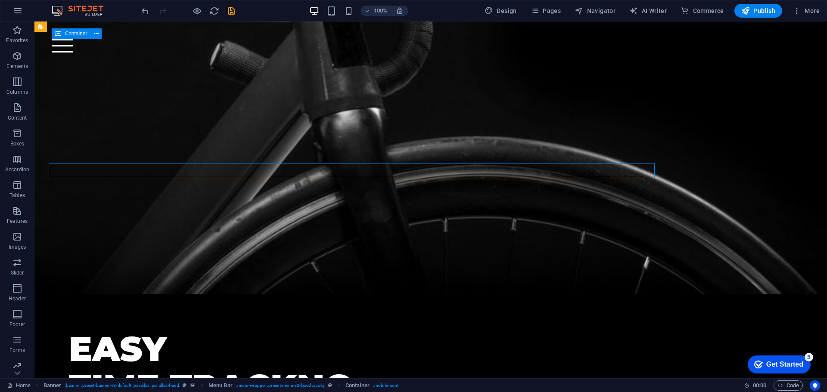
scroll to position [492, 0]
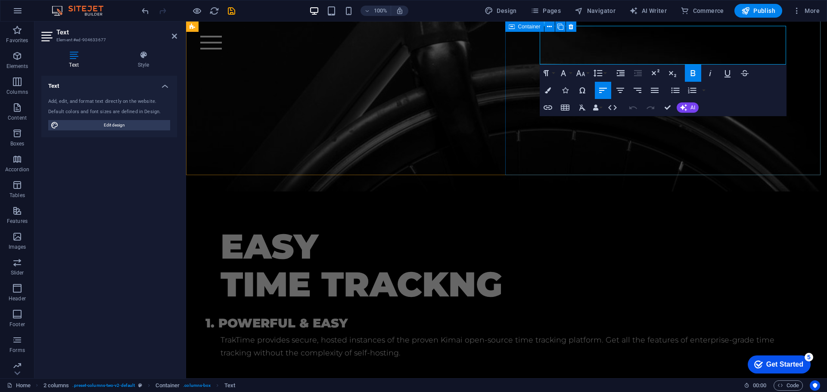
scroll to position [448, 0]
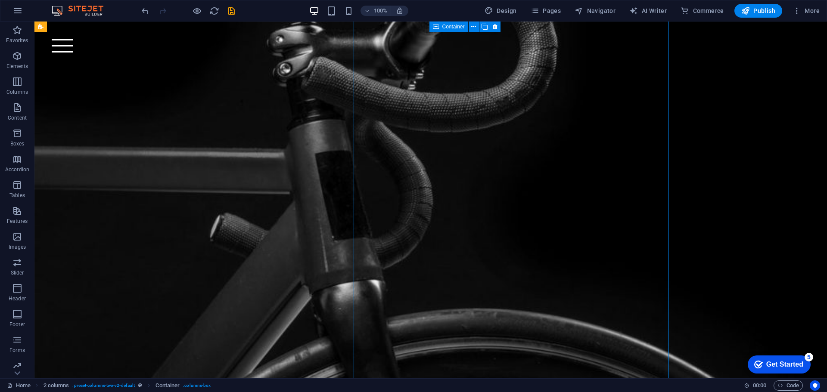
scroll to position [397, 0]
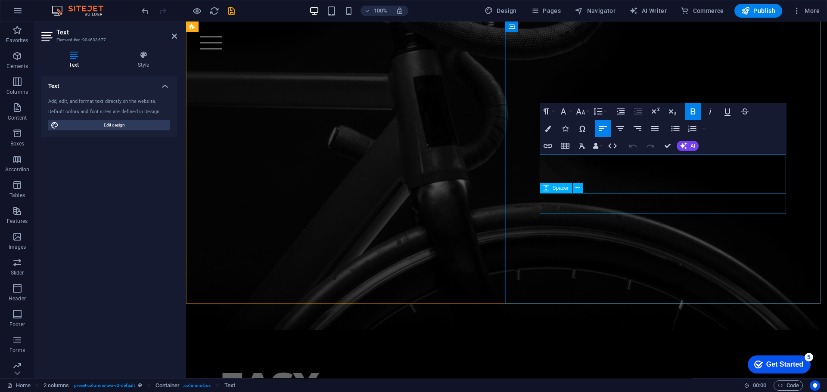
scroll to position [439, 0]
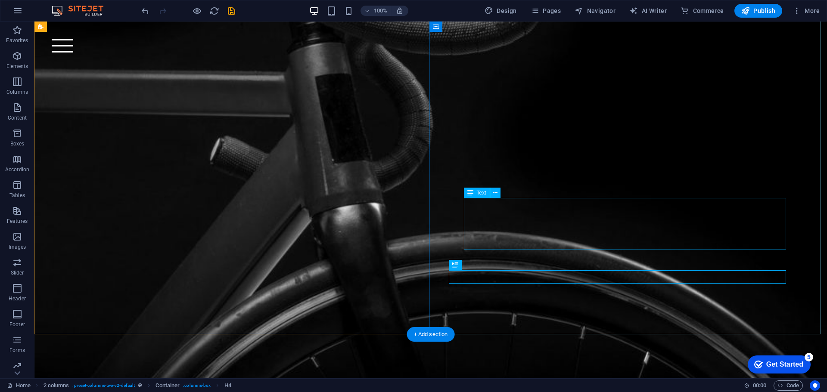
scroll to position [397, 0]
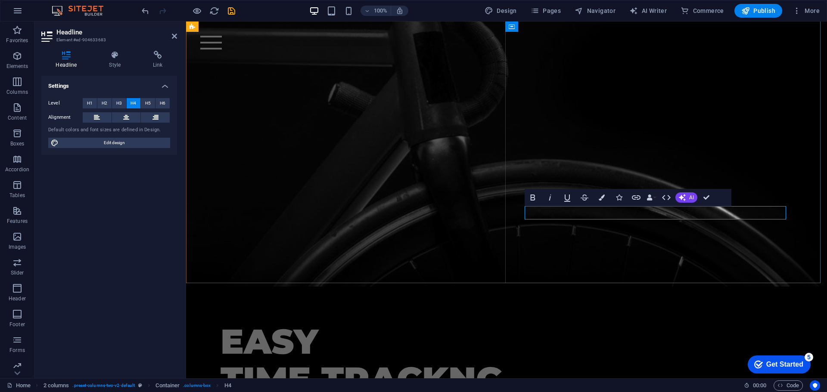
drag, startPoint x: 668, startPoint y: 214, endPoint x: 553, endPoint y: 213, distance: 115.4
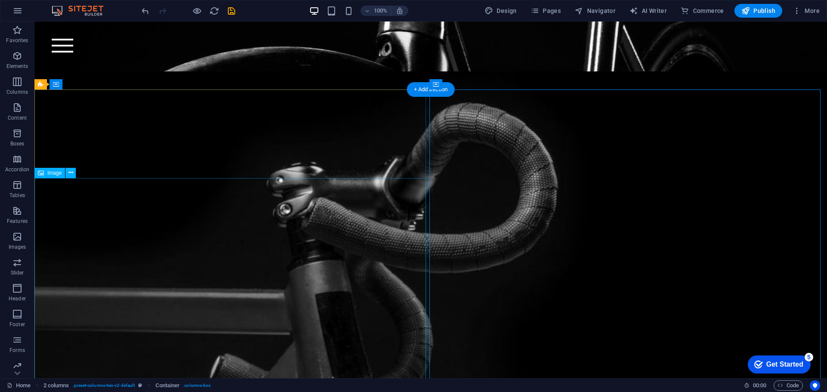
scroll to position [289, 0]
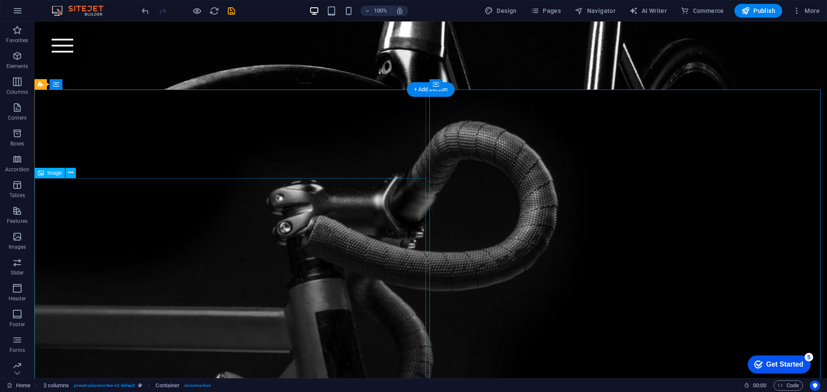
click at [250, 240] on figure at bounding box center [430, 358] width 792 height 536
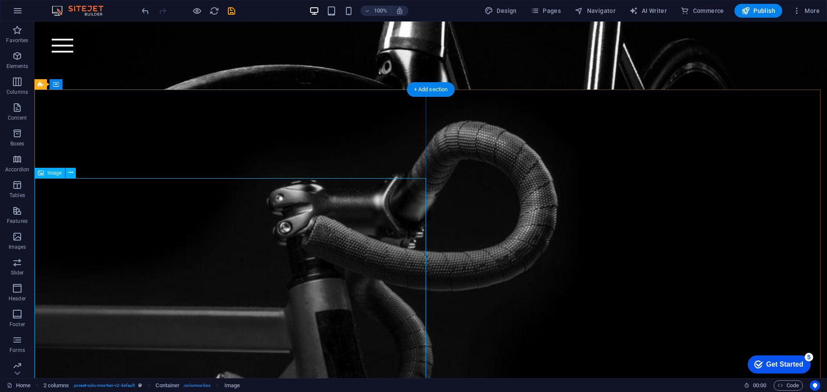
click at [205, 269] on figure at bounding box center [430, 358] width 792 height 536
click at [207, 262] on figure at bounding box center [430, 358] width 792 height 536
select select "%"
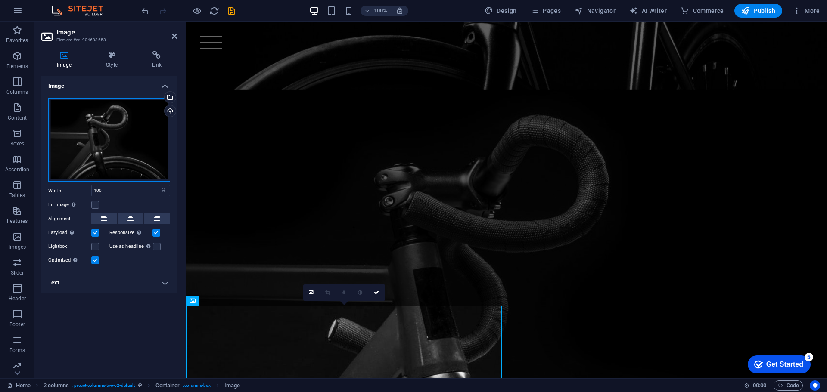
click at [115, 138] on div "Drag files here, click to choose files or select files from Files or our free s…" at bounding box center [109, 140] width 122 height 84
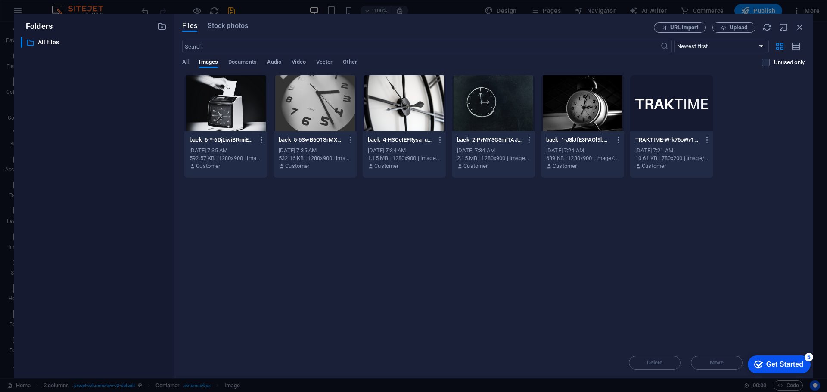
click at [737, 27] on span "Upload" at bounding box center [738, 27] width 18 height 5
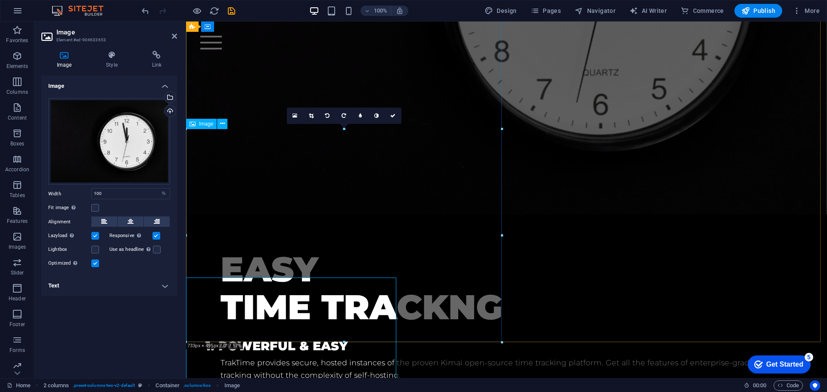
scroll to position [466, 0]
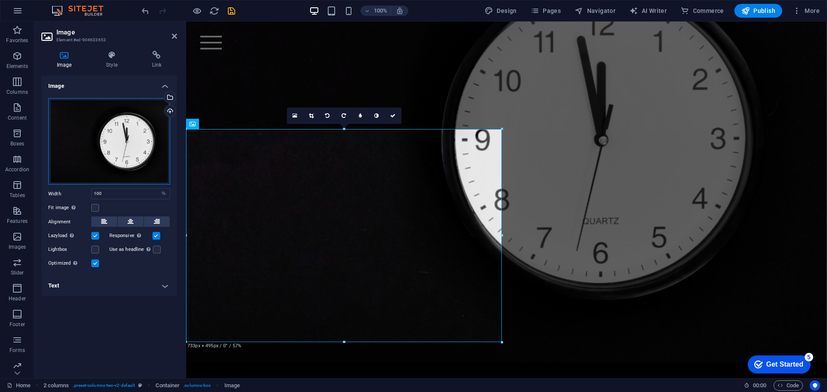
click at [102, 146] on div "Drag files here, click to choose files or select files from Files or our free s…" at bounding box center [109, 141] width 122 height 87
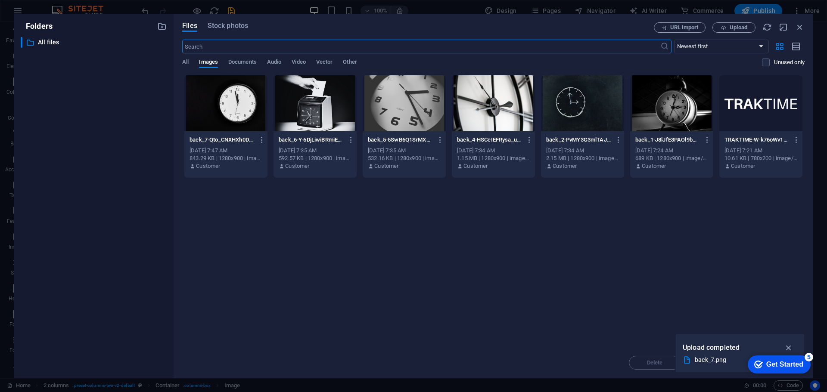
click at [221, 102] on div at bounding box center [225, 103] width 83 height 56
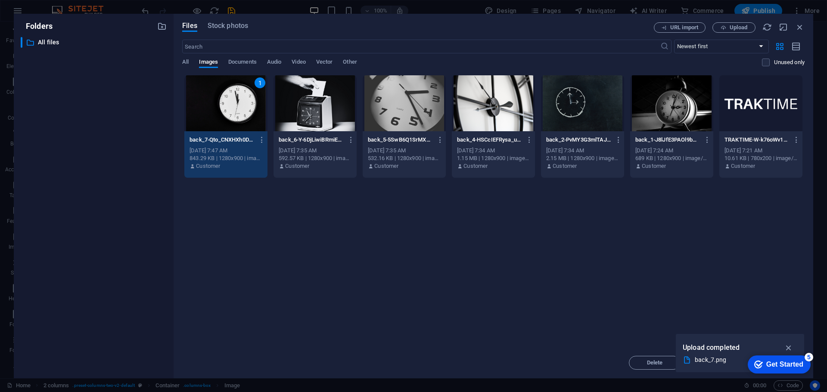
click at [221, 102] on div "1" at bounding box center [225, 103] width 83 height 56
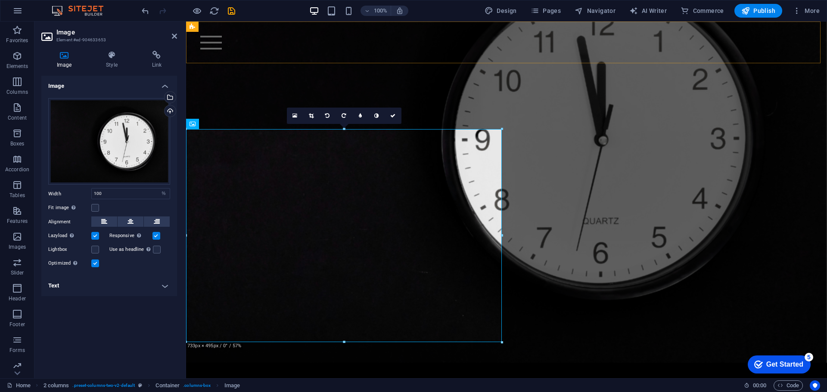
click at [421, 63] on div "Home Bicycle Details About us Pricing Shop Contact" at bounding box center [506, 43] width 641 height 42
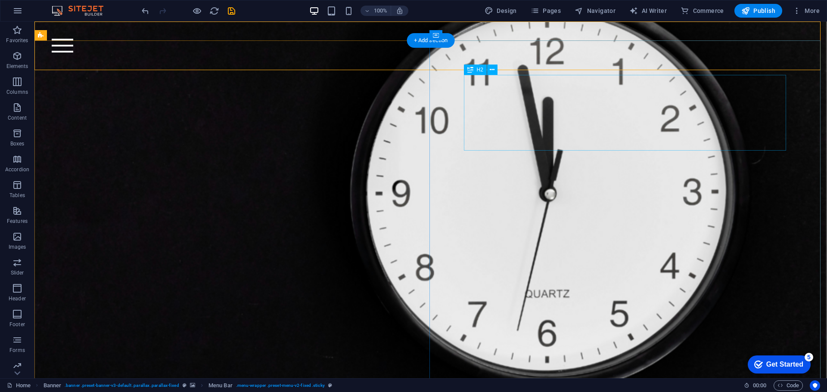
scroll to position [338, 0]
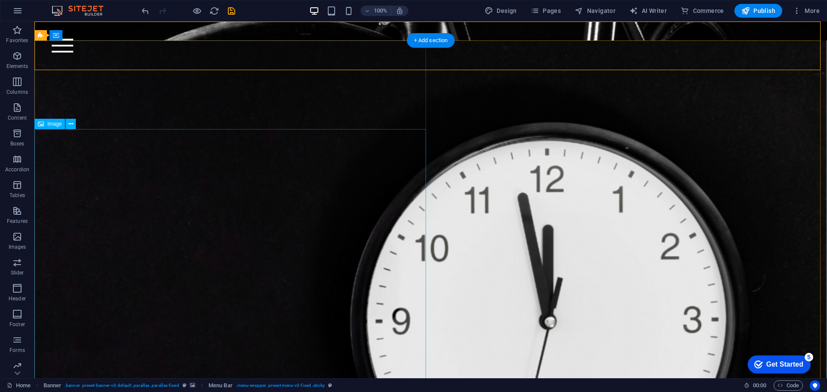
click at [250, 235] on figure at bounding box center [430, 318] width 792 height 557
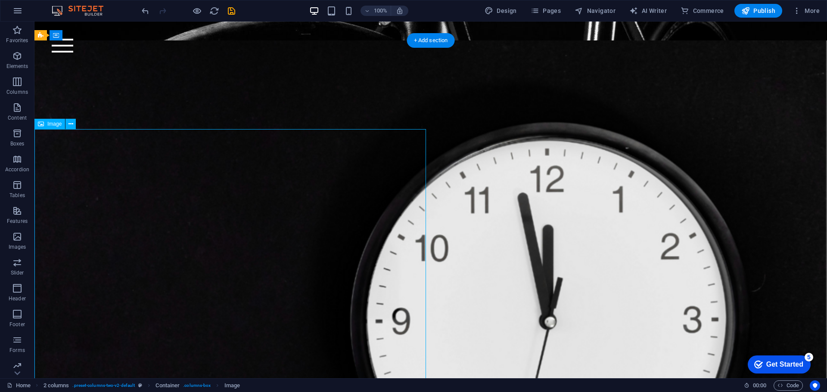
click at [222, 219] on figure at bounding box center [430, 318] width 792 height 557
select select "%"
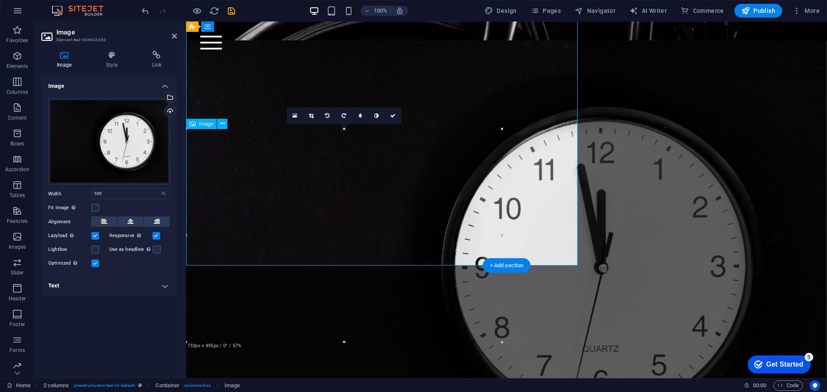
scroll to position [466, 0]
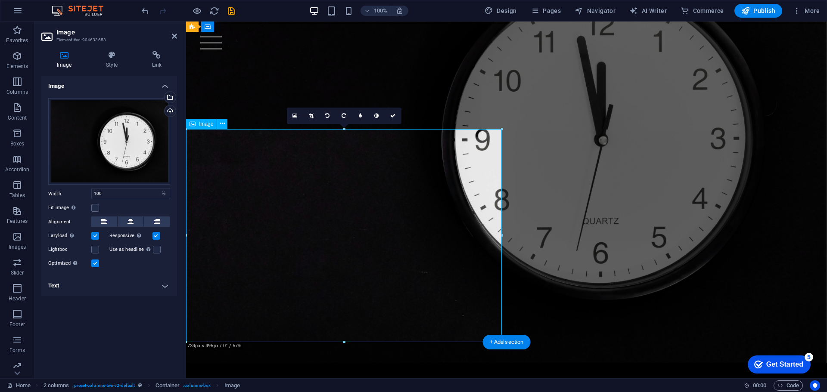
click at [294, 216] on figure at bounding box center [506, 138] width 641 height 450
click at [223, 124] on icon at bounding box center [222, 123] width 5 height 9
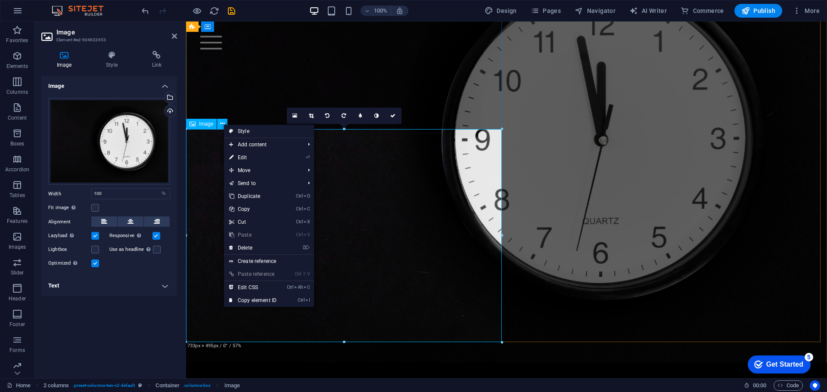
scroll to position [457, 0]
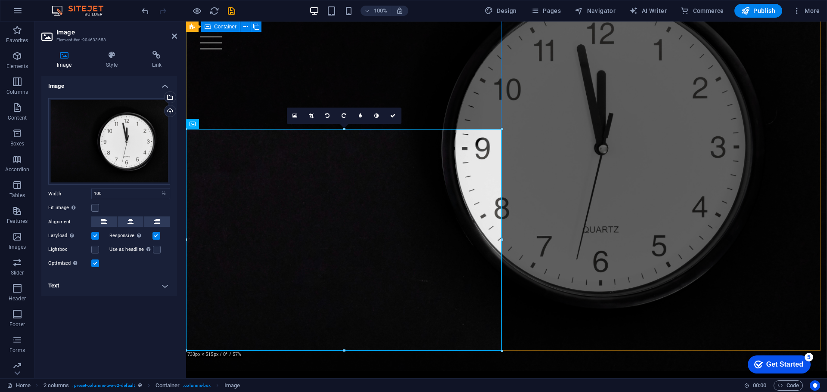
click at [450, 81] on div at bounding box center [506, 146] width 641 height 450
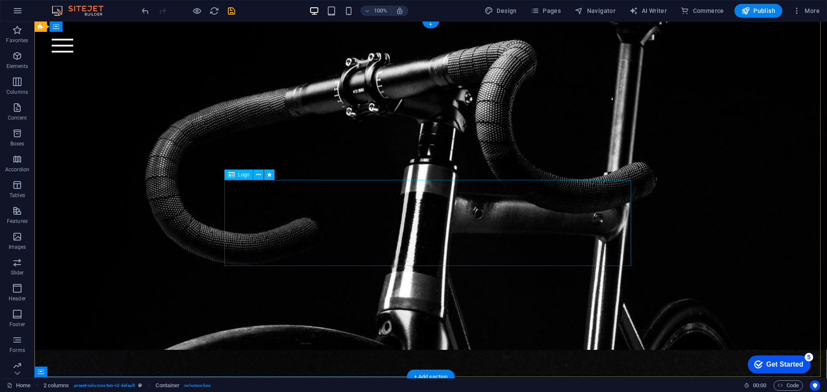
scroll to position [0, 0]
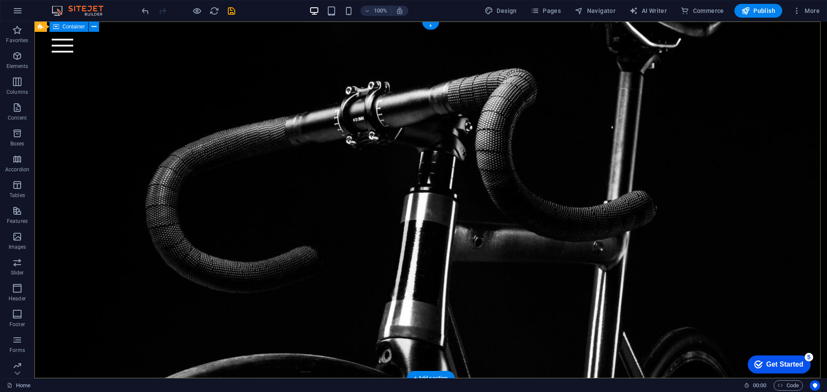
click at [175, 85] on div at bounding box center [430, 130] width 792 height 217
click at [117, 115] on div at bounding box center [430, 130] width 792 height 217
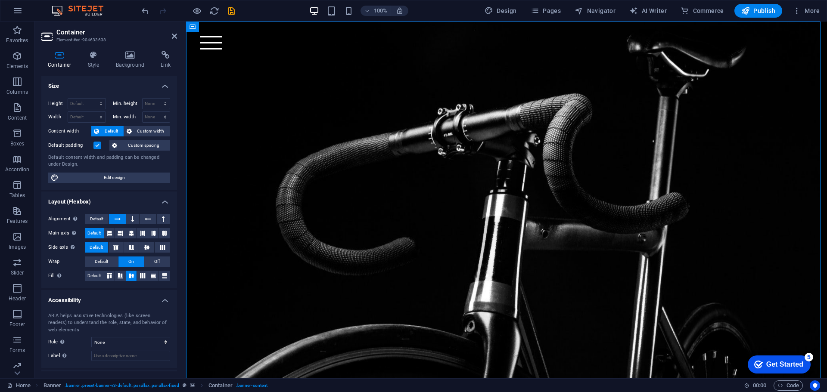
click at [125, 61] on h4 "Background" at bounding box center [131, 60] width 45 height 18
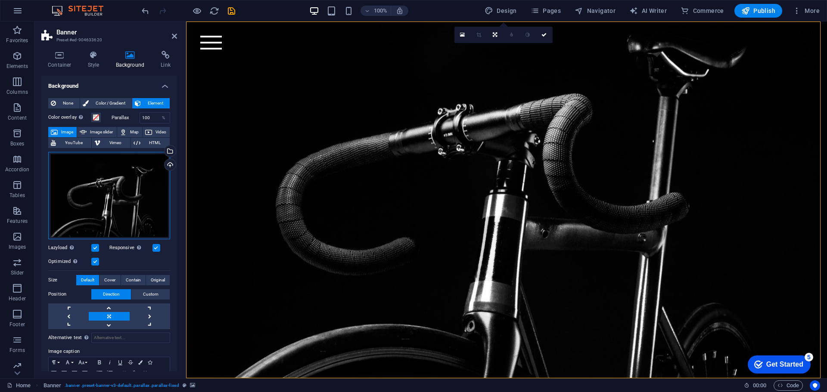
click at [125, 187] on div "Drag files here, click to choose files or select files from Files or our free s…" at bounding box center [109, 195] width 122 height 87
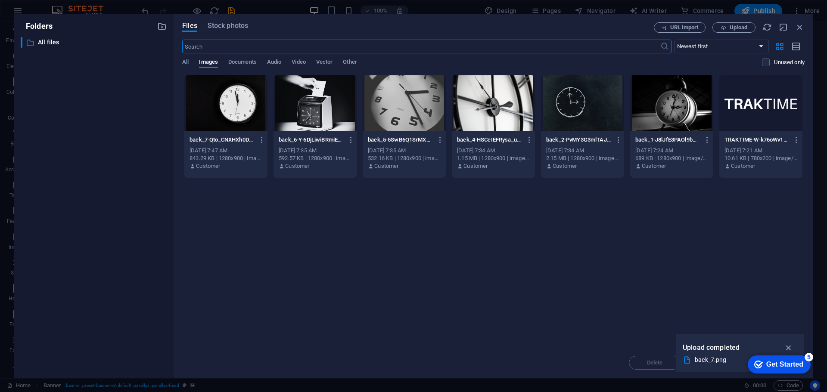
click at [741, 29] on span "Upload" at bounding box center [738, 27] width 18 height 5
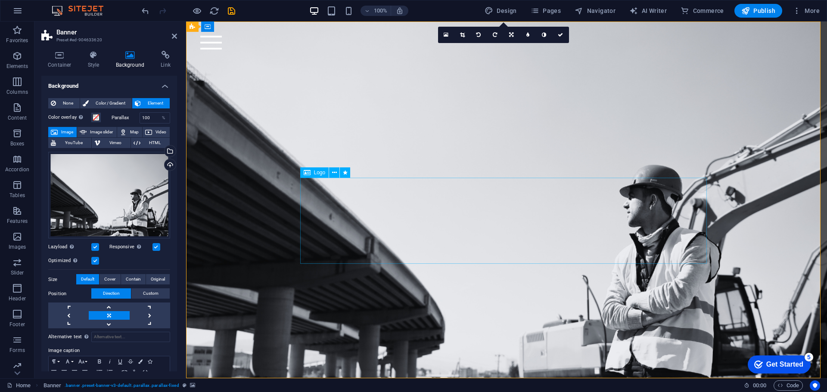
click at [446, 191] on div at bounding box center [506, 148] width 406 height 86
select select "px"
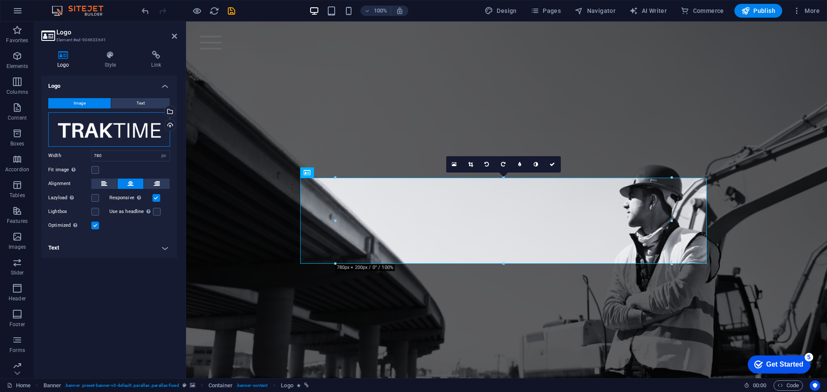
click at [105, 130] on div "Drag files here, click to choose files or select files from Files or our free s…" at bounding box center [109, 129] width 122 height 34
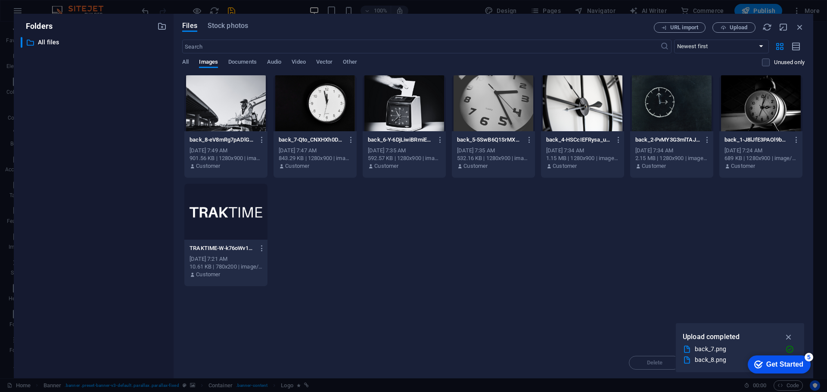
click at [728, 28] on span "Upload" at bounding box center [733, 28] width 35 height 6
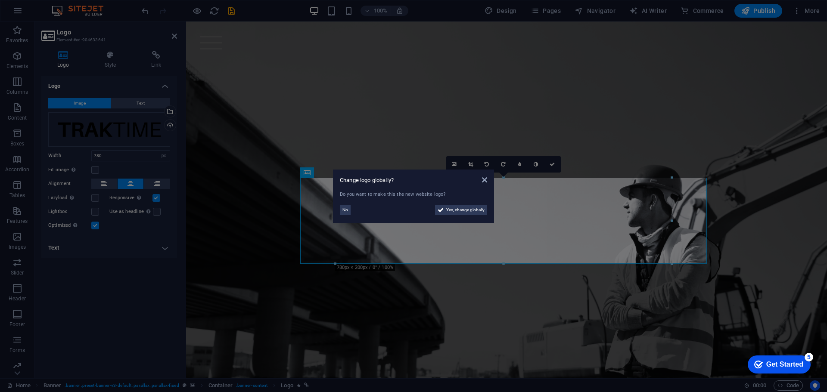
click at [344, 210] on span "No" at bounding box center [345, 210] width 6 height 10
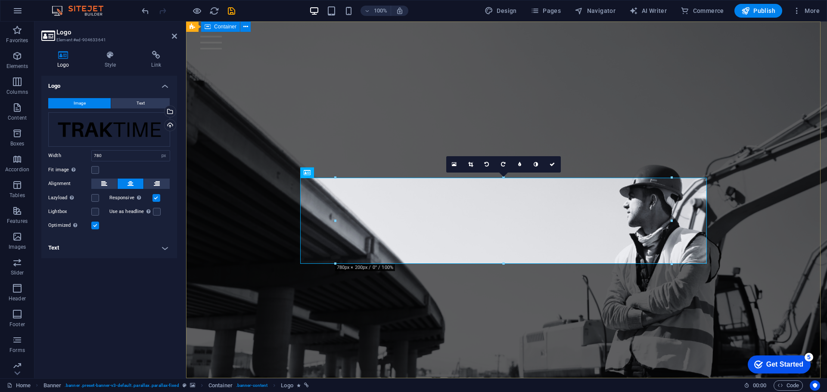
click at [638, 232] on div at bounding box center [506, 127] width 641 height 211
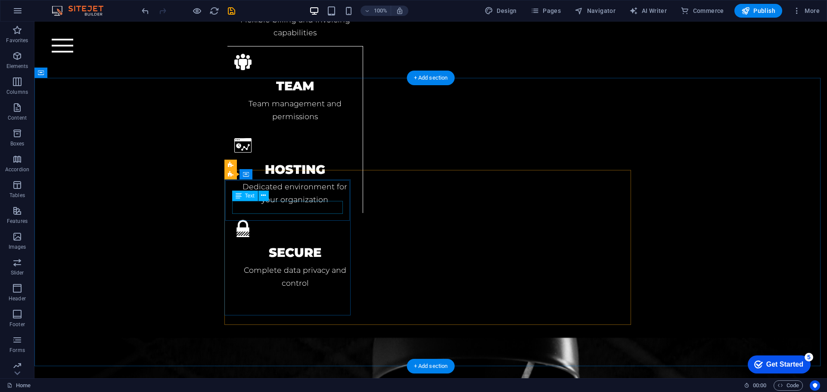
scroll to position [1808, 0]
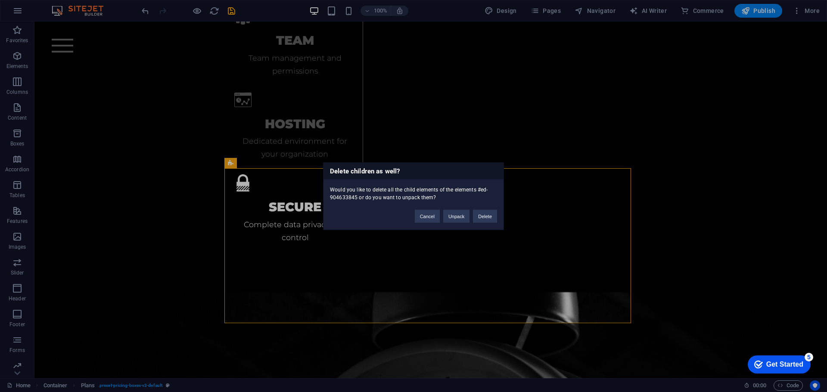
click at [482, 215] on button "Delete" at bounding box center [485, 216] width 24 height 13
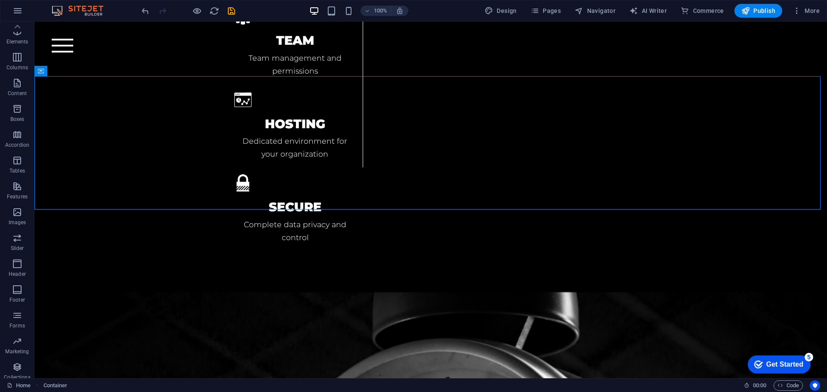
scroll to position [0, 0]
drag, startPoint x: 50, startPoint y: 104, endPoint x: 421, endPoint y: 176, distance: 377.3
click at [14, 84] on icon "button" at bounding box center [17, 82] width 10 height 10
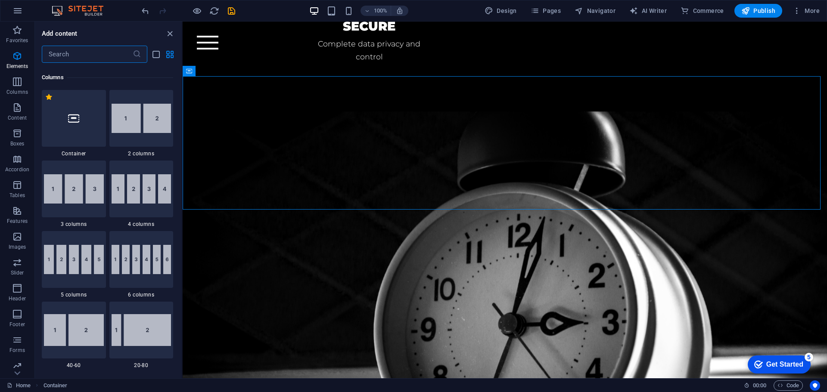
scroll to position [426, 0]
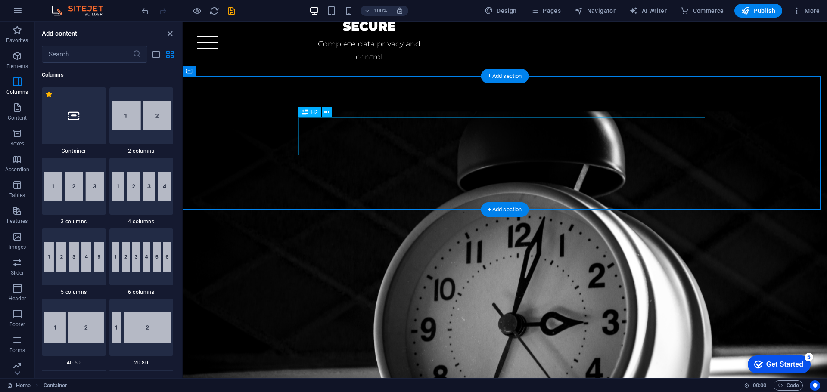
click at [315, 113] on span "H2" at bounding box center [314, 112] width 6 height 5
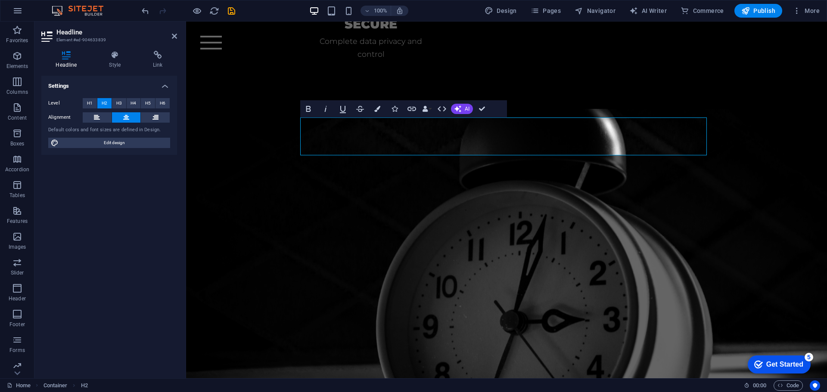
click at [145, 103] on button "H5" at bounding box center [148, 103] width 14 height 10
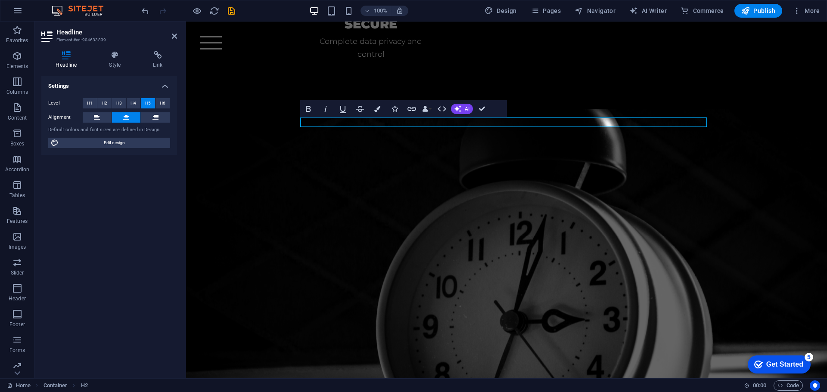
click at [133, 103] on span "H4" at bounding box center [133, 103] width 6 height 10
click at [116, 102] on span "H3" at bounding box center [119, 103] width 6 height 10
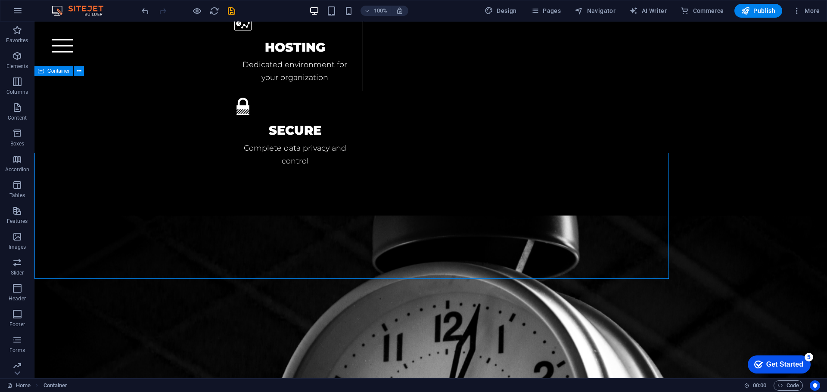
scroll to position [1808, 0]
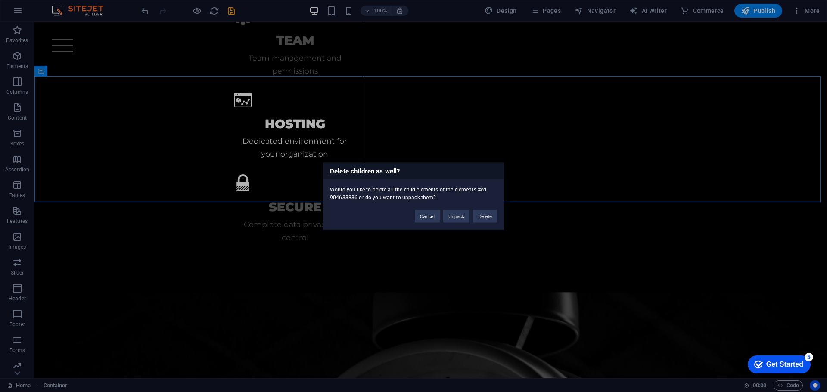
drag, startPoint x: 486, startPoint y: 217, endPoint x: 450, endPoint y: 194, distance: 42.2
click at [486, 217] on button "Delete" at bounding box center [485, 216] width 24 height 13
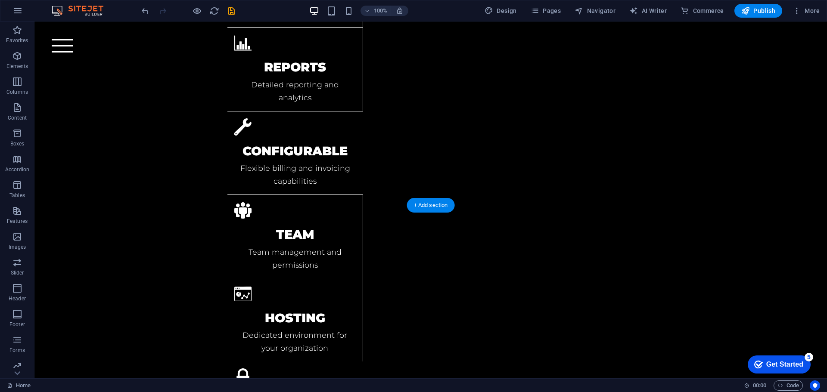
scroll to position [1507, 0]
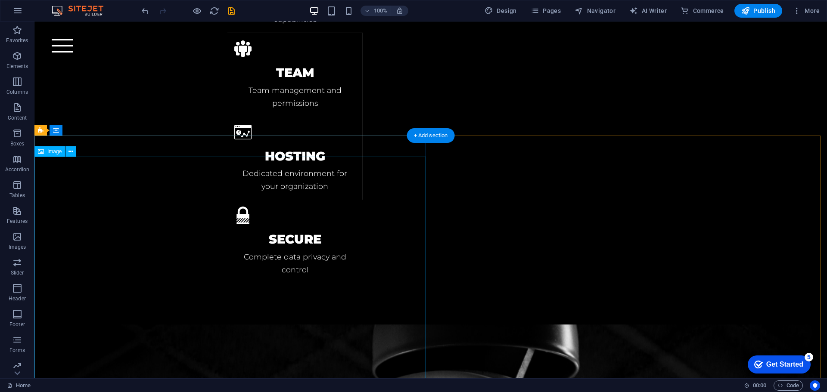
scroll to position [1808, 0]
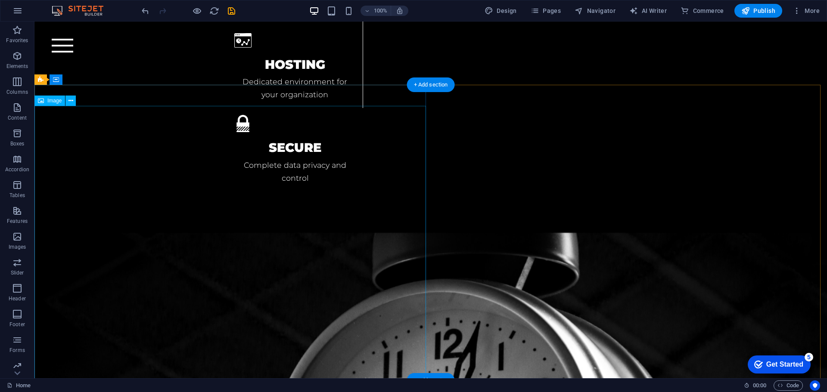
scroll to position [1937, 0]
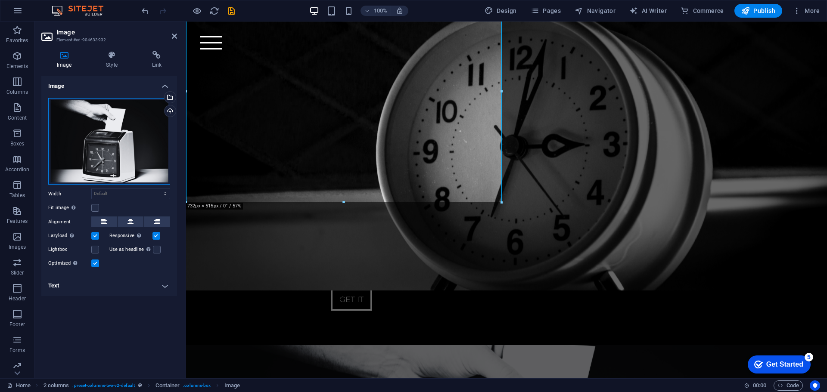
click at [96, 134] on div "Drag files here, click to choose files or select files from Files or our free s…" at bounding box center [109, 141] width 122 height 87
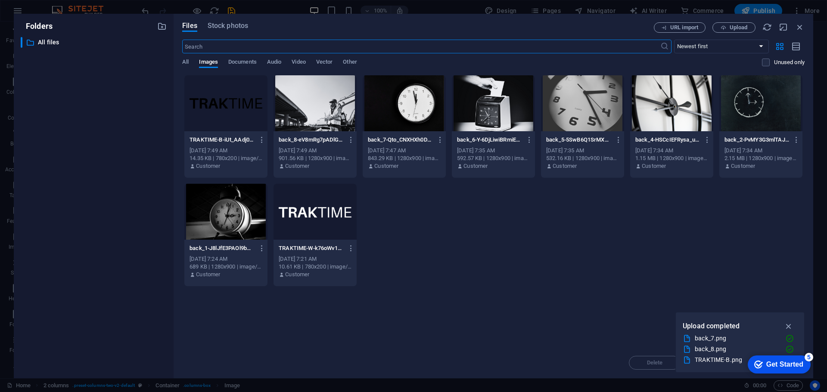
click at [750, 106] on div at bounding box center [760, 103] width 83 height 56
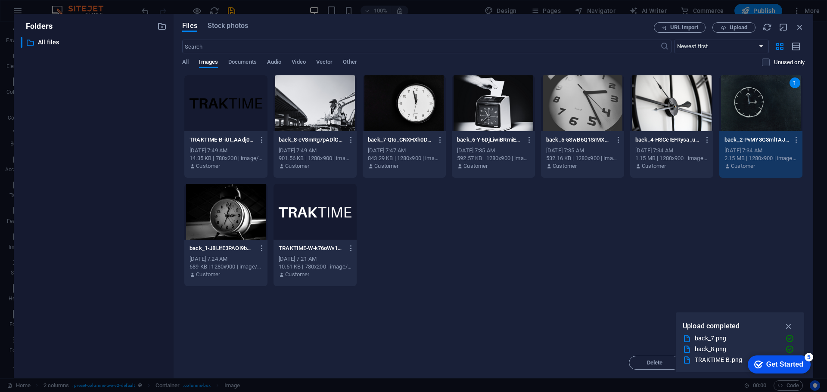
click at [750, 106] on div "1" at bounding box center [760, 103] width 83 height 56
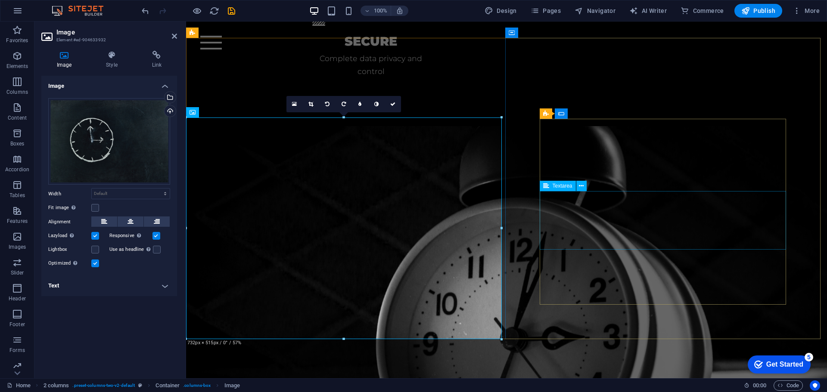
scroll to position [1931, 0]
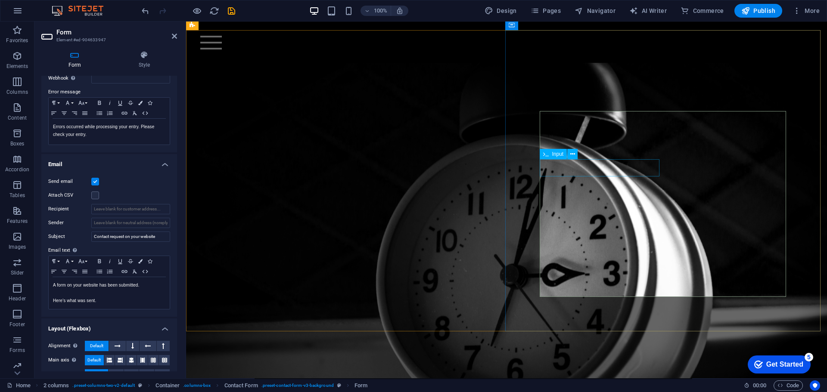
scroll to position [100, 0]
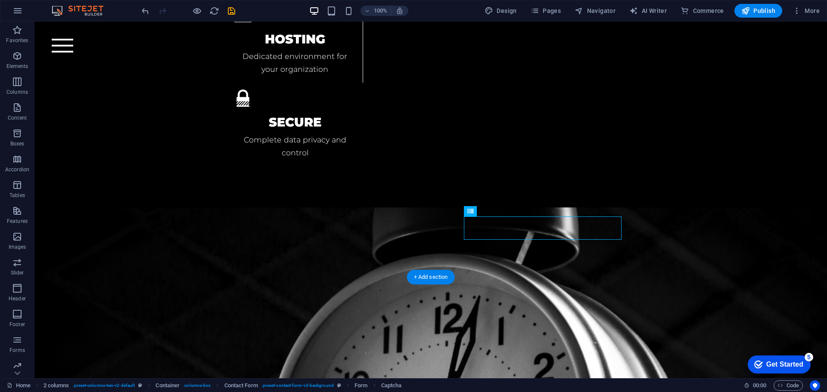
scroll to position [1957, 0]
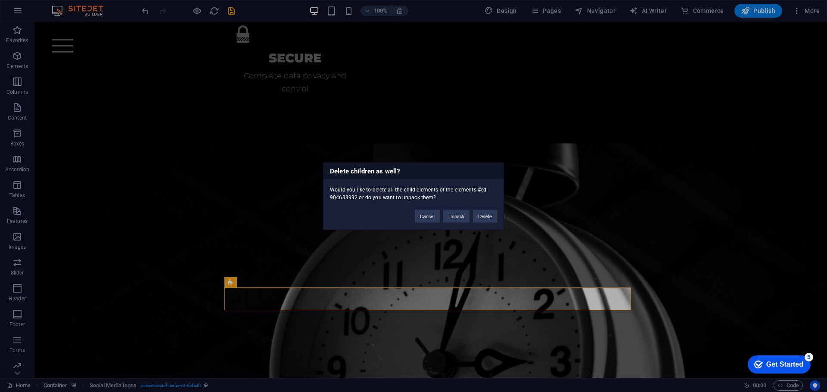
click at [482, 214] on button "Delete" at bounding box center [485, 216] width 24 height 13
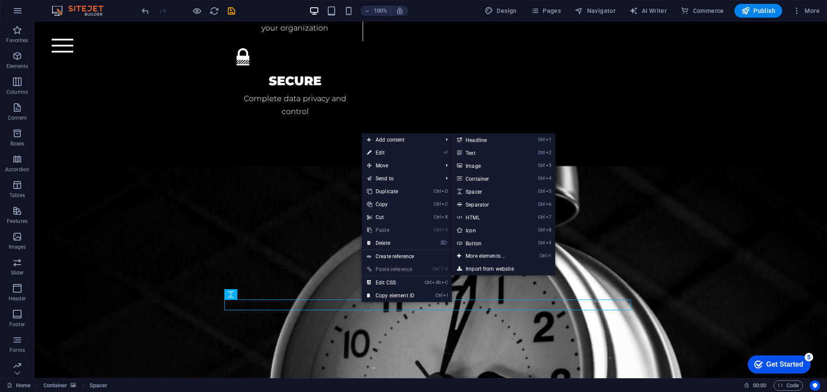
click at [477, 154] on link "Ctrl 2 Text" at bounding box center [487, 152] width 71 height 13
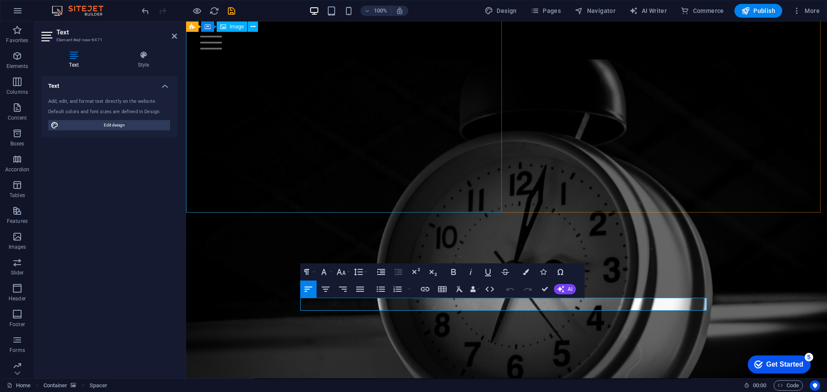
scroll to position [2026, 0]
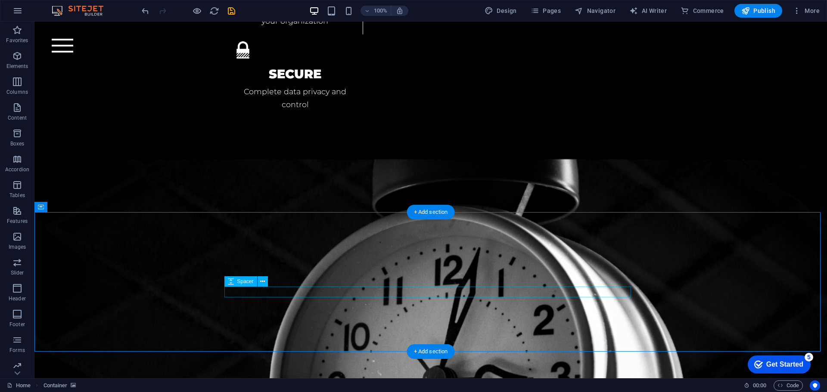
scroll to position [1947, 0]
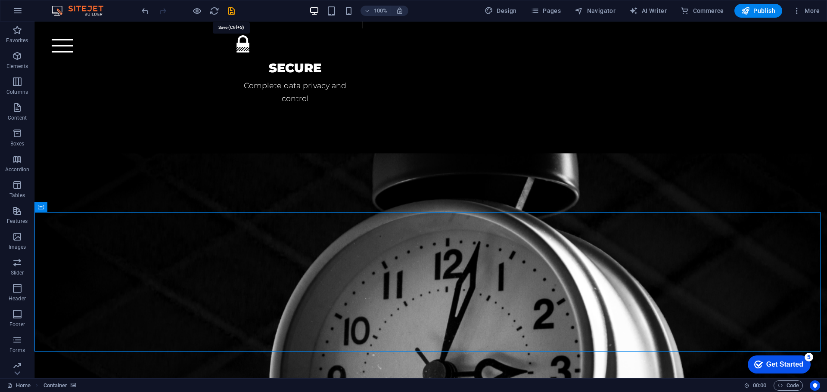
click at [234, 10] on icon "save" at bounding box center [231, 11] width 10 height 10
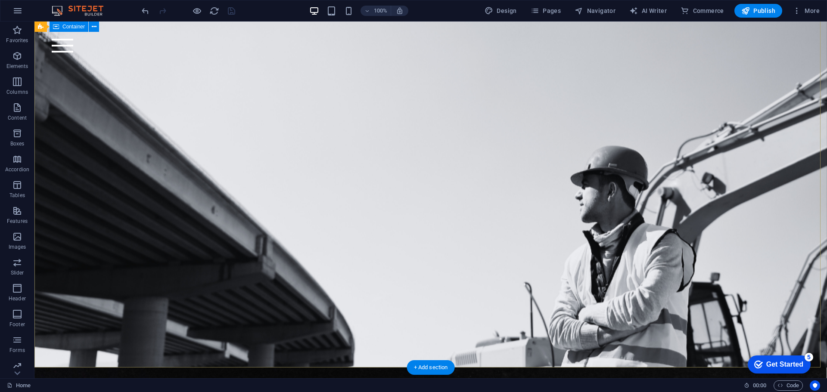
scroll to position [0, 0]
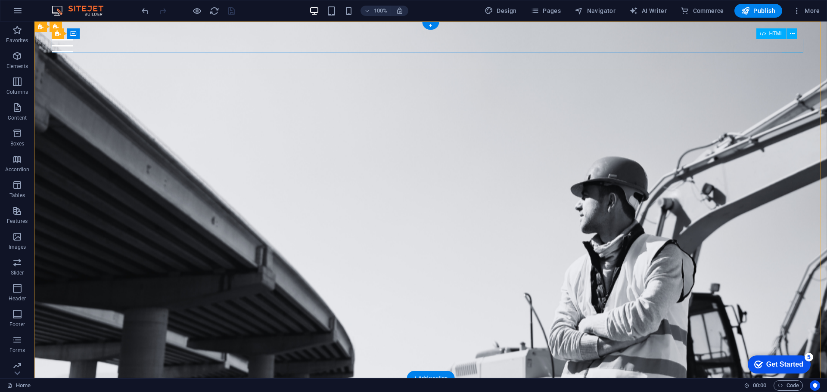
click at [789, 45] on div at bounding box center [430, 46] width 757 height 14
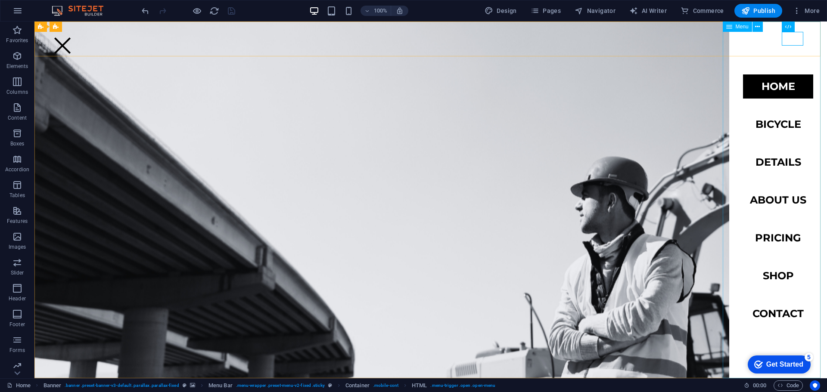
click at [738, 27] on span "Menu" at bounding box center [741, 26] width 13 height 5
click at [758, 28] on icon at bounding box center [757, 26] width 5 height 9
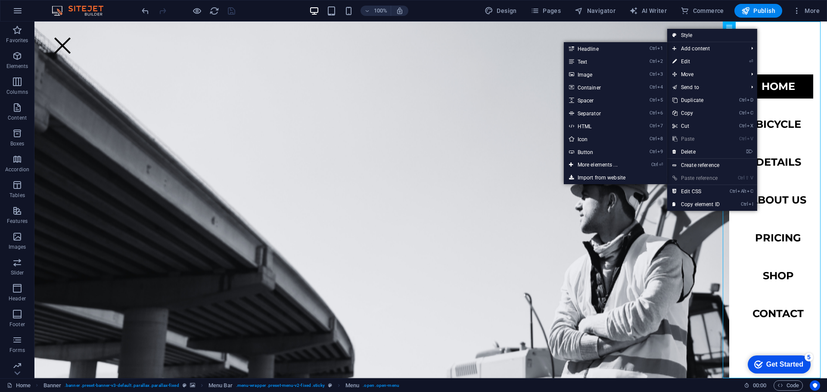
click at [688, 60] on link "⏎ Edit" at bounding box center [696, 61] width 58 height 13
select select
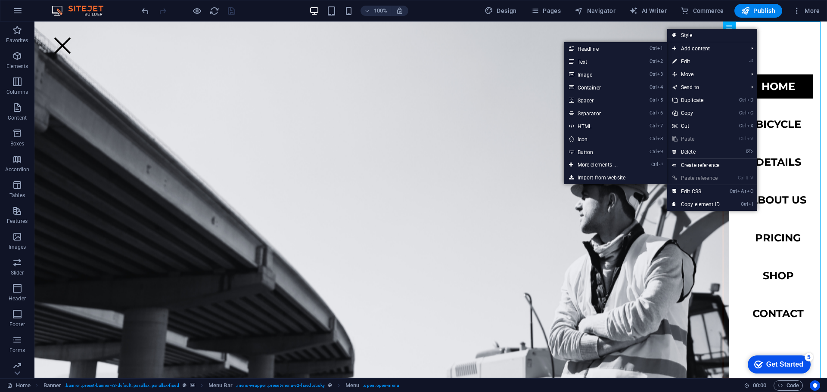
select select
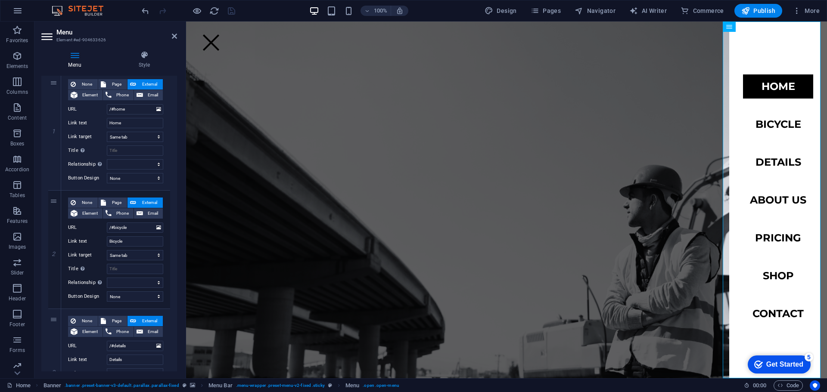
scroll to position [86, 0]
click at [0, 0] on icon at bounding box center [0, 0] width 0 height 0
select select
type input "/#details"
type input "Details"
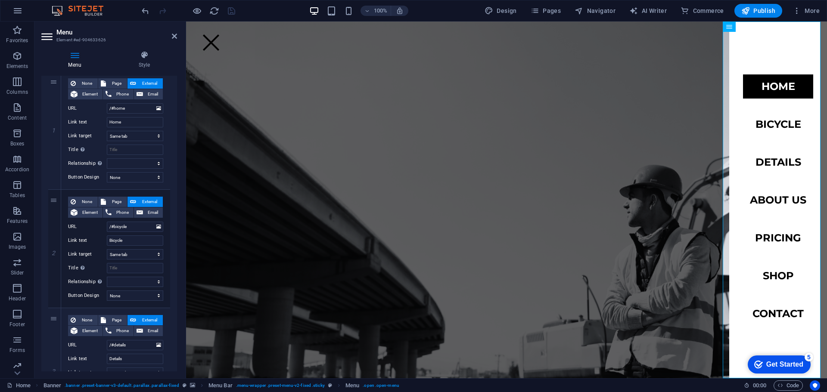
select select
type input "/#about-us"
type input "About us"
select select
type input "/#pricing"
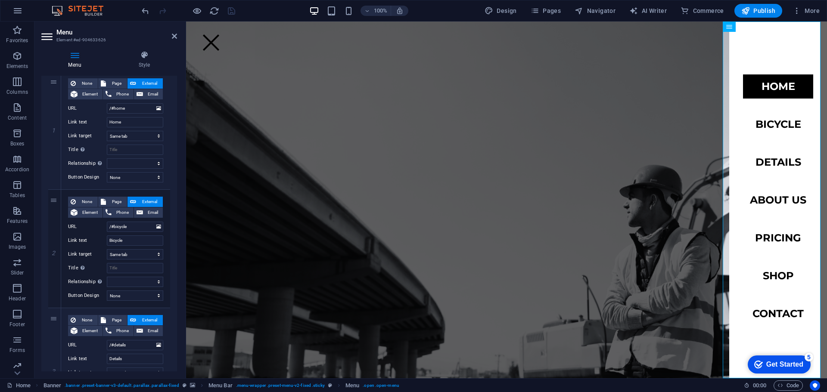
type input "Pricing"
select select
type input "/#shop"
type input "Shop"
select select
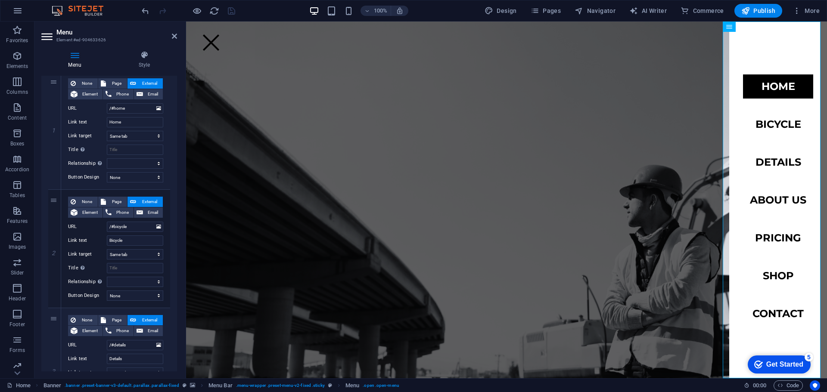
type input "/#contact"
type input "Contact"
select select
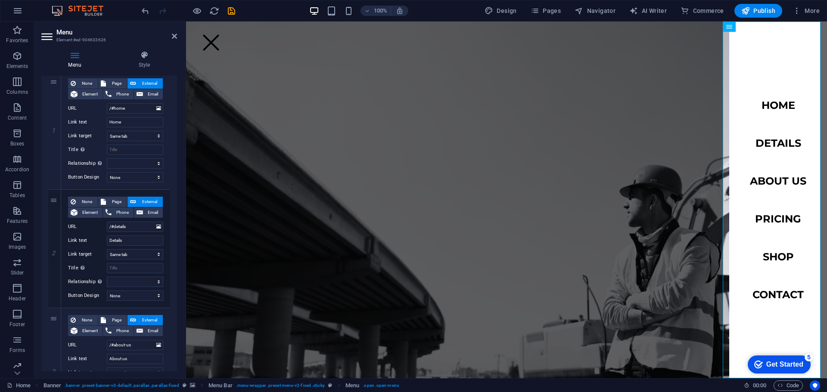
click at [0, 0] on icon at bounding box center [0, 0] width 0 height 0
select select
type input "/#about-us"
type input "About us"
select select
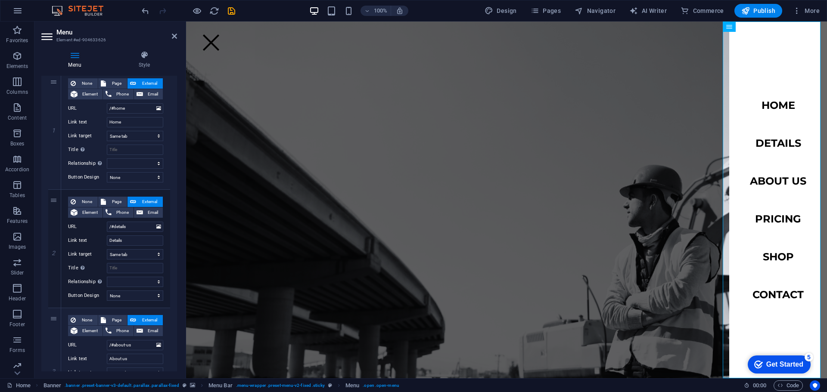
type input "/#pricing"
type input "Pricing"
select select
type input "/#shop"
type input "Shop"
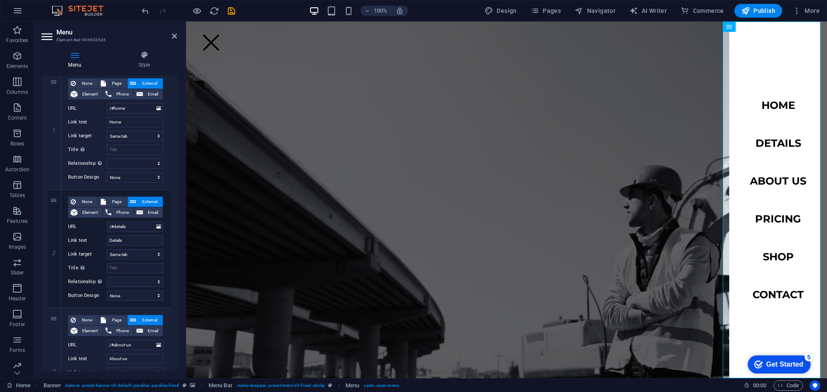
select select
type input "/#contact"
type input "Contact"
select select
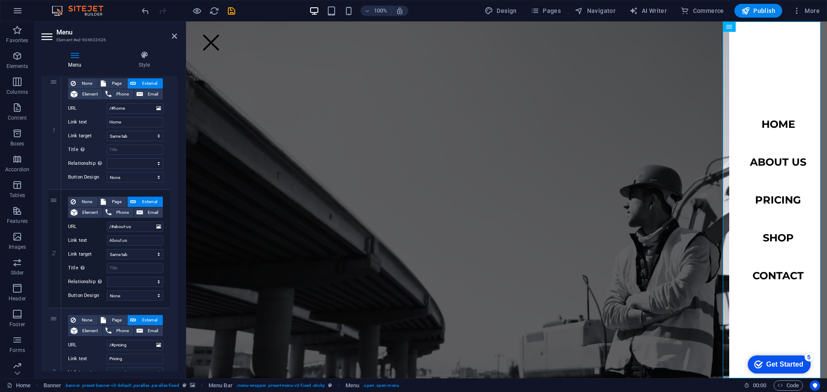
click at [0, 0] on icon at bounding box center [0, 0] width 0 height 0
select select
type input "/#pricing"
type input "Pricing"
select select
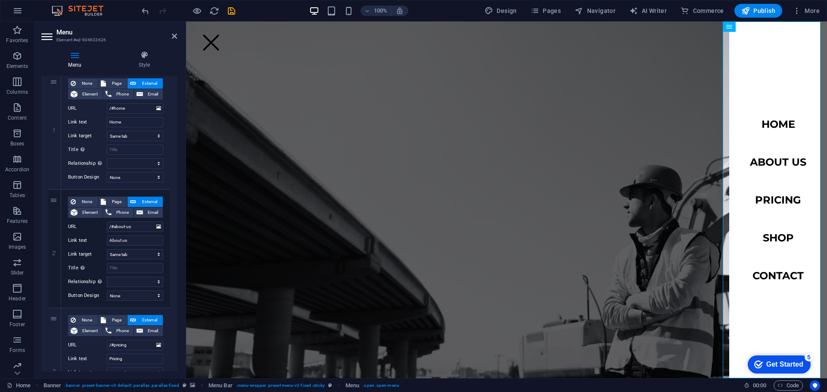
type input "/#shop"
type input "Shop"
select select
type input "/#contact"
type input "Contact"
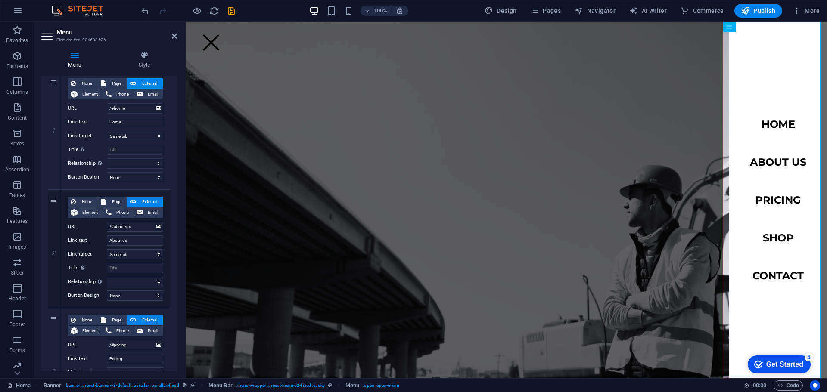
select select
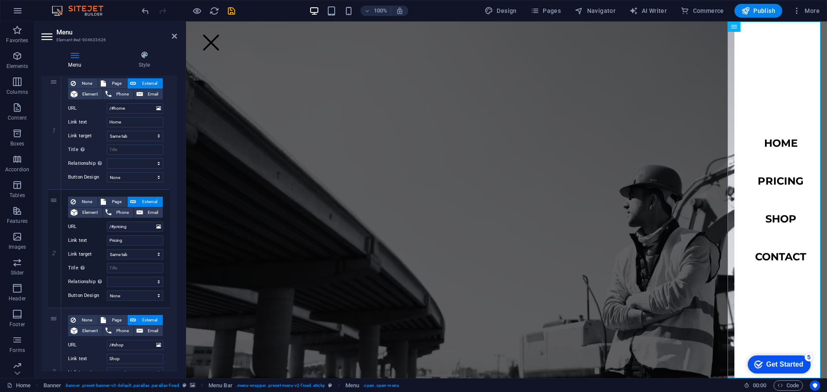
click at [0, 0] on icon at bounding box center [0, 0] width 0 height 0
select select
type input "/#shop"
type input "Shop"
select select
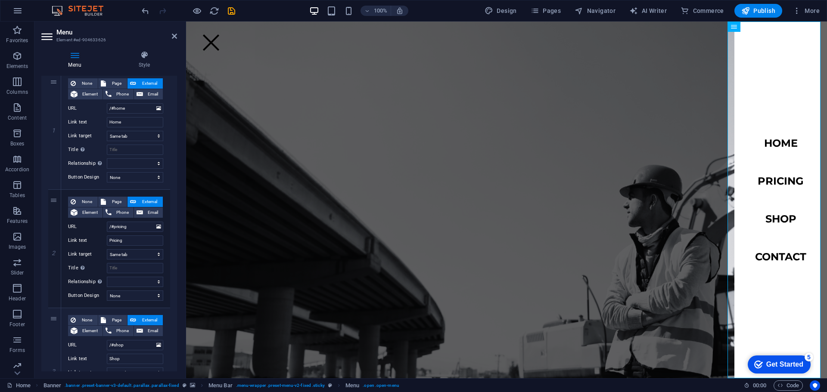
type input "/#contact"
type input "Contact"
select select
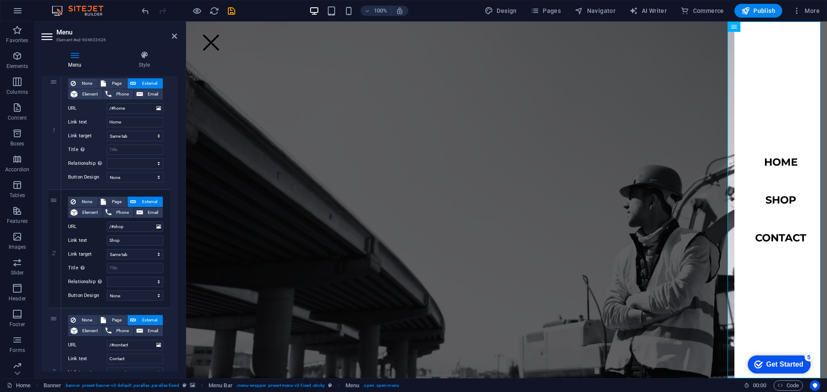
click at [0, 0] on icon at bounding box center [0, 0] width 0 height 0
select select
type input "/#contact"
type input "Contact"
select select
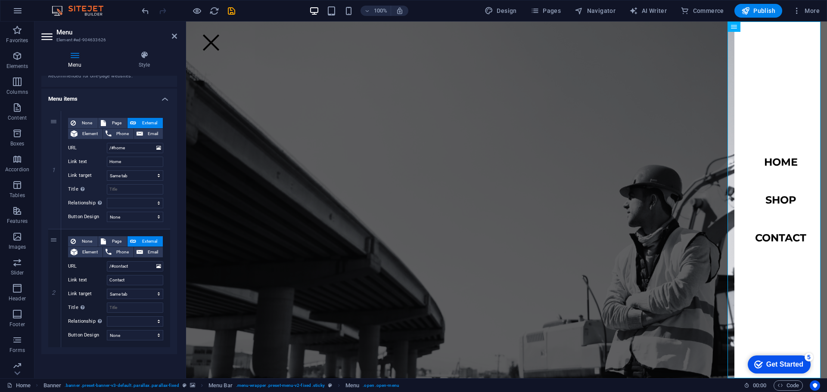
scroll to position [46, 0]
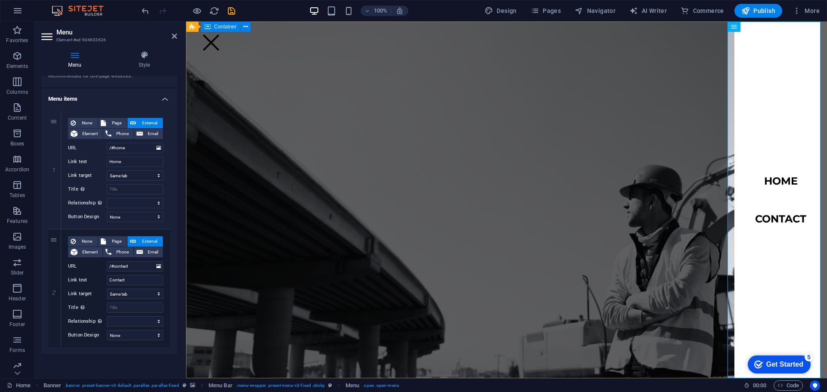
click at [609, 96] on div at bounding box center [506, 120] width 641 height 197
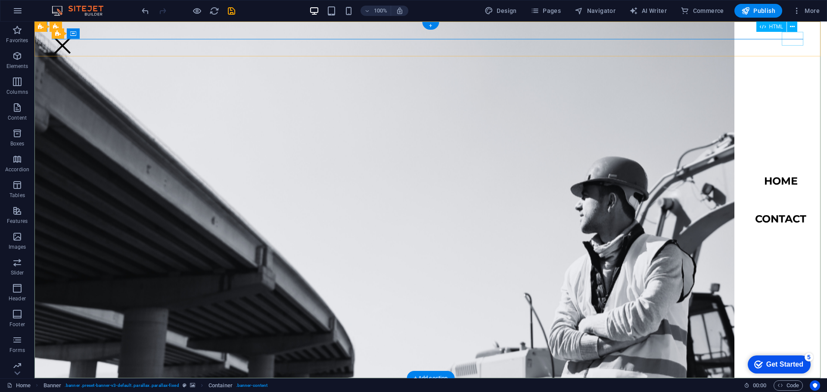
click at [73, 39] on div at bounding box center [63, 46] width 22 height 14
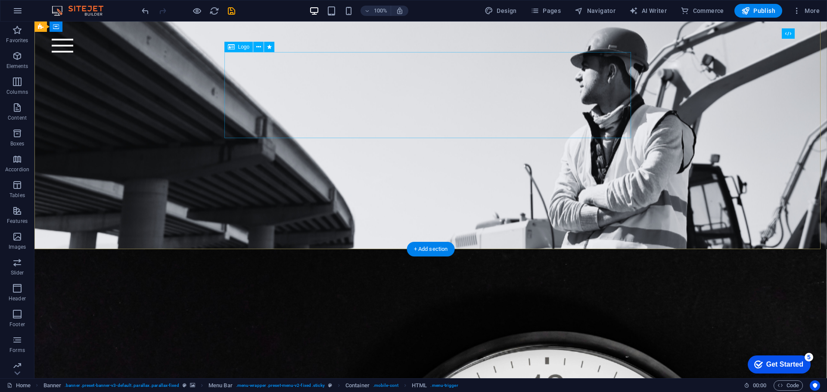
scroll to position [86, 0]
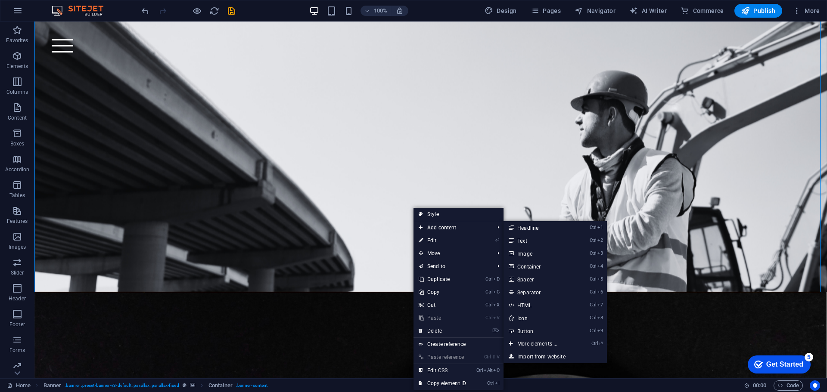
click at [523, 319] on link "Ctrl 8 Icon" at bounding box center [538, 318] width 71 height 13
select select "xMidYMid"
select select "px"
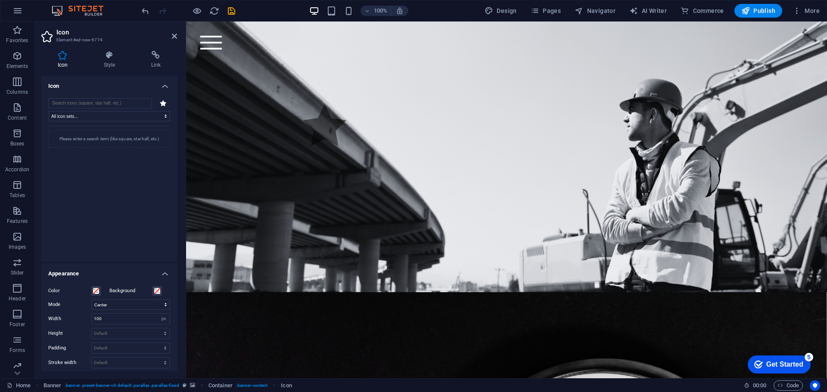
drag, startPoint x: 387, startPoint y: 86, endPoint x: 383, endPoint y: 120, distance: 34.2
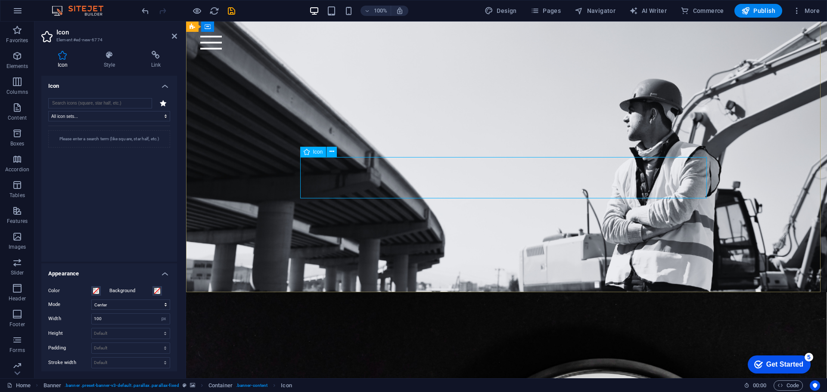
click at [322, 150] on figure at bounding box center [506, 127] width 406 height 45
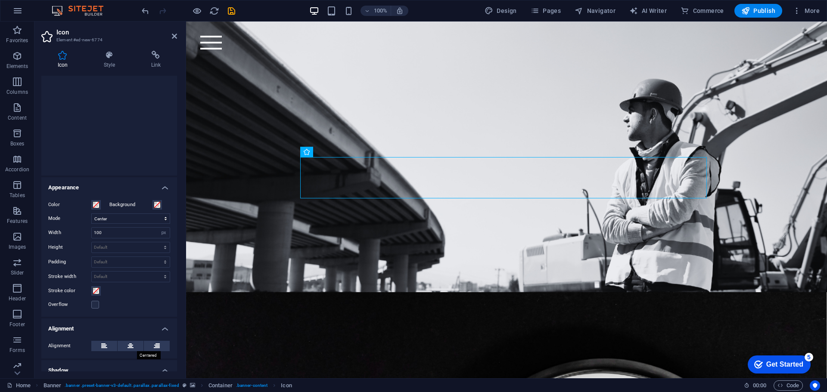
click at [128, 347] on icon at bounding box center [130, 346] width 6 height 10
click at [138, 234] on input "100" at bounding box center [131, 233] width 78 height 10
drag, startPoint x: 138, startPoint y: 234, endPoint x: 86, endPoint y: 231, distance: 51.8
click at [86, 231] on div "Width 100 Default auto px rem % em vh vw" at bounding box center [109, 232] width 122 height 11
type input "20"
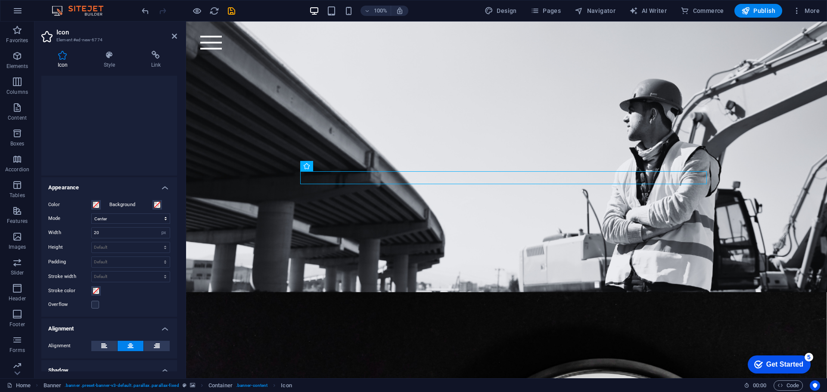
click at [66, 58] on icon at bounding box center [62, 55] width 43 height 9
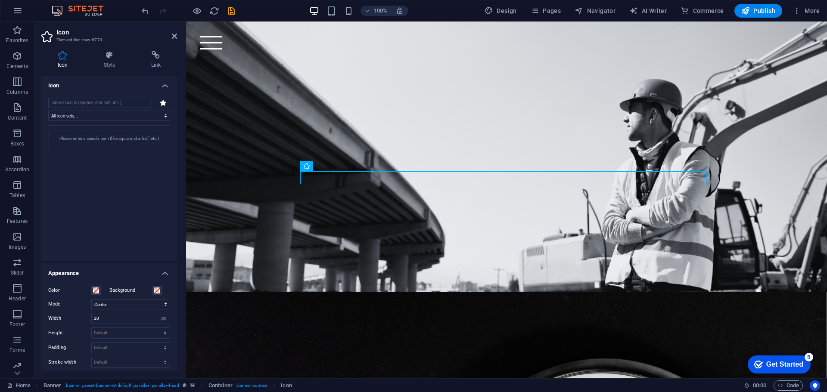
scroll to position [0, 0]
click at [104, 102] on input "search" at bounding box center [100, 103] width 104 height 10
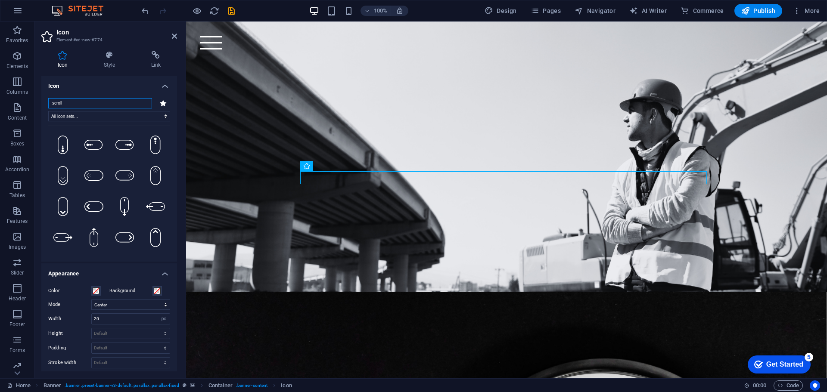
type input "scroll"
click at [121, 203] on icon at bounding box center [124, 206] width 9 height 19
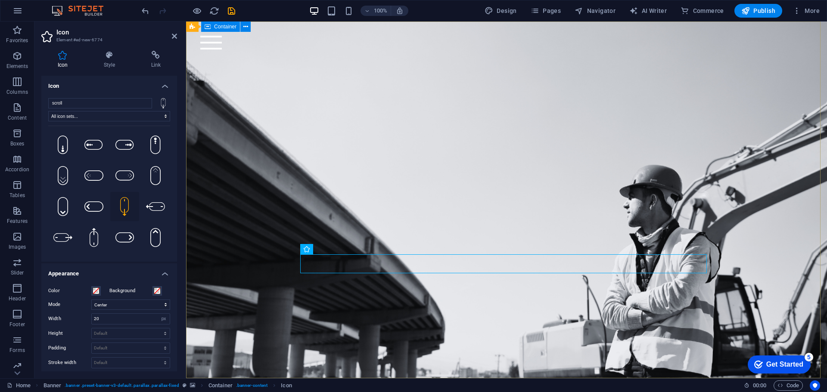
click at [385, 67] on div at bounding box center [506, 138] width 641 height 233
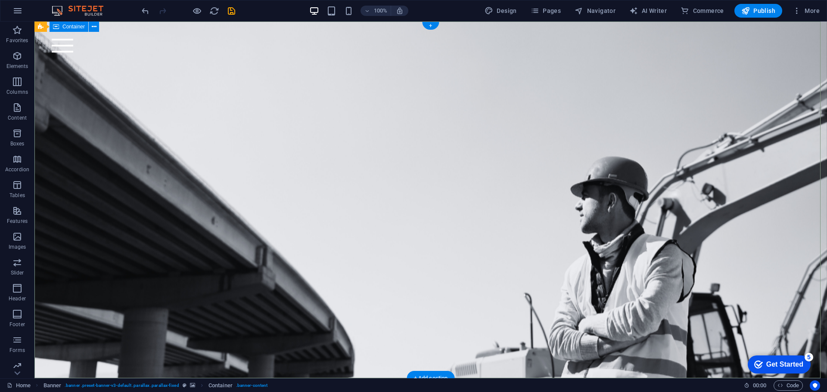
click at [112, 114] on div at bounding box center [430, 142] width 792 height 240
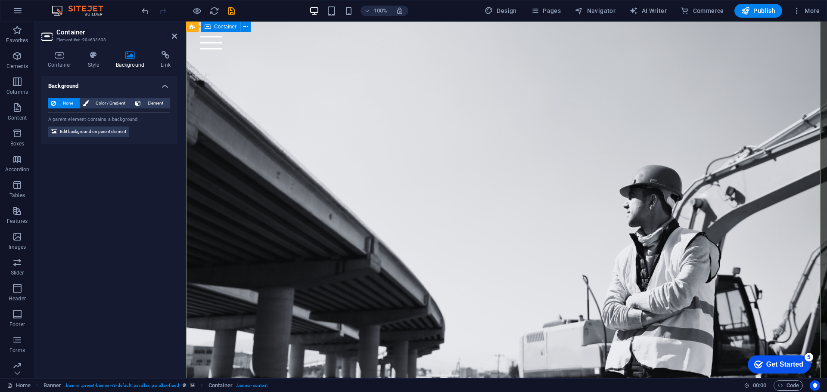
click at [288, 147] on div at bounding box center [506, 138] width 641 height 233
click at [248, 26] on icon at bounding box center [246, 26] width 6 height 9
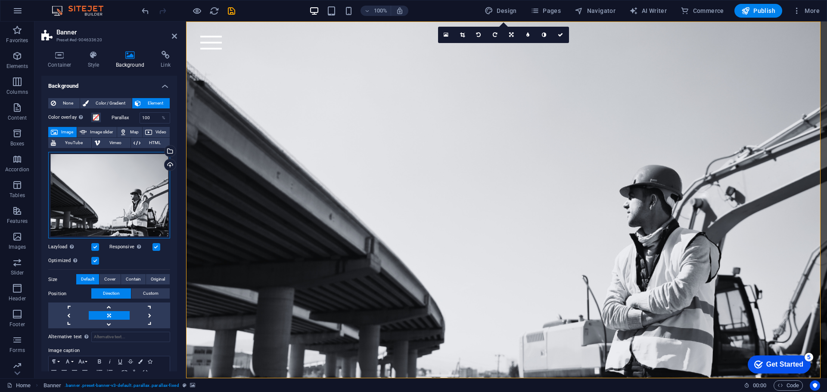
click at [116, 186] on div "Drag files here, click to choose files or select files from Files or our free s…" at bounding box center [109, 195] width 122 height 87
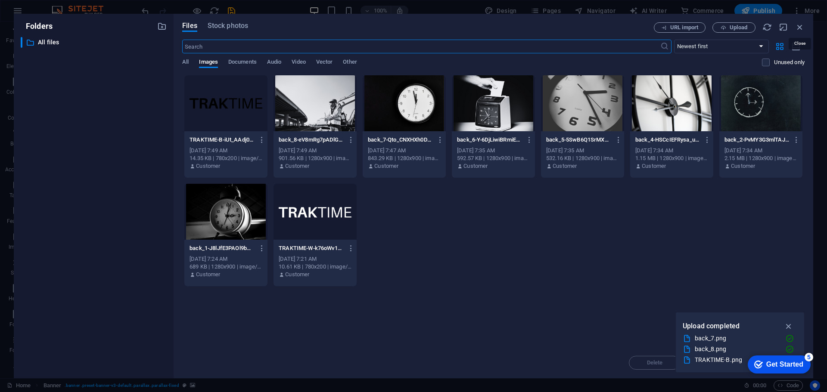
click at [801, 26] on icon "button" at bounding box center [799, 26] width 9 height 9
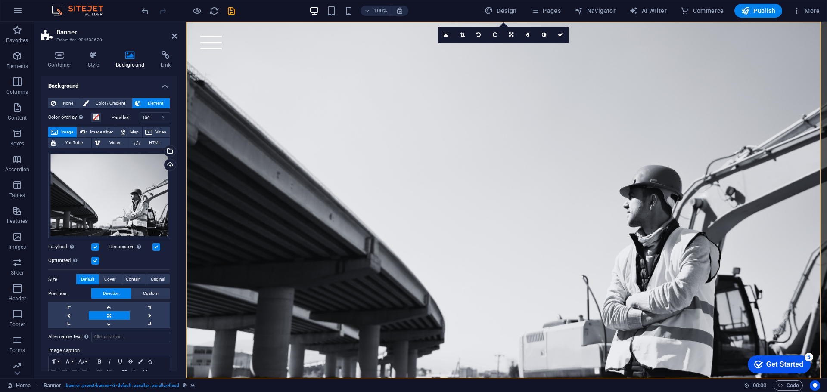
click at [104, 100] on span "Color / Gradient" at bounding box center [110, 103] width 38 height 10
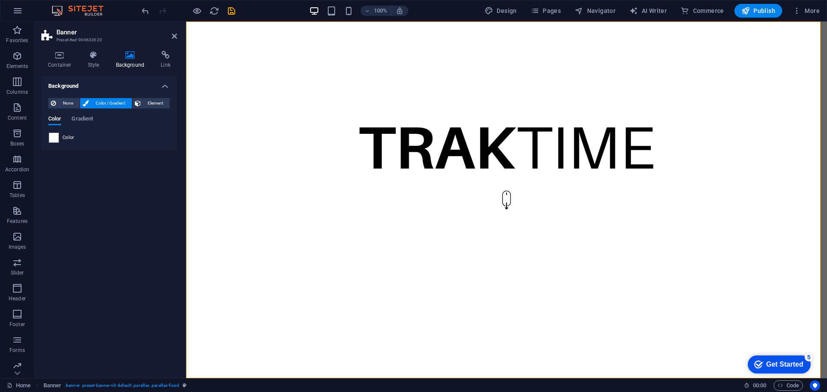
click at [77, 118] on span "Gradient" at bounding box center [82, 120] width 22 height 12
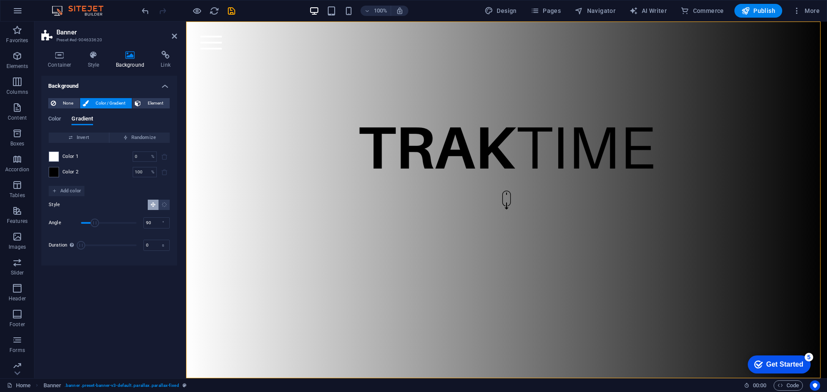
click at [147, 102] on span "Element" at bounding box center [155, 103] width 24 height 10
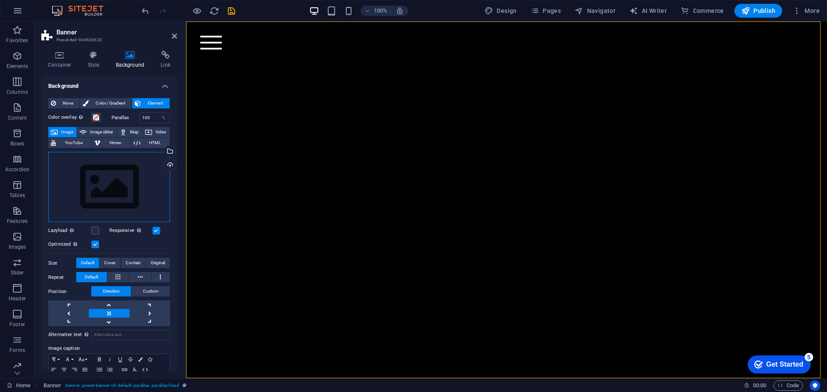
click at [104, 187] on div "Drag files here, click to choose files or select files from Files or our free s…" at bounding box center [109, 187] width 122 height 71
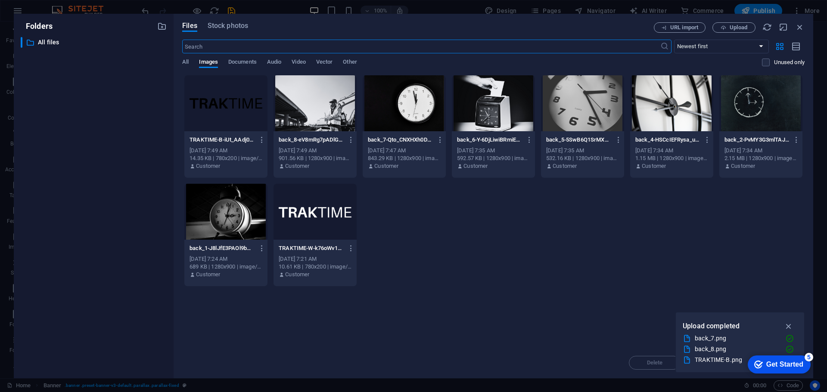
click at [317, 95] on div at bounding box center [314, 103] width 83 height 56
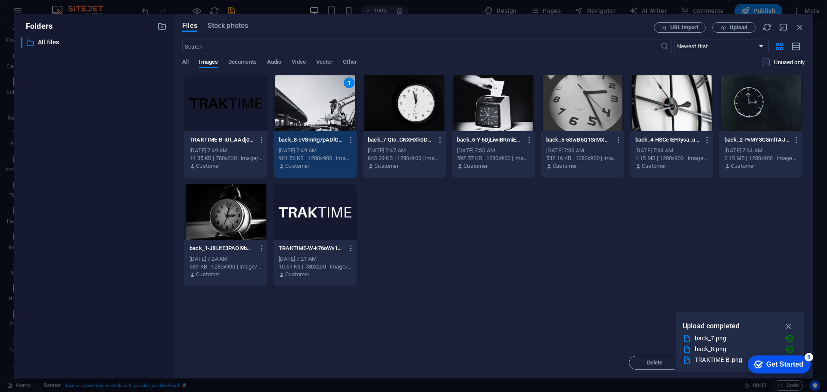
click at [317, 95] on div "1" at bounding box center [314, 103] width 83 height 56
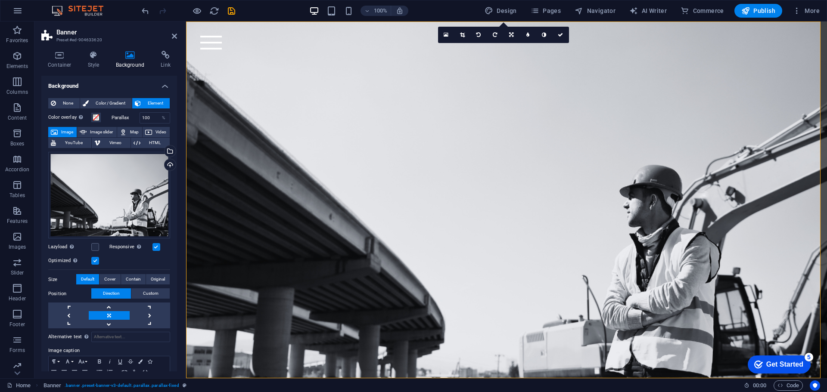
click at [233, 12] on icon "save" at bounding box center [231, 11] width 10 height 10
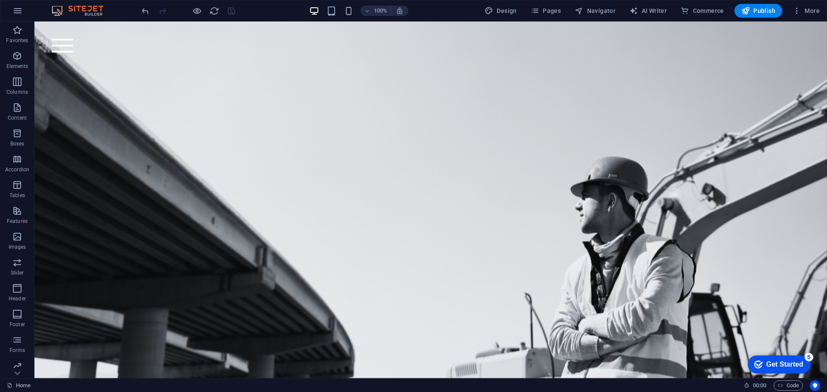
click at [767, 8] on span "Publish" at bounding box center [758, 10] width 34 height 9
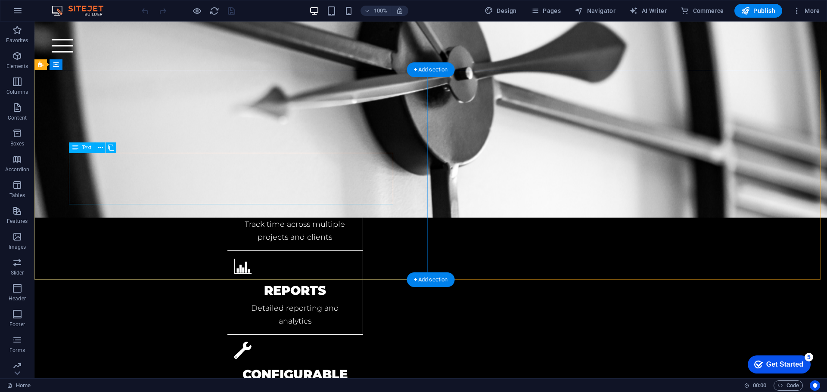
scroll to position [1378, 0]
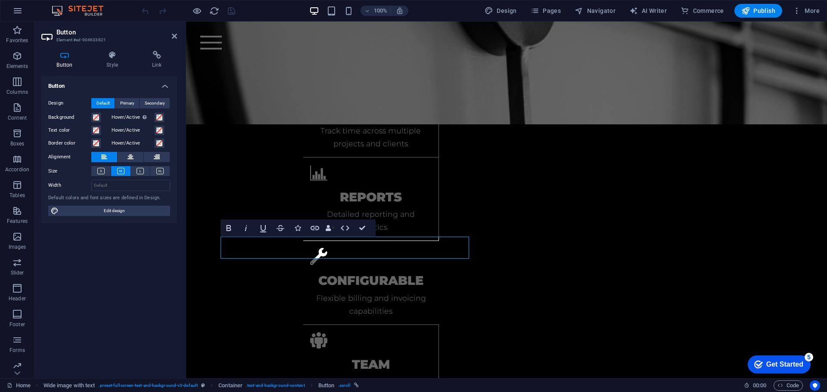
scroll to position [1454, 0]
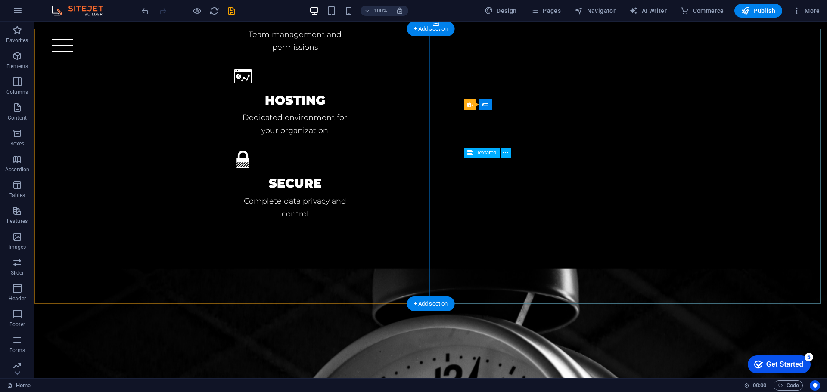
scroll to position [1856, 0]
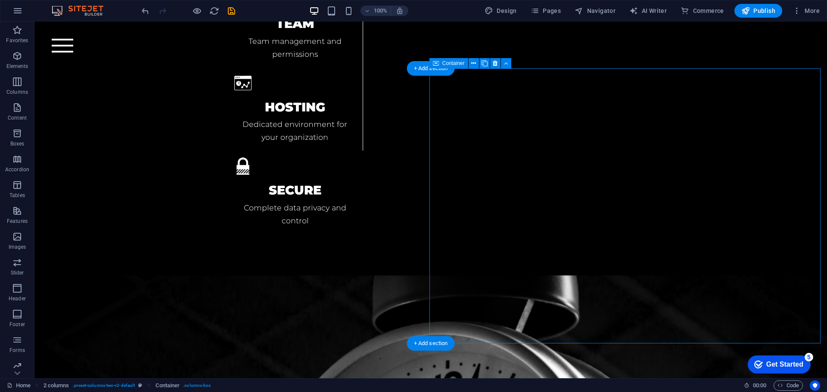
scroll to position [1813, 0]
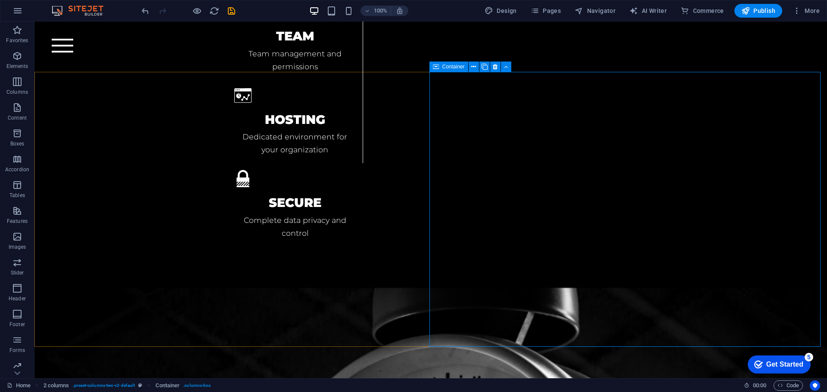
click at [475, 66] on icon at bounding box center [473, 66] width 5 height 9
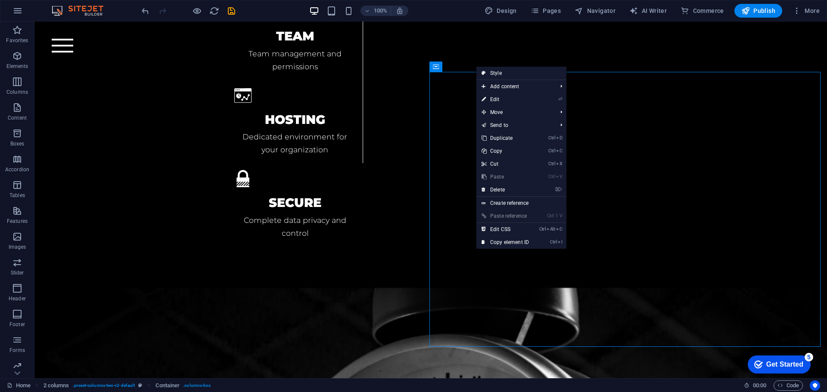
click at [512, 203] on link "Create reference" at bounding box center [521, 203] width 90 height 13
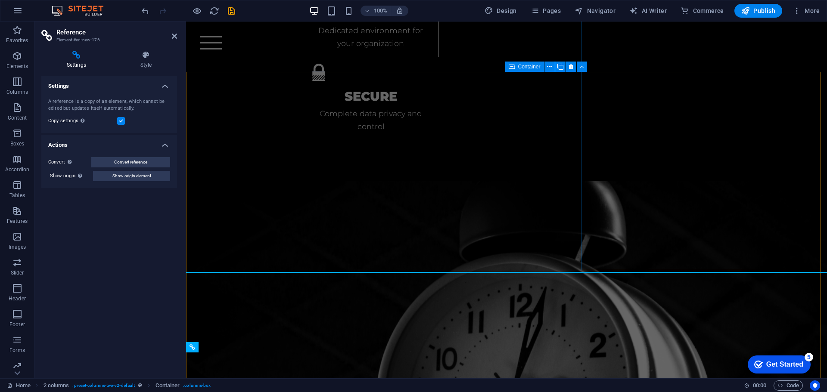
scroll to position [1889, 0]
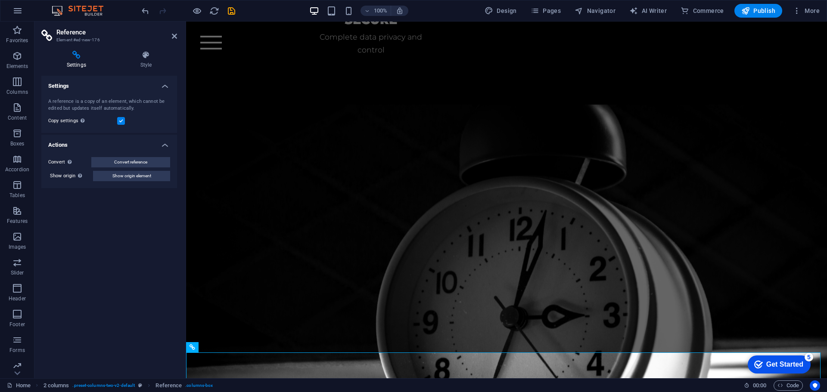
click at [99, 40] on h3 "Element #ed-new-176" at bounding box center [107, 40] width 103 height 8
click at [90, 39] on h3 "Element #ed-new-176" at bounding box center [107, 40] width 103 height 8
drag, startPoint x: 82, startPoint y: 40, endPoint x: 104, endPoint y: 45, distance: 22.1
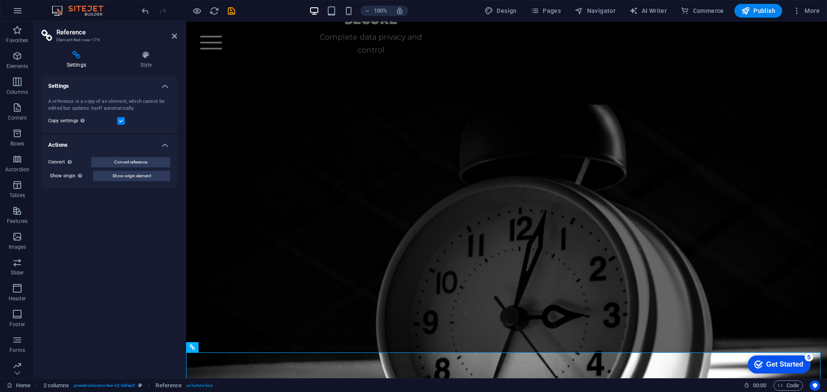
click at [105, 39] on h3 "Element #ed-new-176" at bounding box center [107, 40] width 103 height 8
click at [77, 58] on icon at bounding box center [76, 55] width 70 height 9
click at [173, 34] on icon at bounding box center [174, 36] width 5 height 7
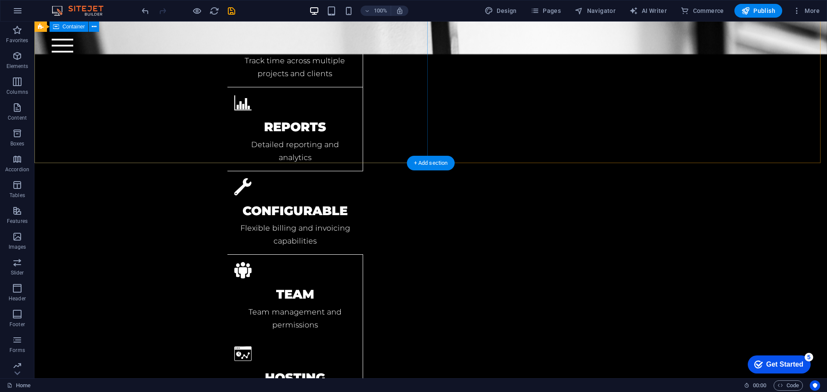
scroll to position [1425, 0]
